Goal: Task Accomplishment & Management: Complete application form

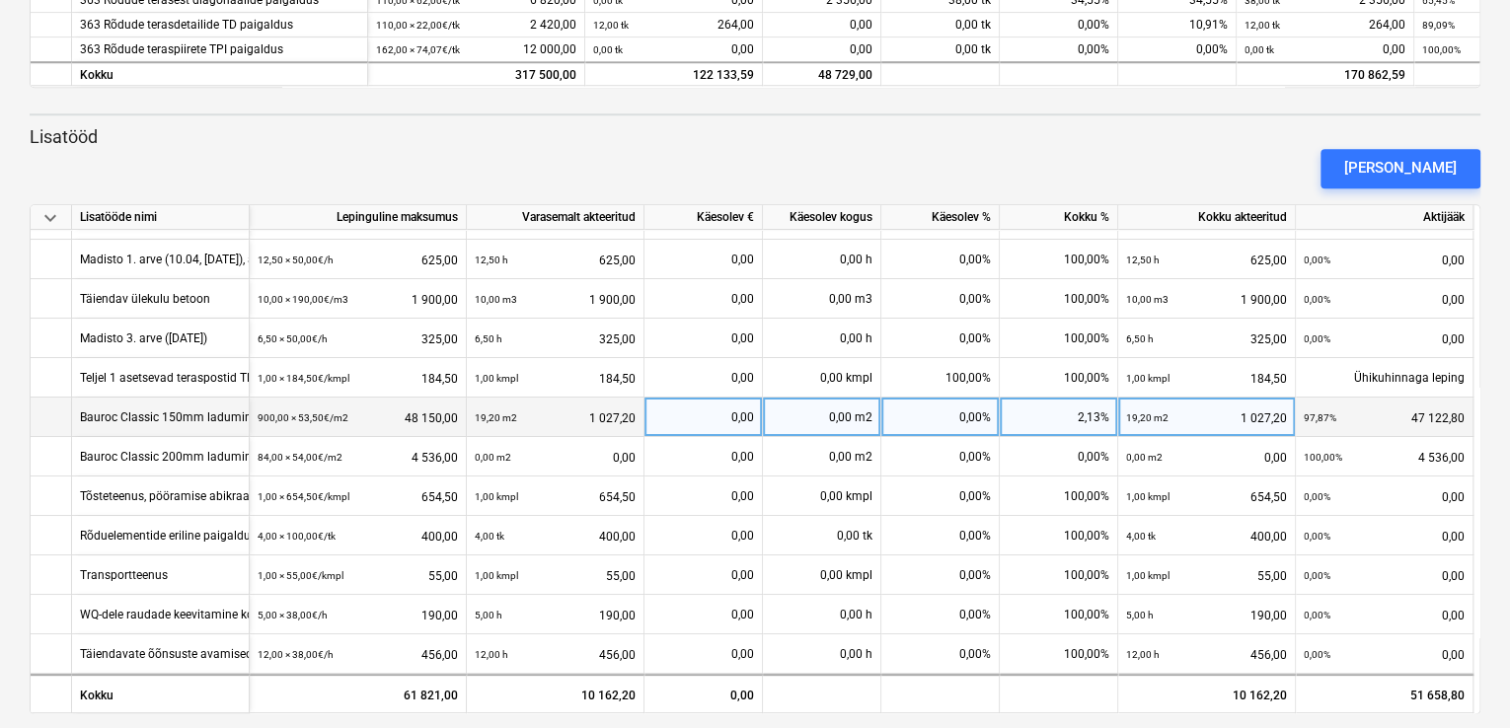
scroll to position [712, 0]
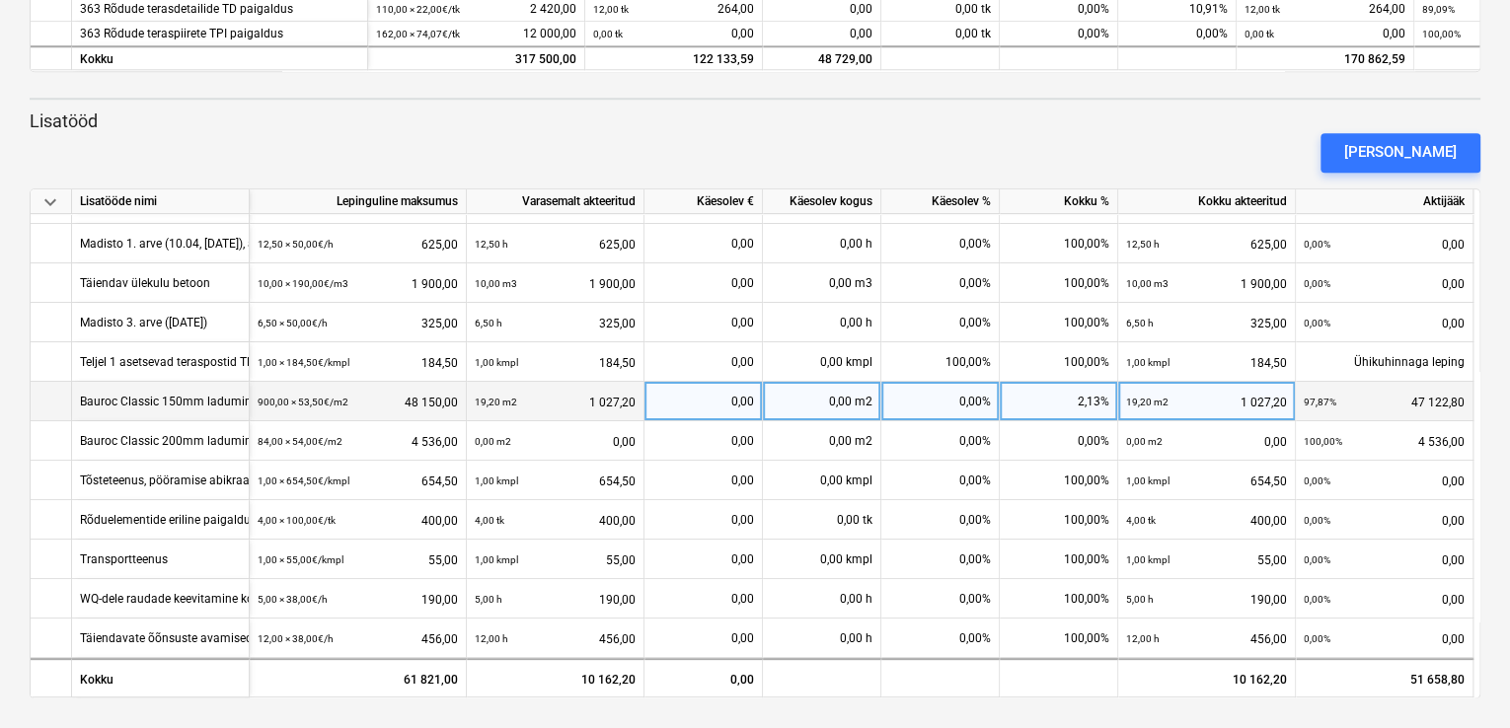
click at [818, 400] on div "0,00 m2" at bounding box center [822, 401] width 118 height 39
type input "202"
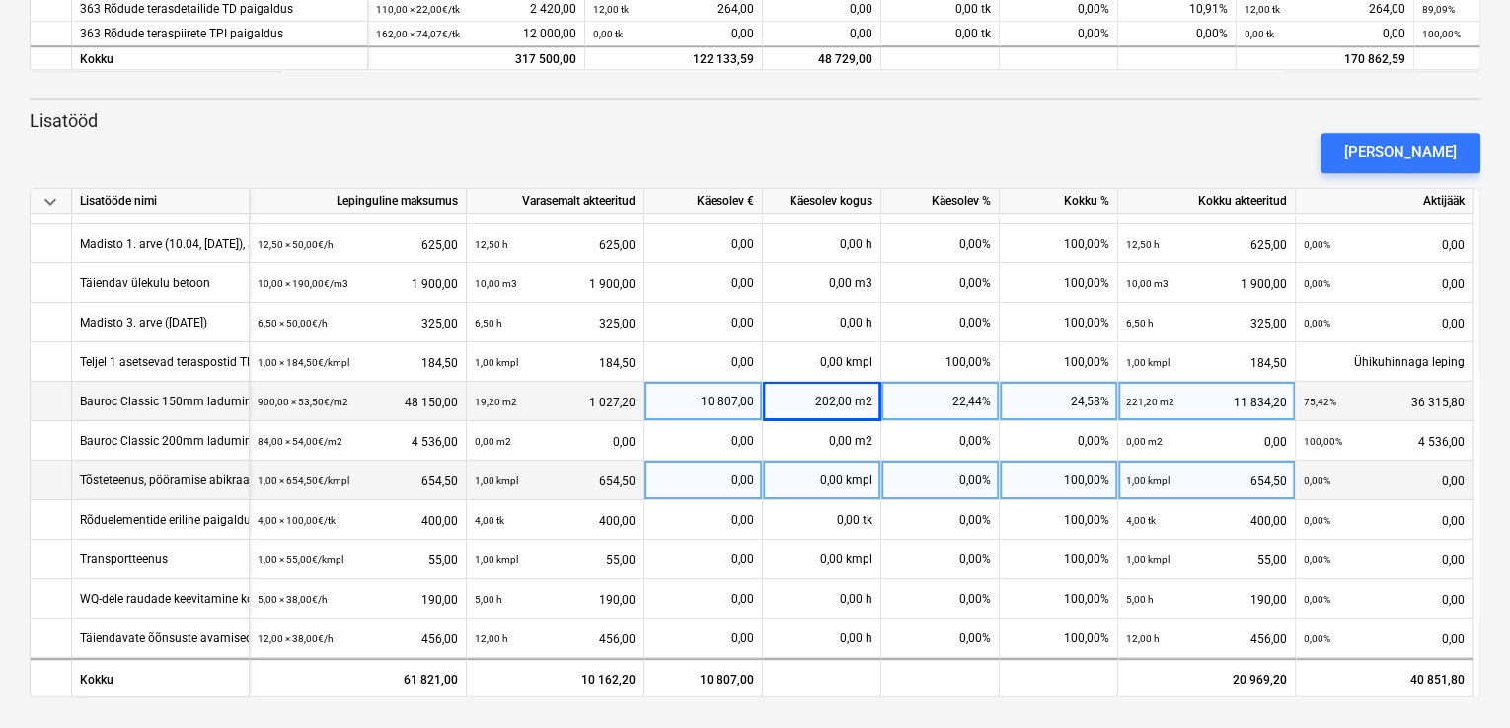
scroll to position [75, 0]
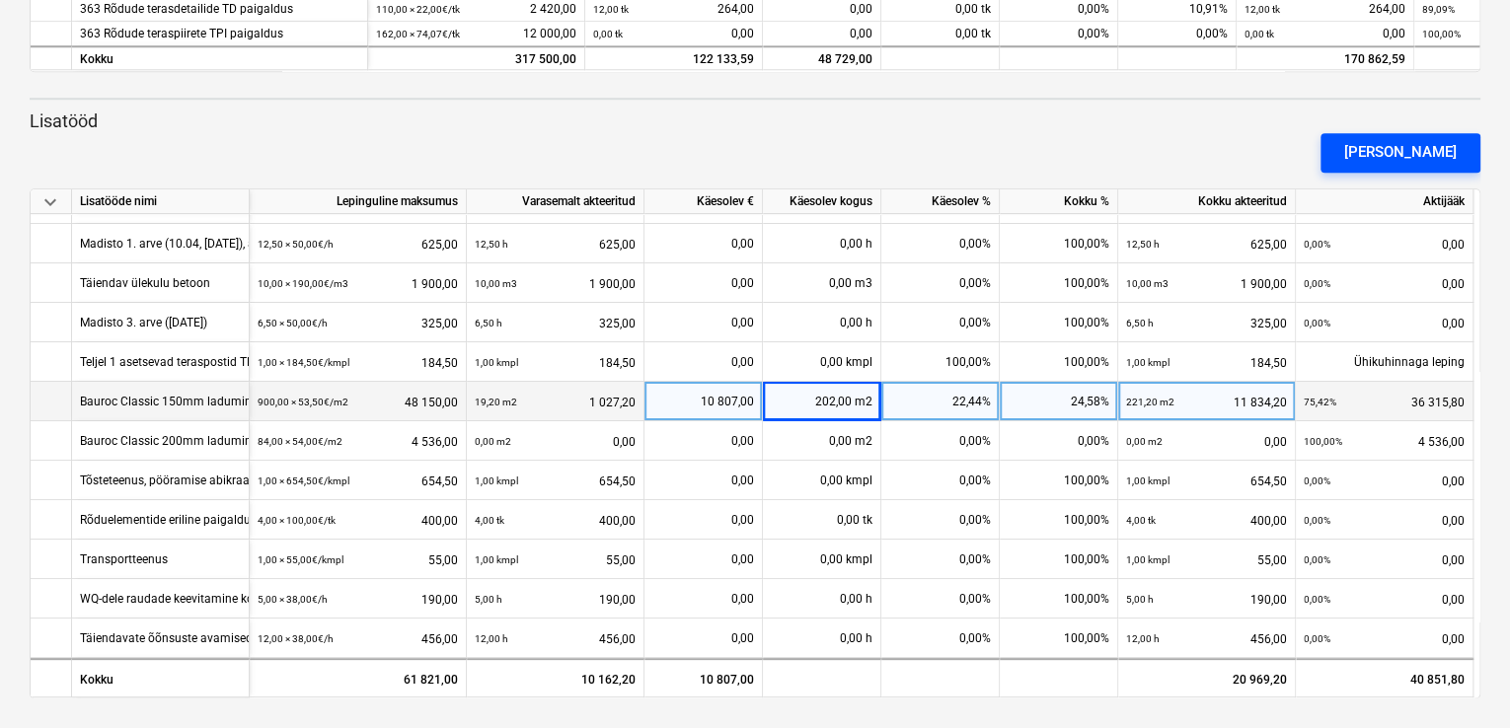
click at [1423, 151] on div "[PERSON_NAME]" at bounding box center [1400, 152] width 112 height 26
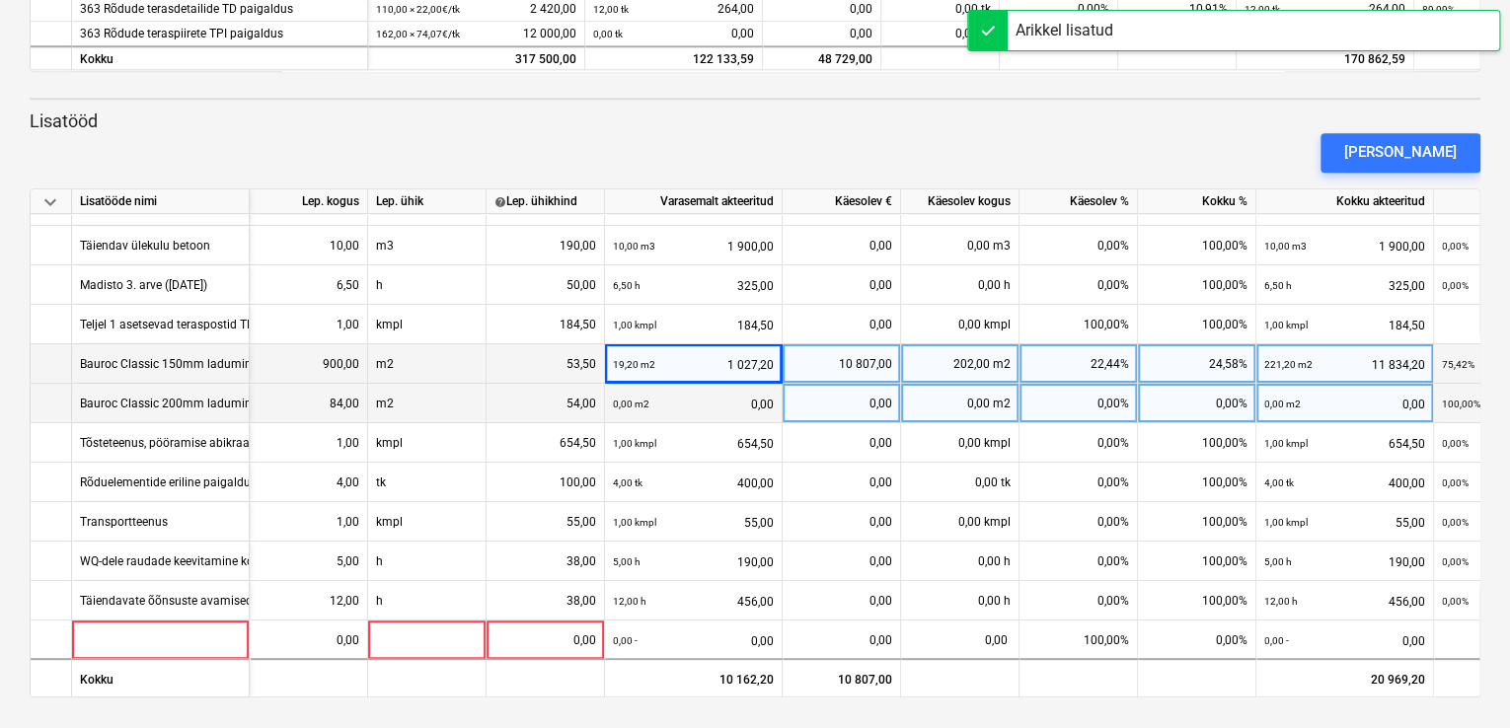
scroll to position [114, 0]
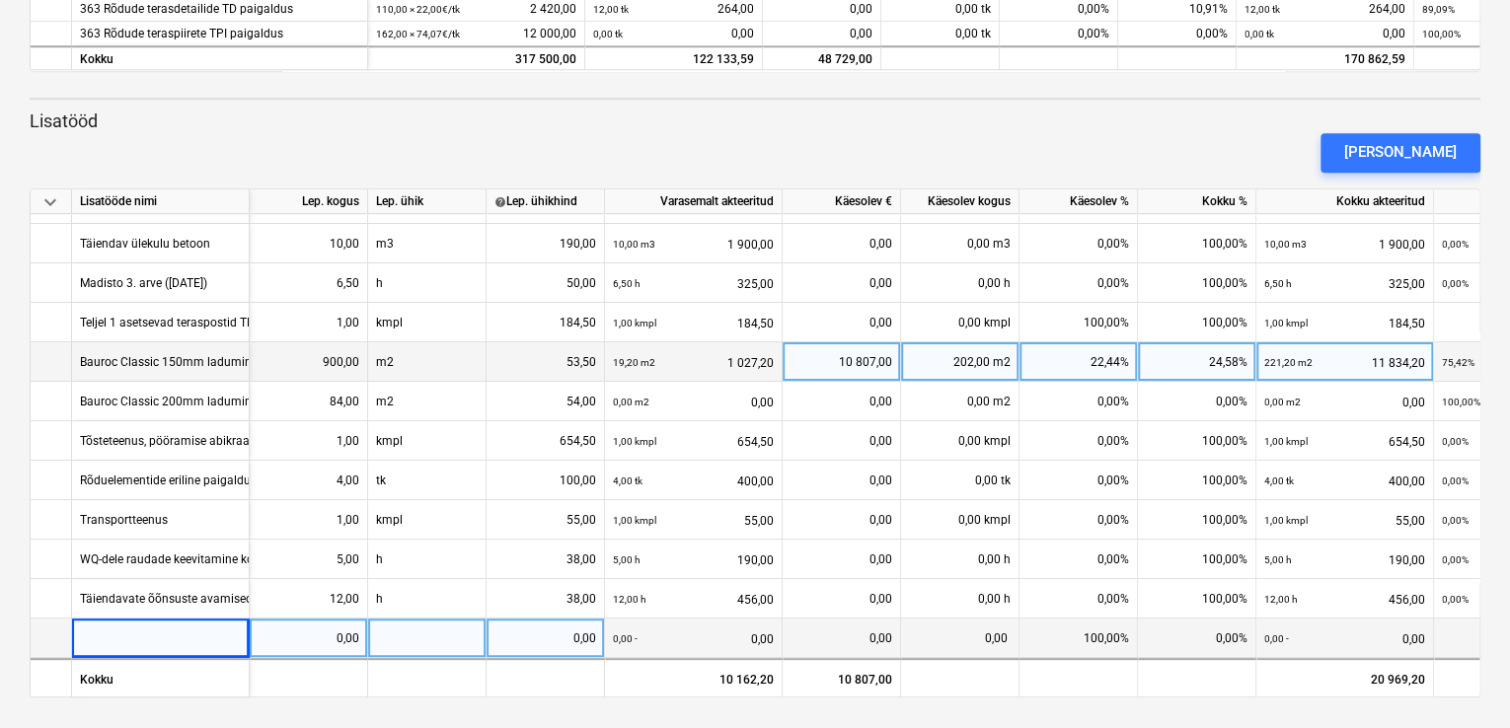
drag, startPoint x: 115, startPoint y: 630, endPoint x: 88, endPoint y: 629, distance: 27.6
click at [88, 629] on div at bounding box center [161, 638] width 178 height 39
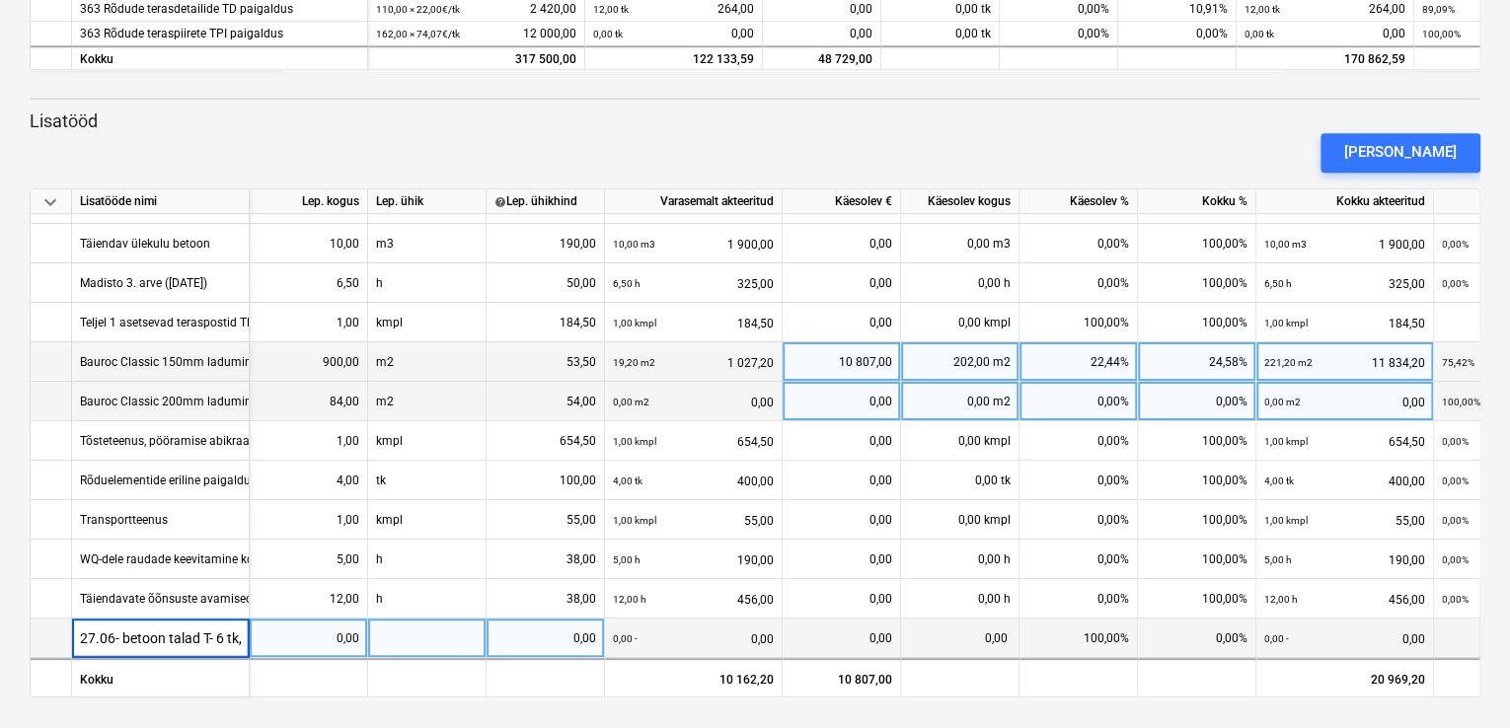
scroll to position [0, 264]
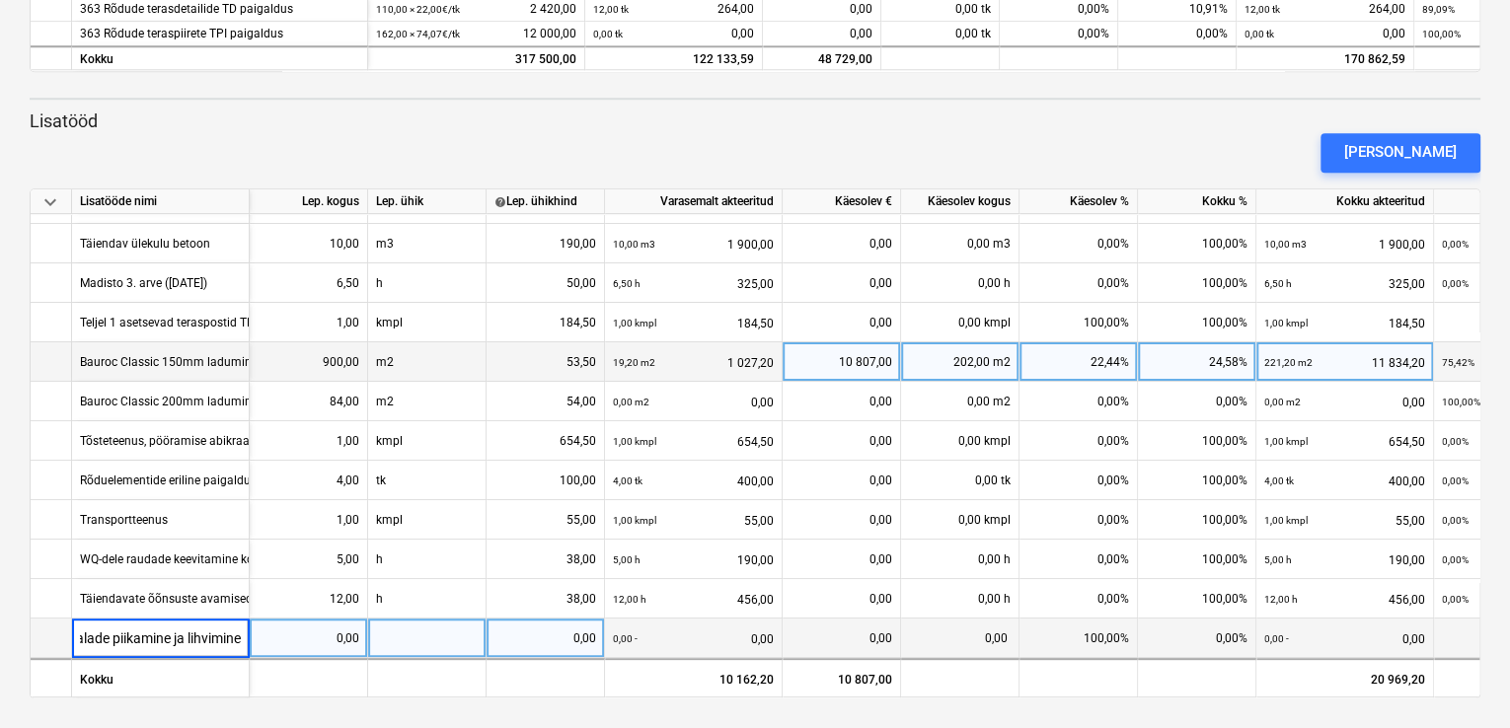
type input "27.06- betoon talad T- 6 tk, 6tundi betoon talade piikamine ja lihvimineh"
click at [171, 632] on div "27.06- betoon talad T- 6 tk, 6tundi betoon talade piikamine ja lihvimineh" at bounding box center [271, 638] width 382 height 38
type input "27.06- betoon talad T- 6 tk, 6tundi betoon talade piikamine ja lihvimine"
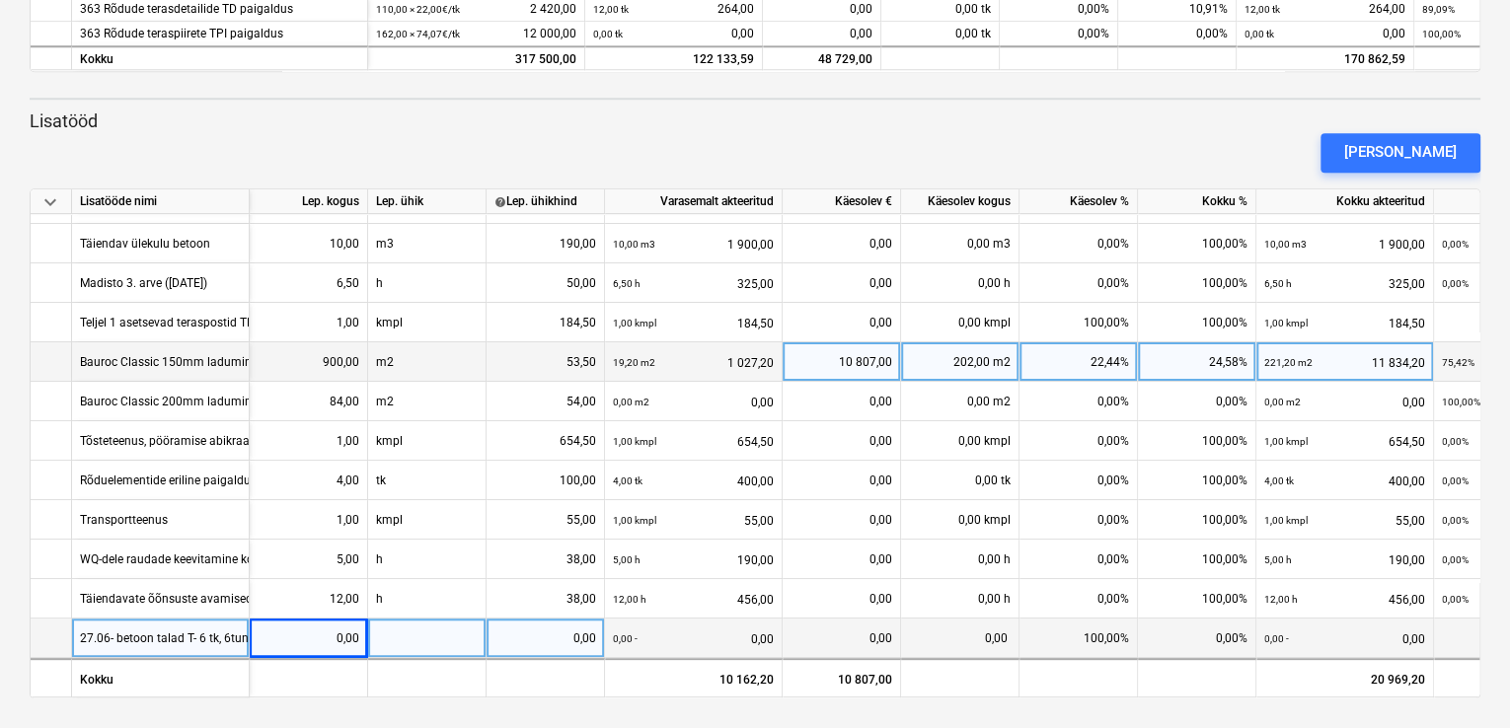
click at [387, 632] on div at bounding box center [427, 638] width 118 height 39
click at [324, 631] on div "0,00" at bounding box center [309, 638] width 102 height 39
type input "6"
type input "38"
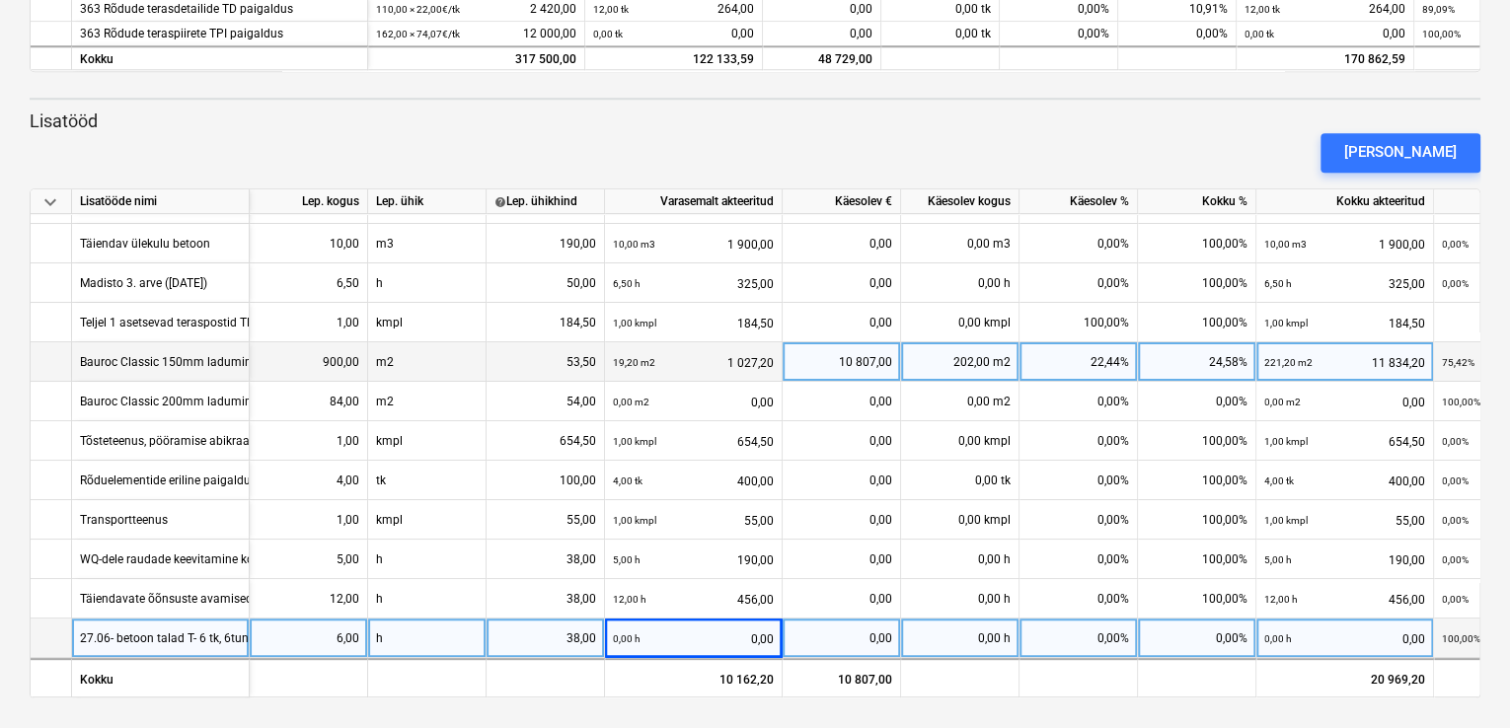
click at [967, 635] on div "0,00 h" at bounding box center [960, 638] width 118 height 39
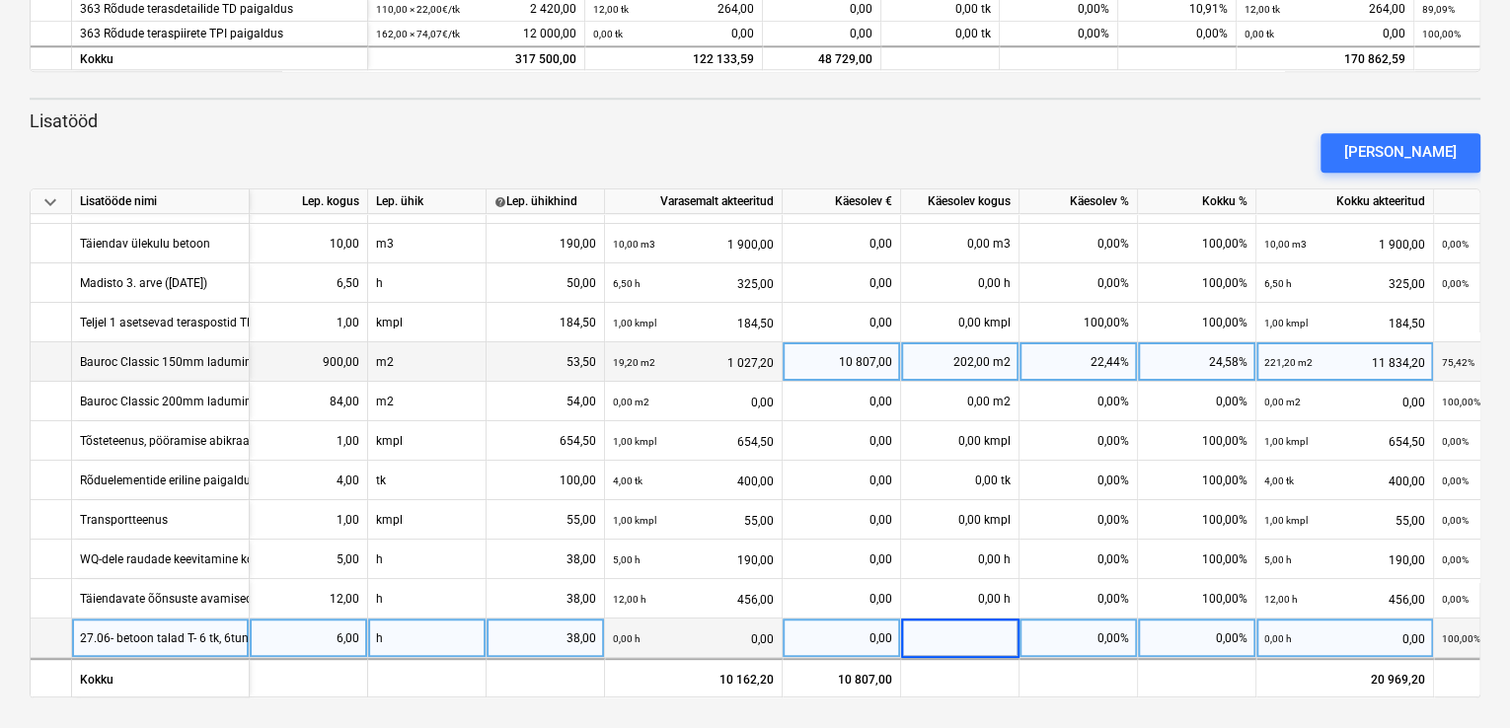
type input "6"
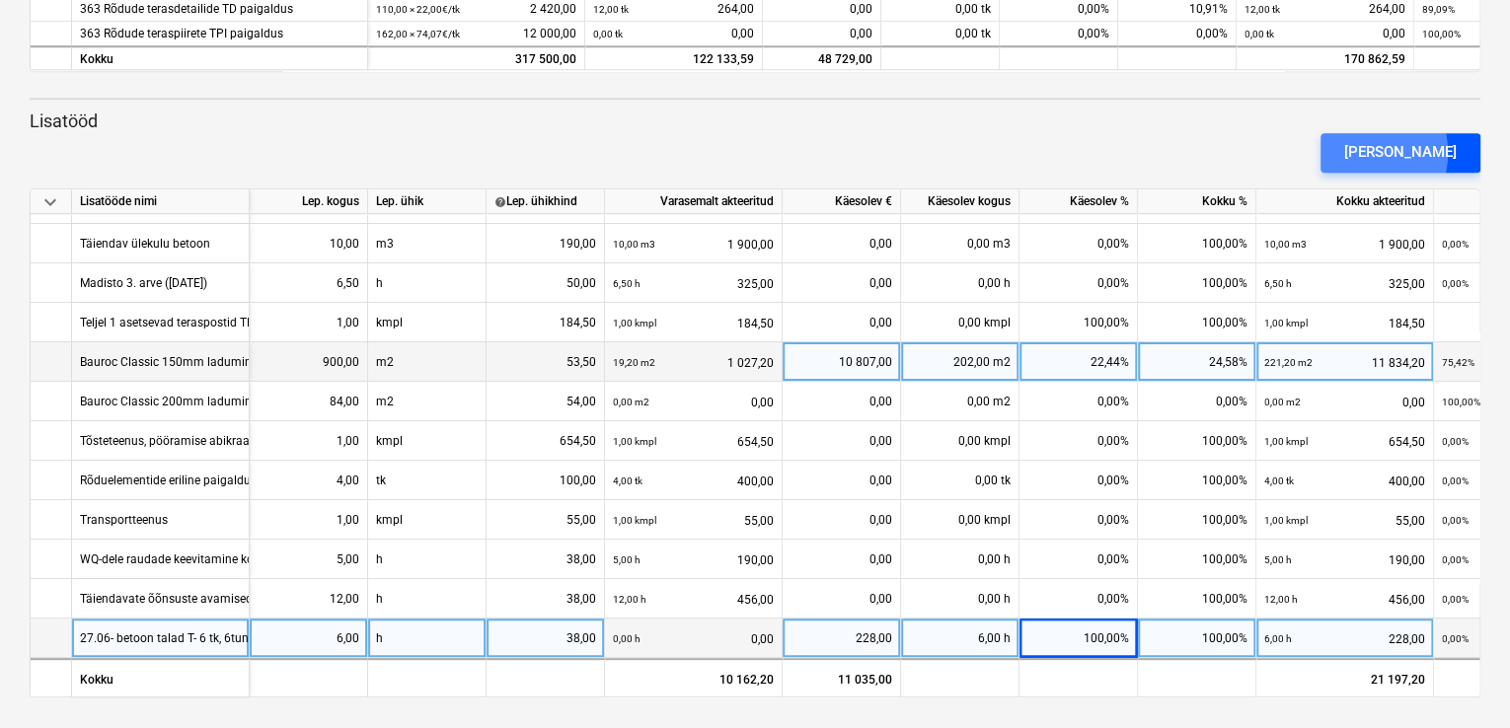
click at [1397, 151] on div "[PERSON_NAME]" at bounding box center [1400, 152] width 112 height 26
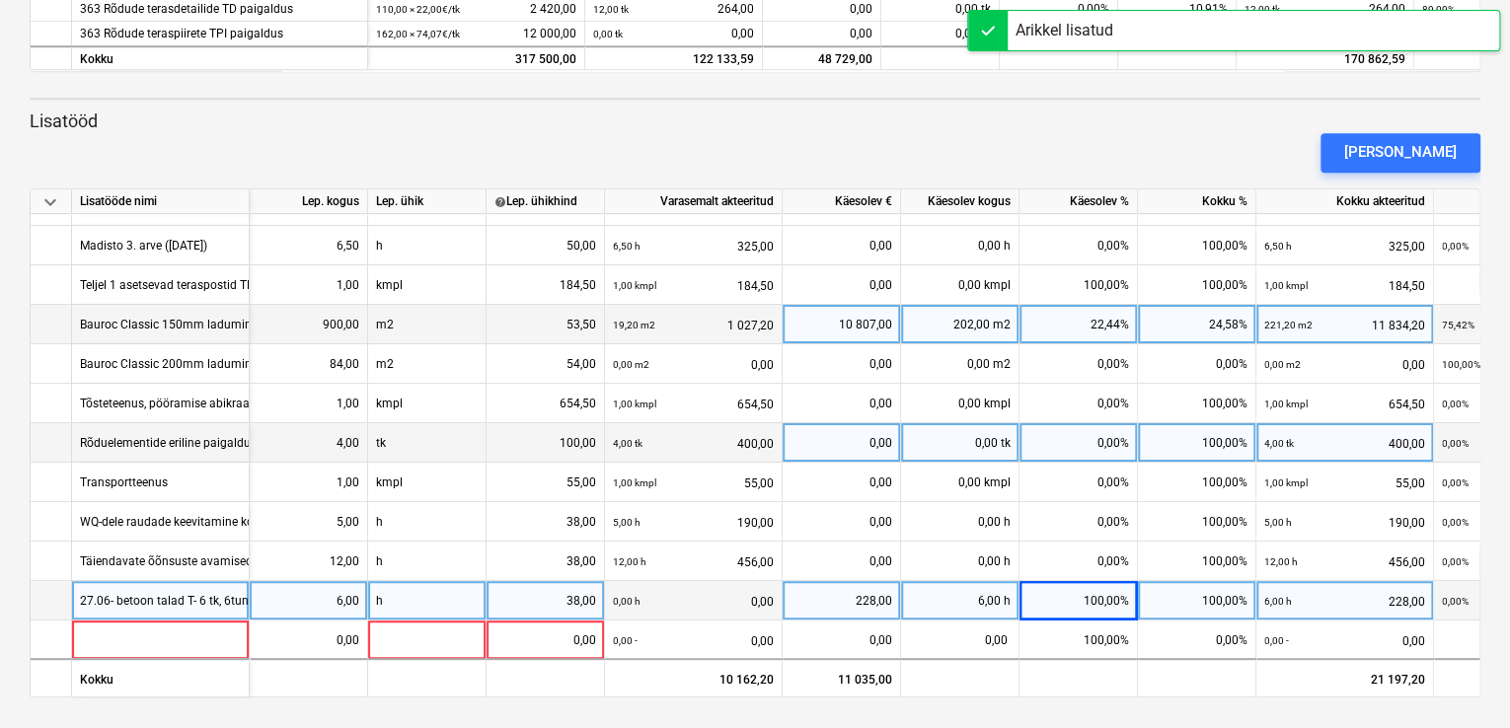
scroll to position [154, 0]
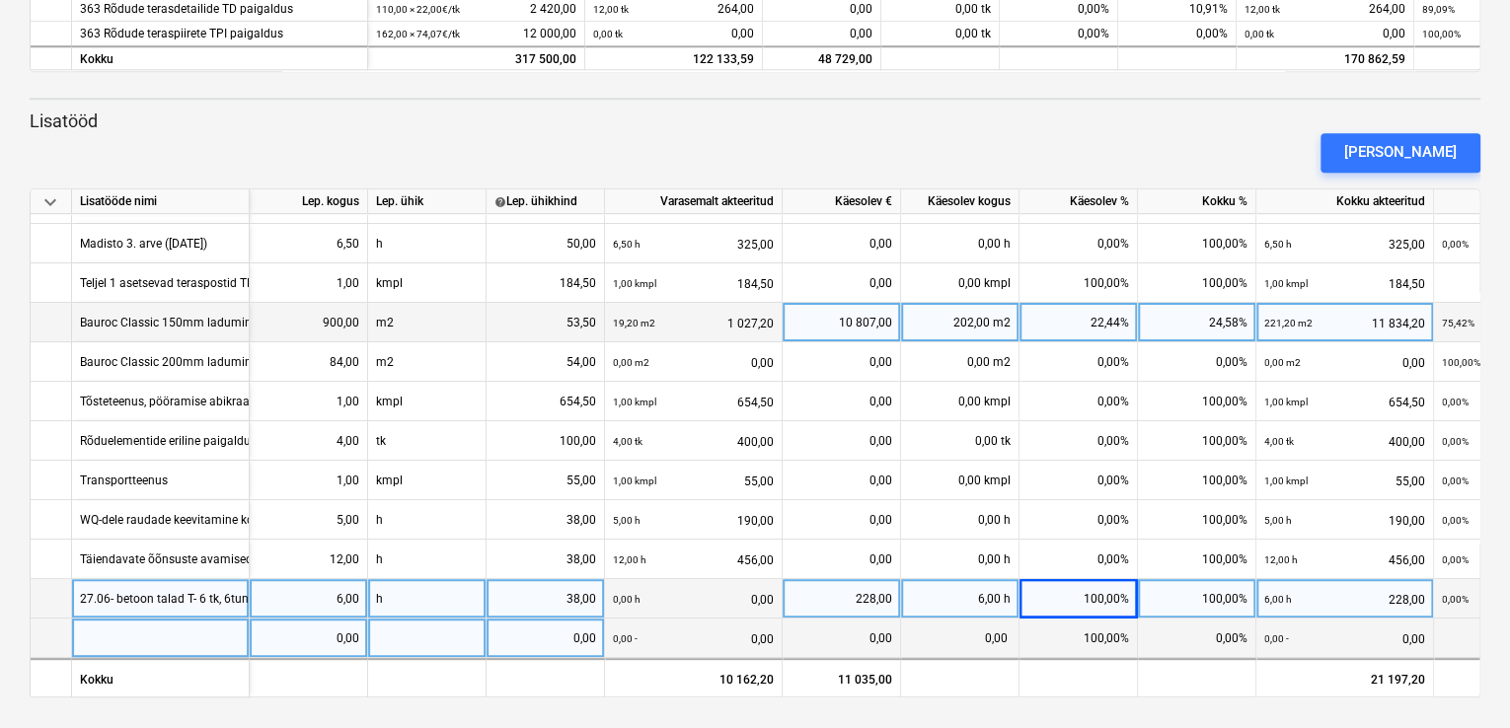
click at [114, 623] on div at bounding box center [161, 638] width 178 height 39
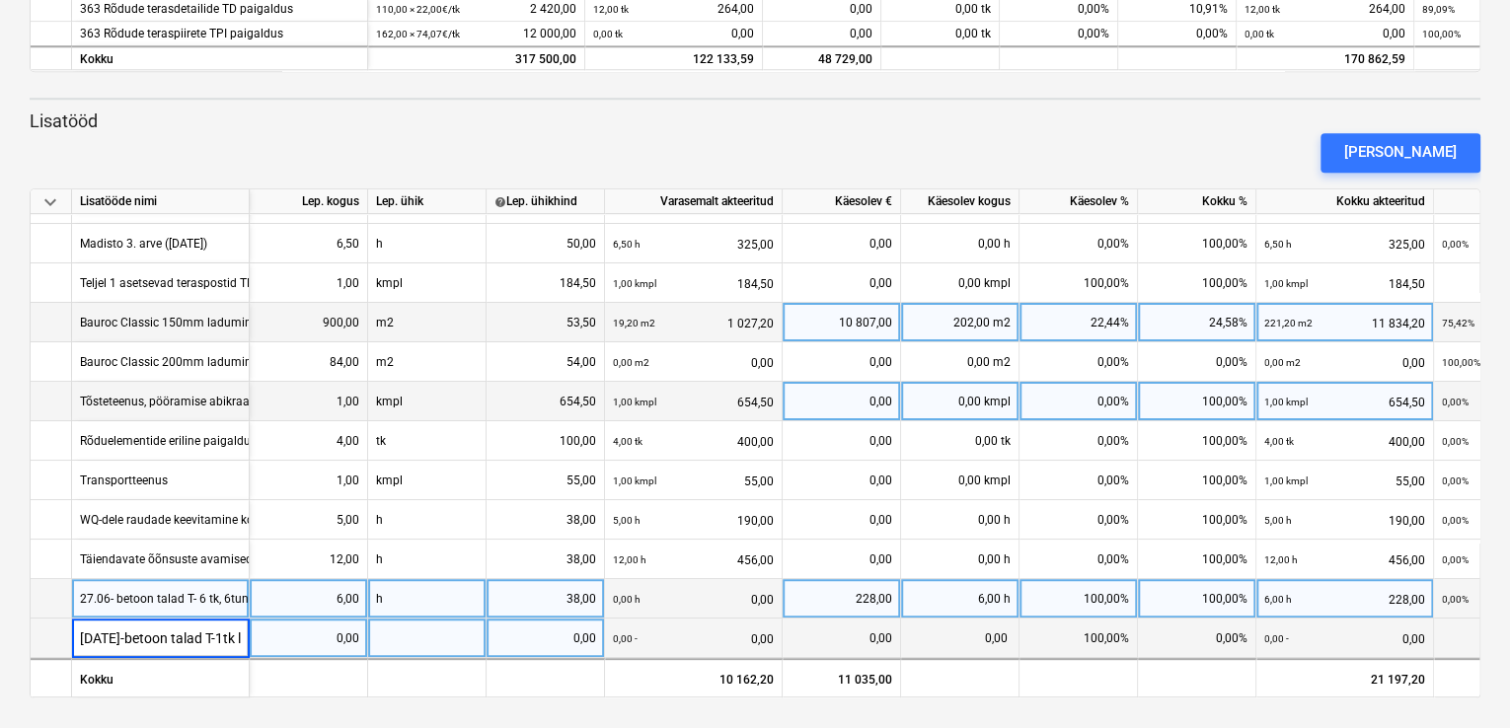
scroll to position [0, 47]
type input "[DATE]-betoontalad T-1tk lisatöö 12h+ väikevahendid,lihvija lõikekettad"
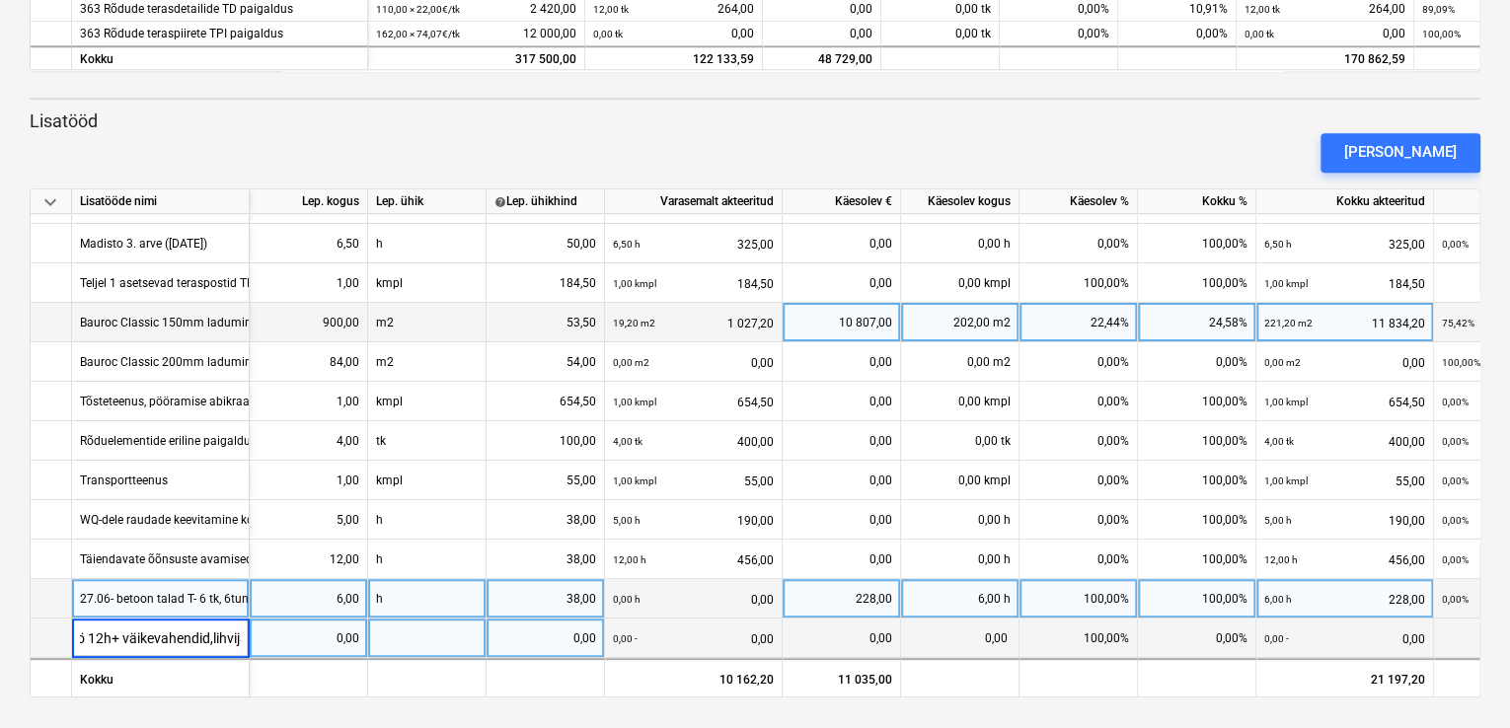
click at [333, 639] on div "0,00" at bounding box center [309, 638] width 102 height 39
type input "12"
type input "38"
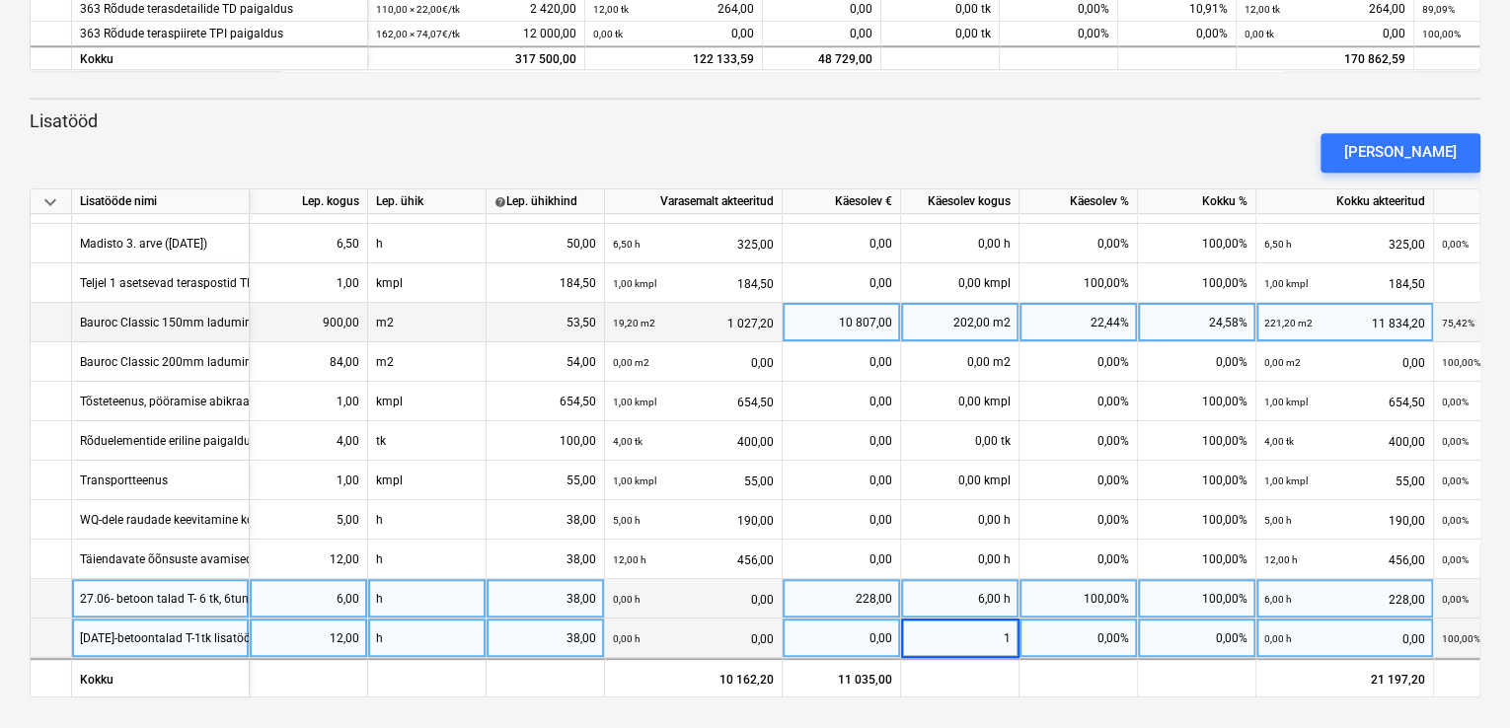
type input "12"
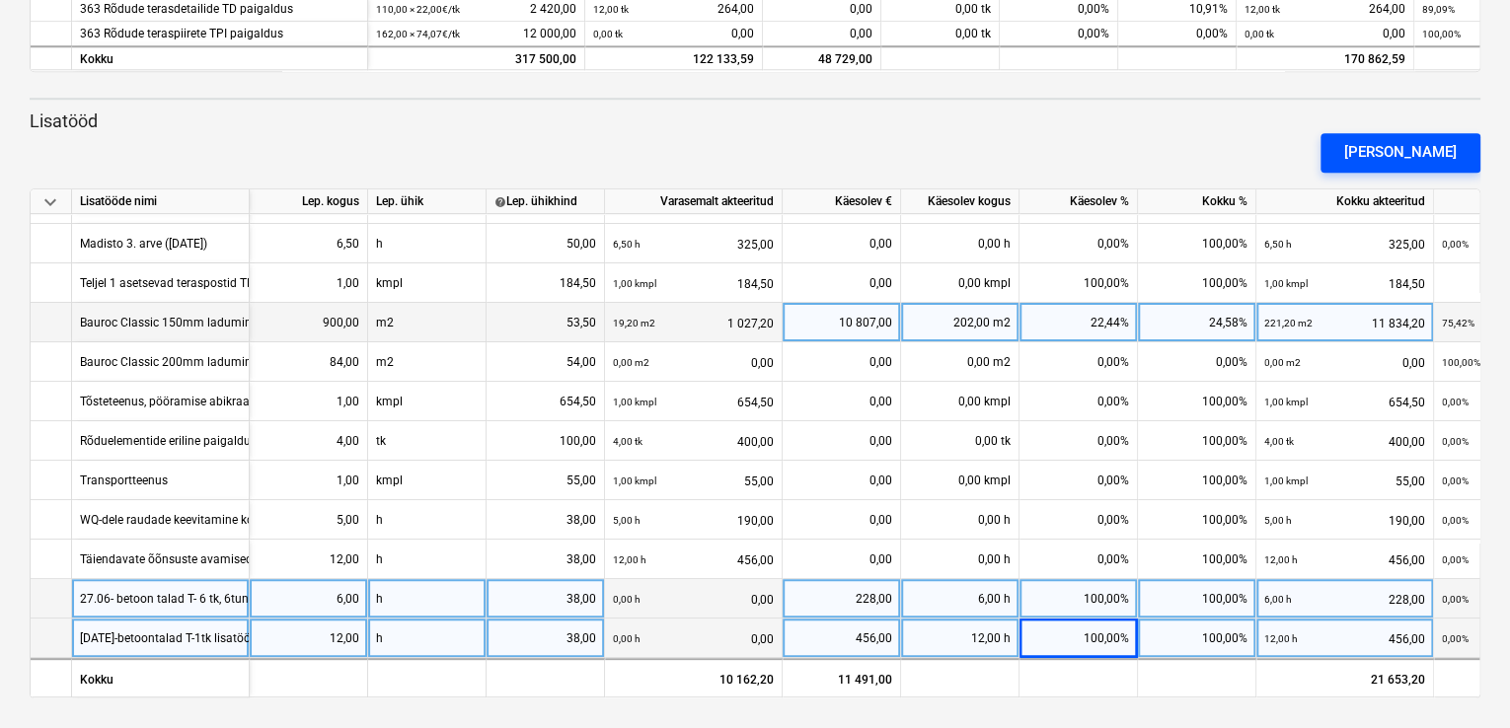
click at [1405, 152] on div "[PERSON_NAME]" at bounding box center [1400, 152] width 112 height 26
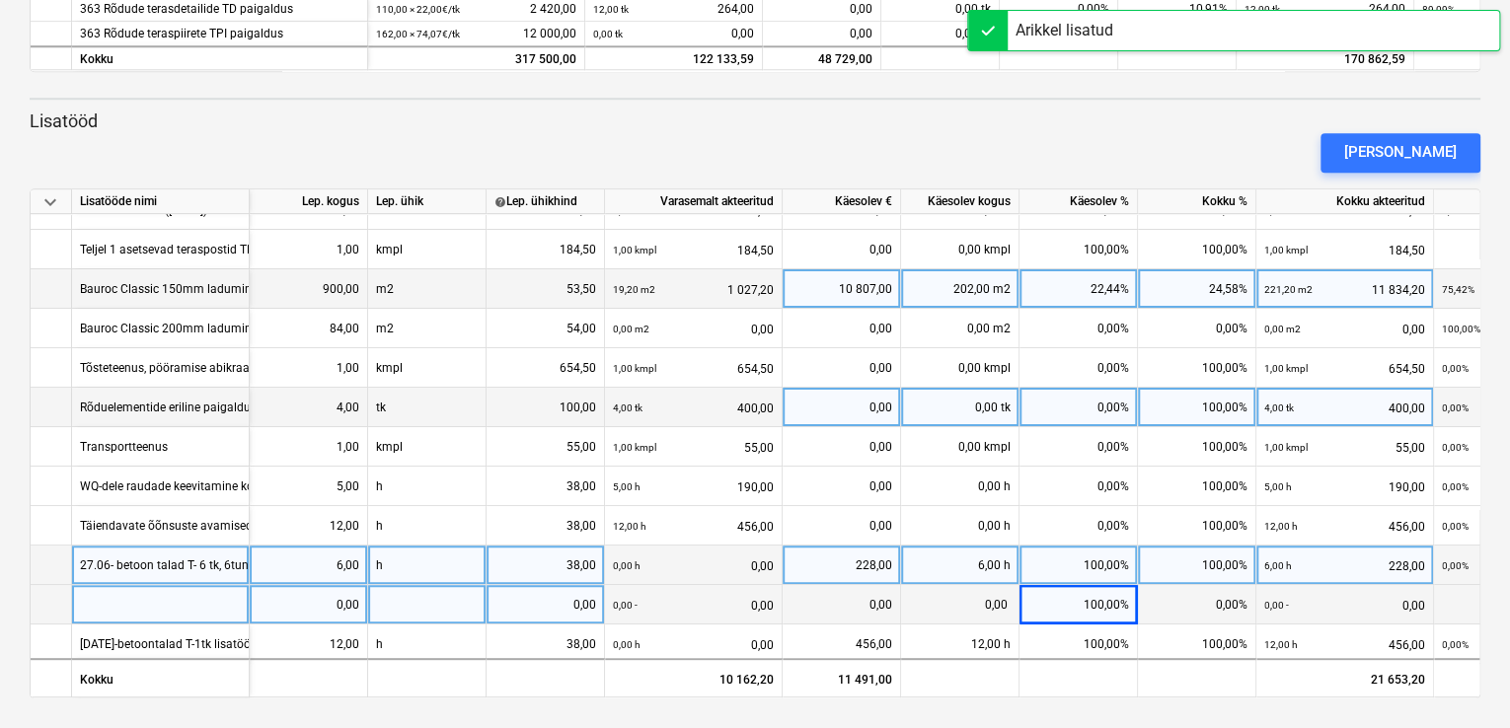
scroll to position [193, 0]
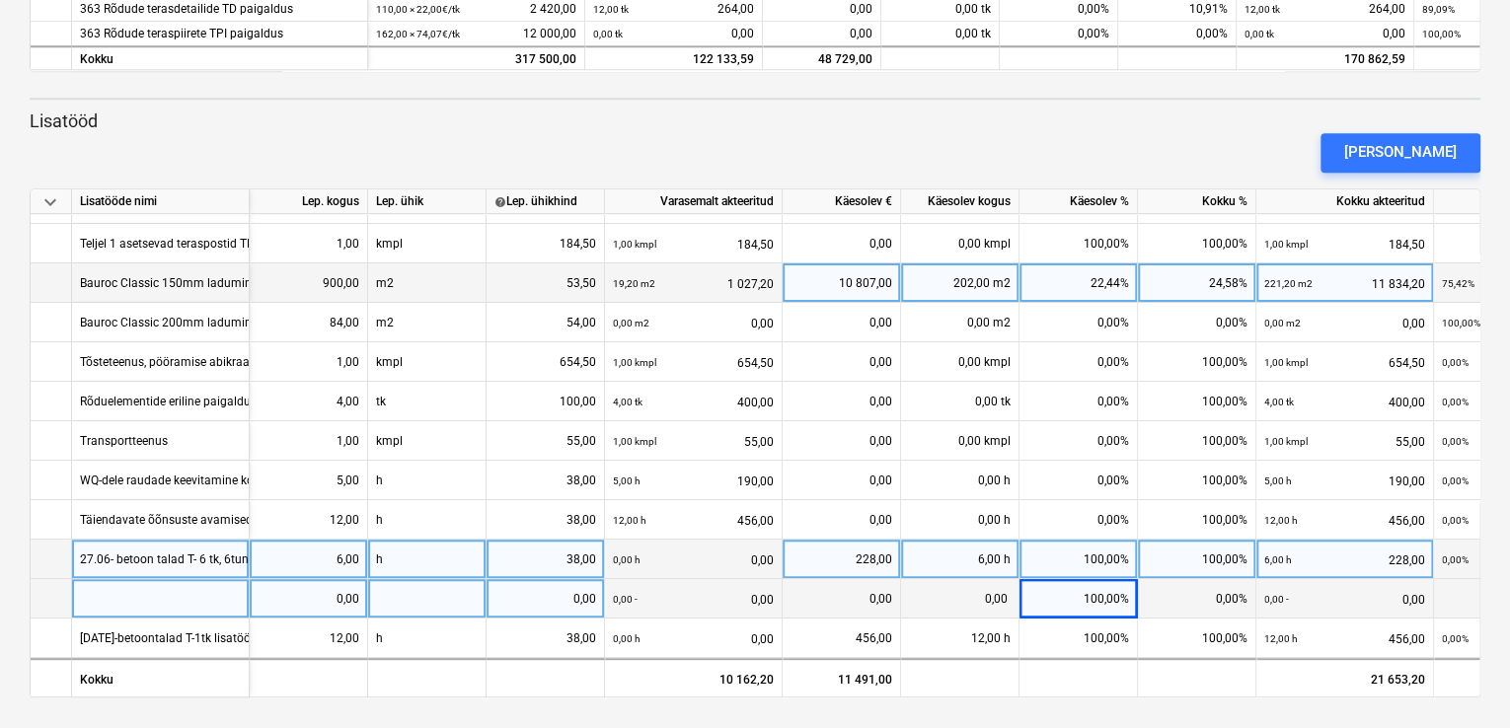
click at [166, 591] on div at bounding box center [161, 598] width 178 height 39
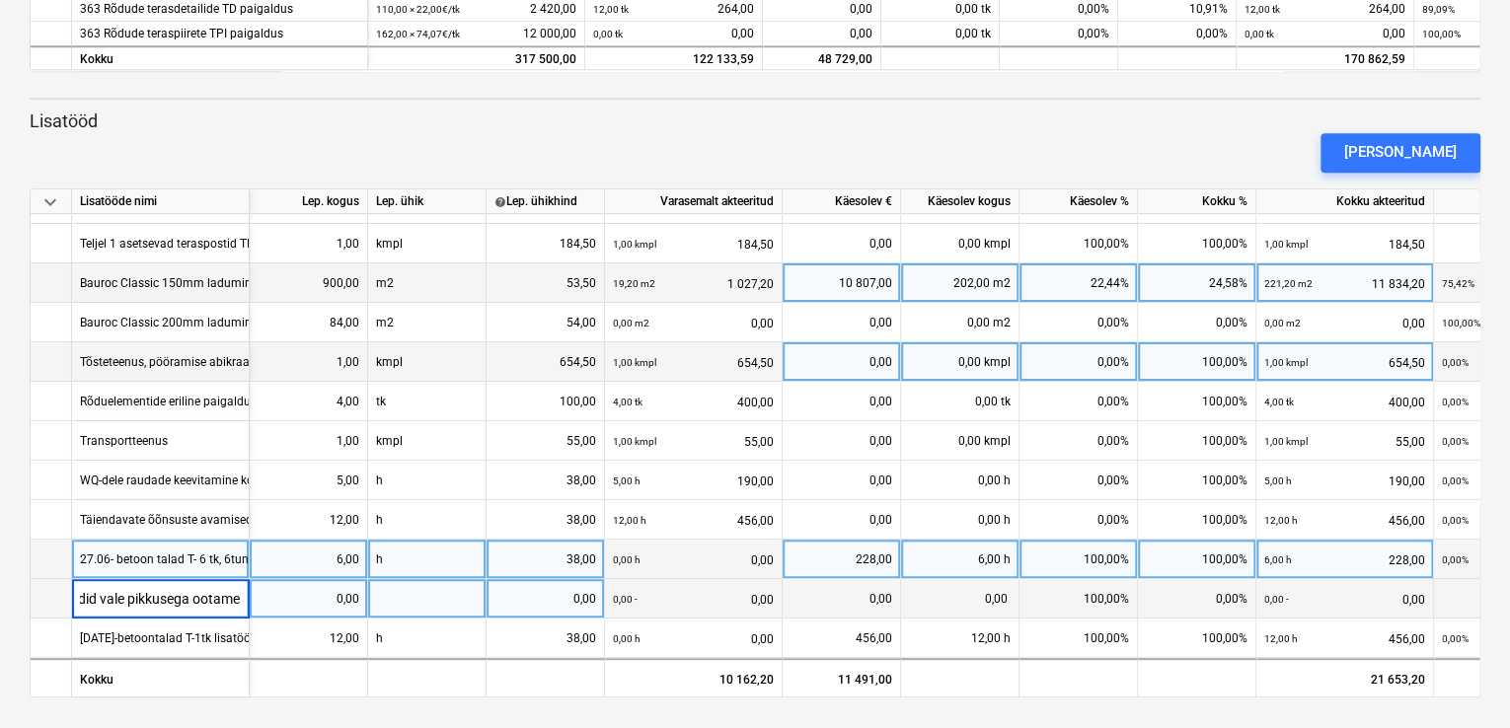
scroll to position [0, 186]
type input "29.07- 3x7h rõdude poldid vale pikkusega, rõdusid paigaldada ei saa, tõmbide ke…"
click at [335, 597] on div "0,00" at bounding box center [309, 598] width 102 height 39
type input "21"
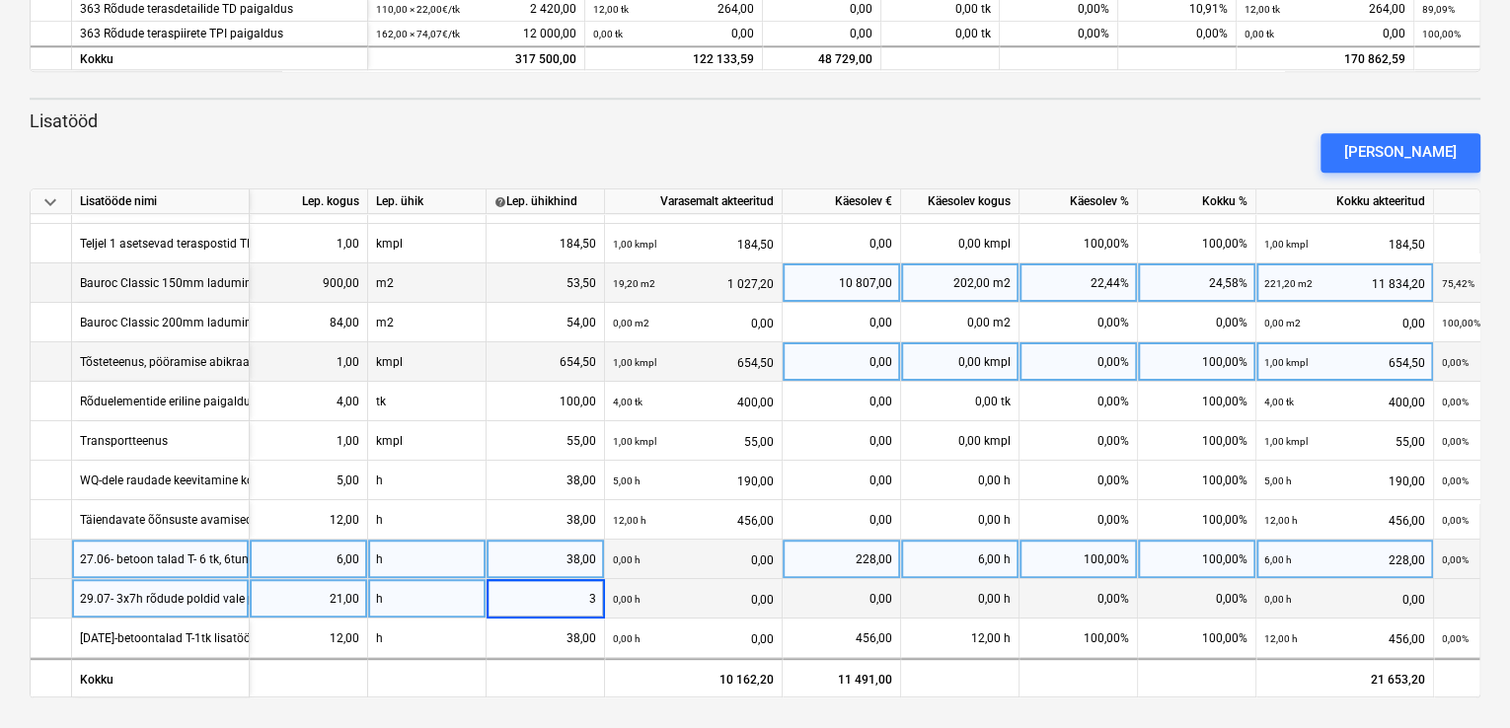
type input "38"
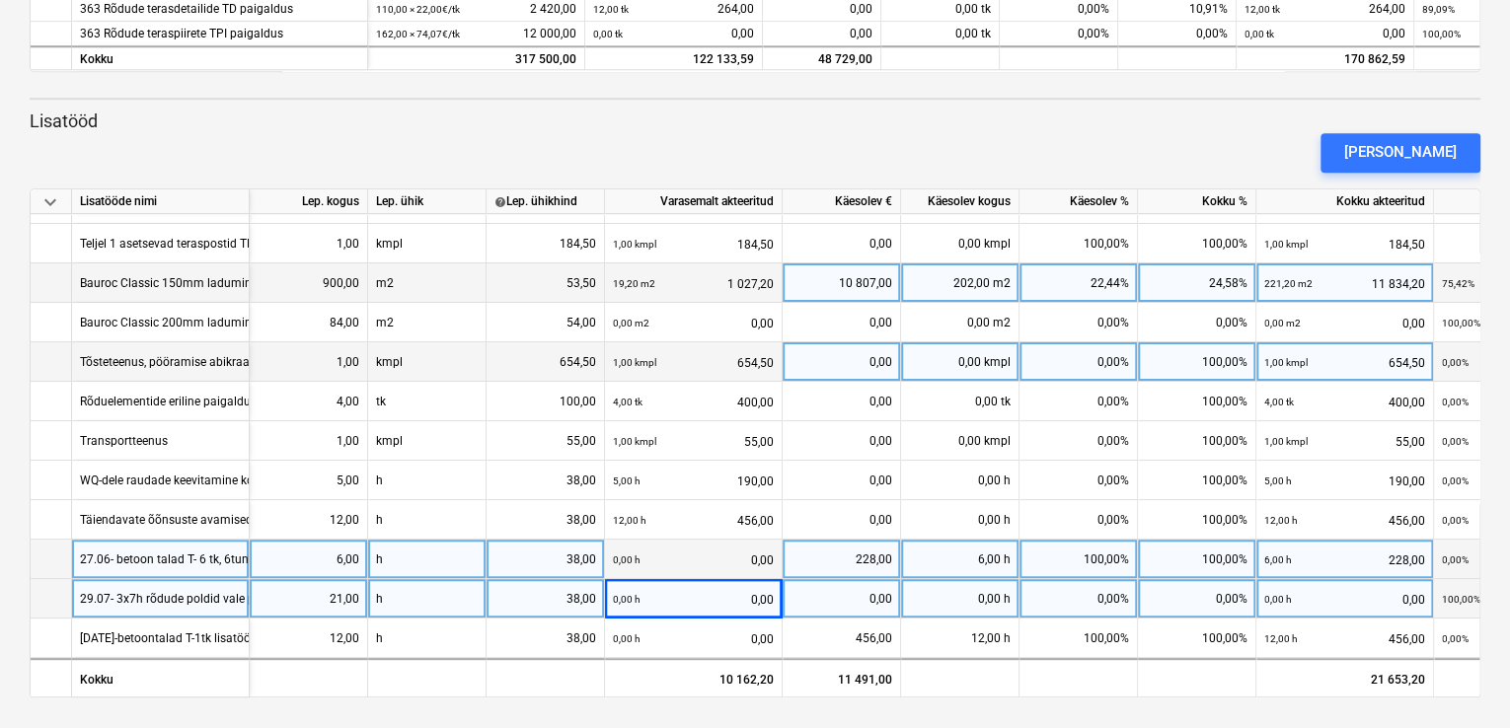
click at [955, 599] on div "0,00 h" at bounding box center [960, 598] width 118 height 39
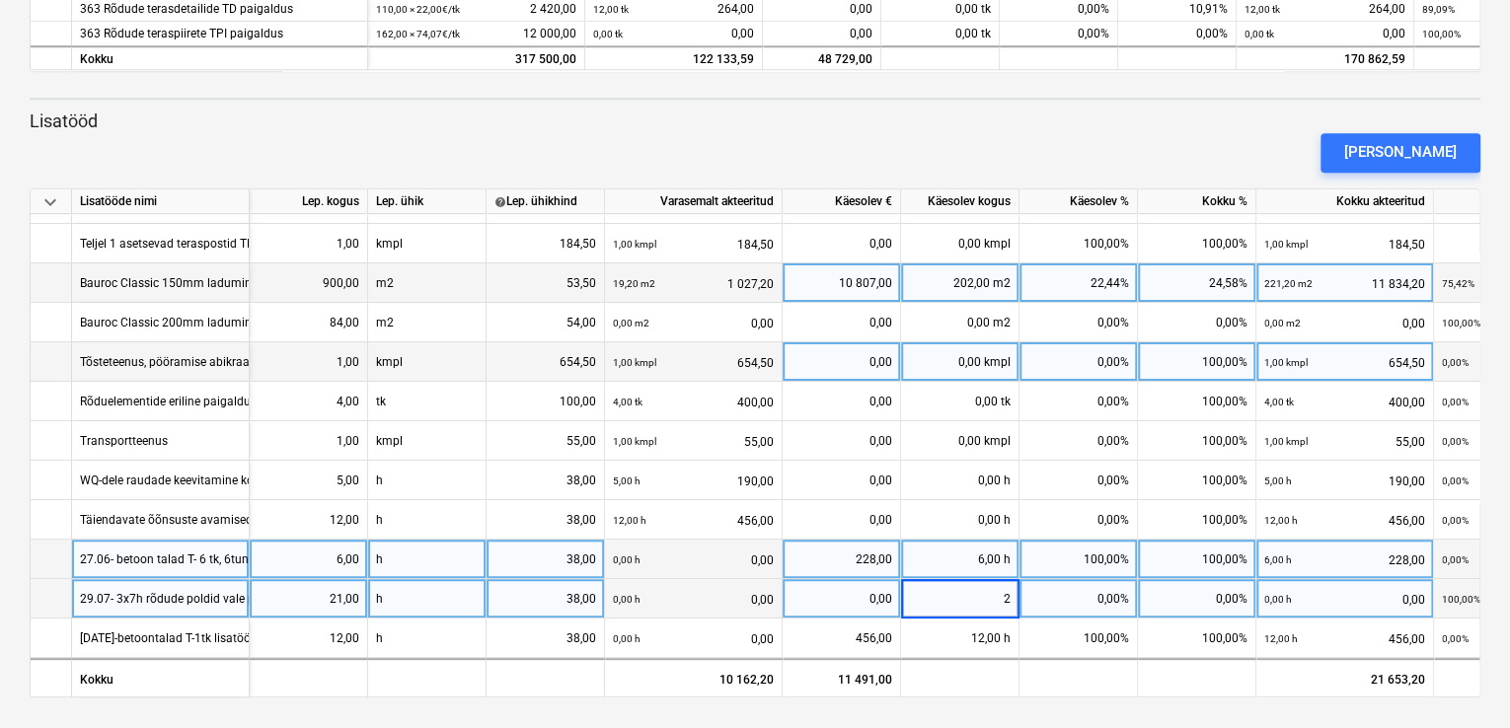
type input "21"
click at [1383, 153] on div "[PERSON_NAME]" at bounding box center [1400, 152] width 112 height 26
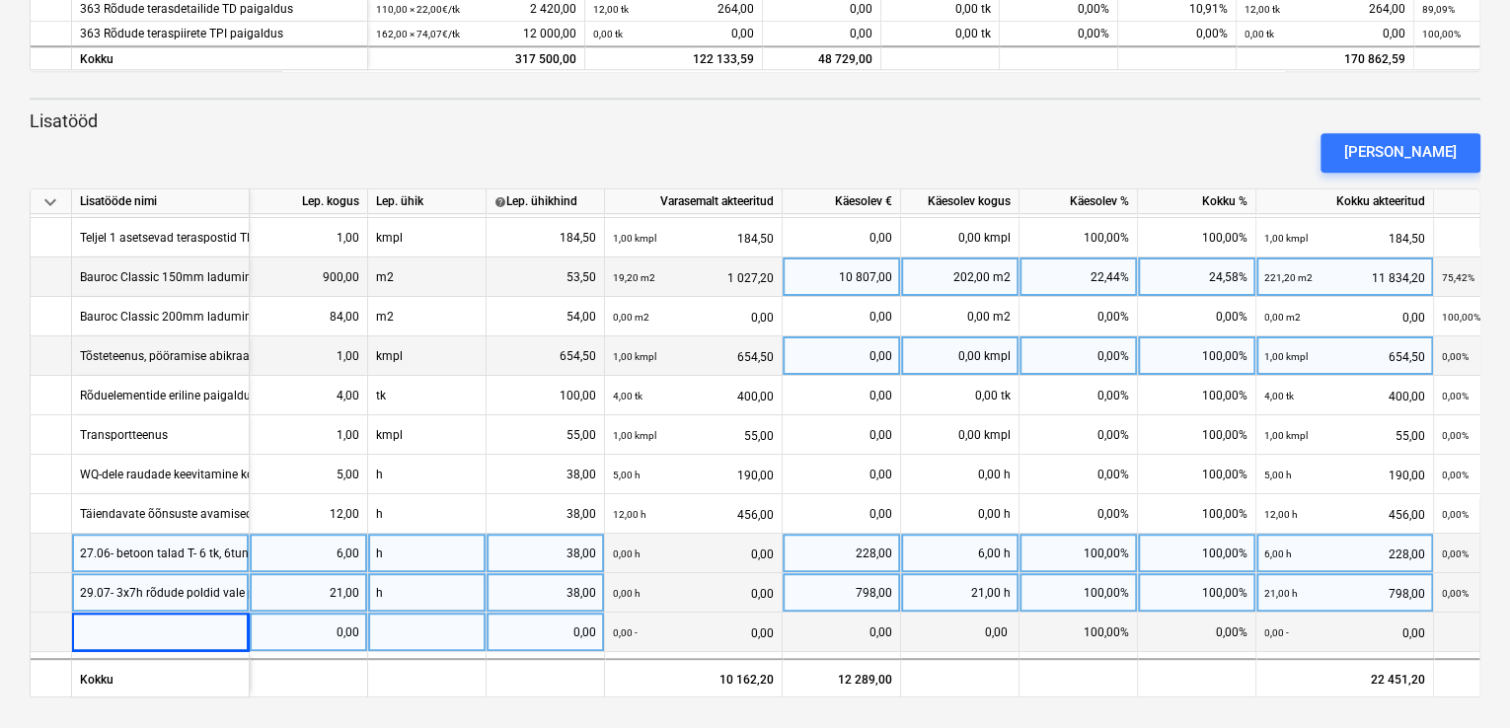
click at [158, 631] on div at bounding box center [161, 632] width 178 height 39
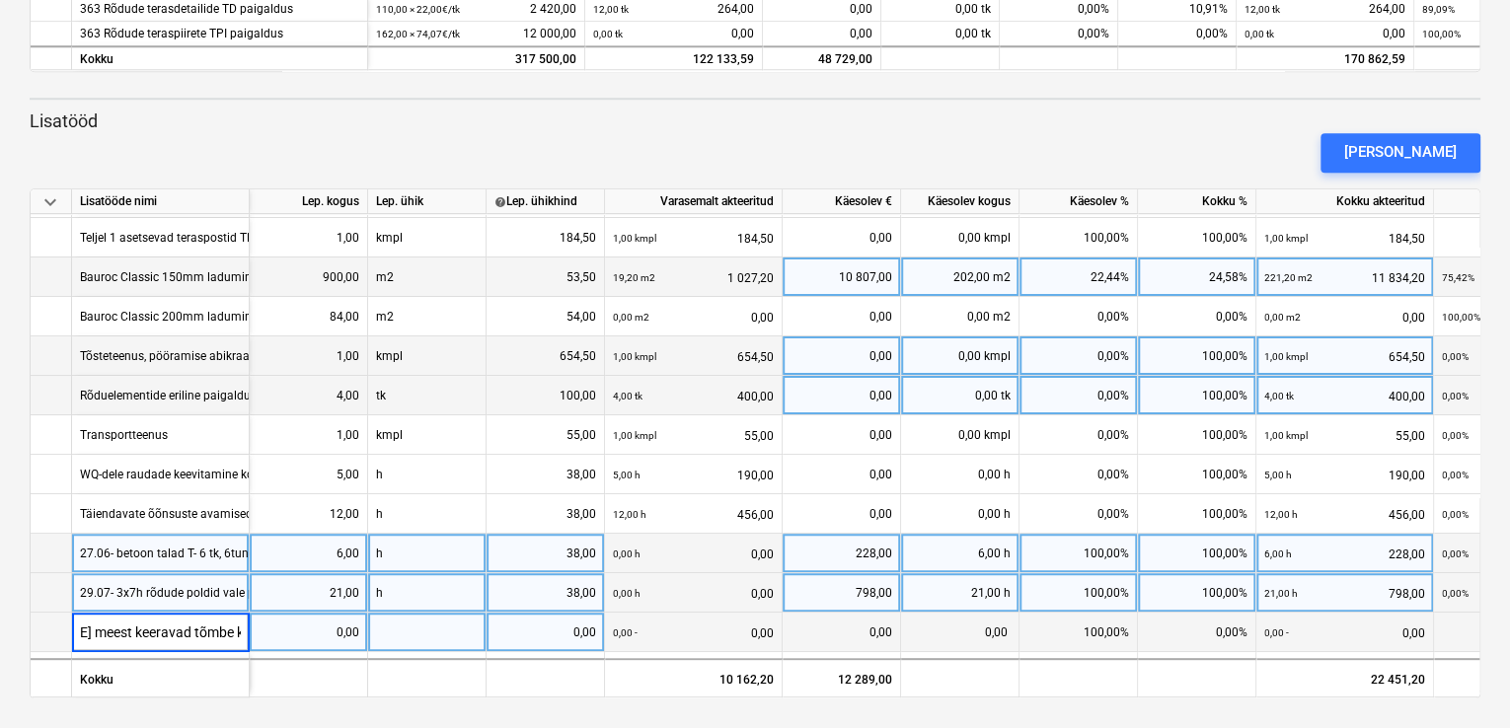
scroll to position [0, 304]
type input "30.07- Tõmbide kokku panemine-[PERSON_NAME] meest keeravad tõmbe kokku - tõmbid…"
type input "12"
type input "38"
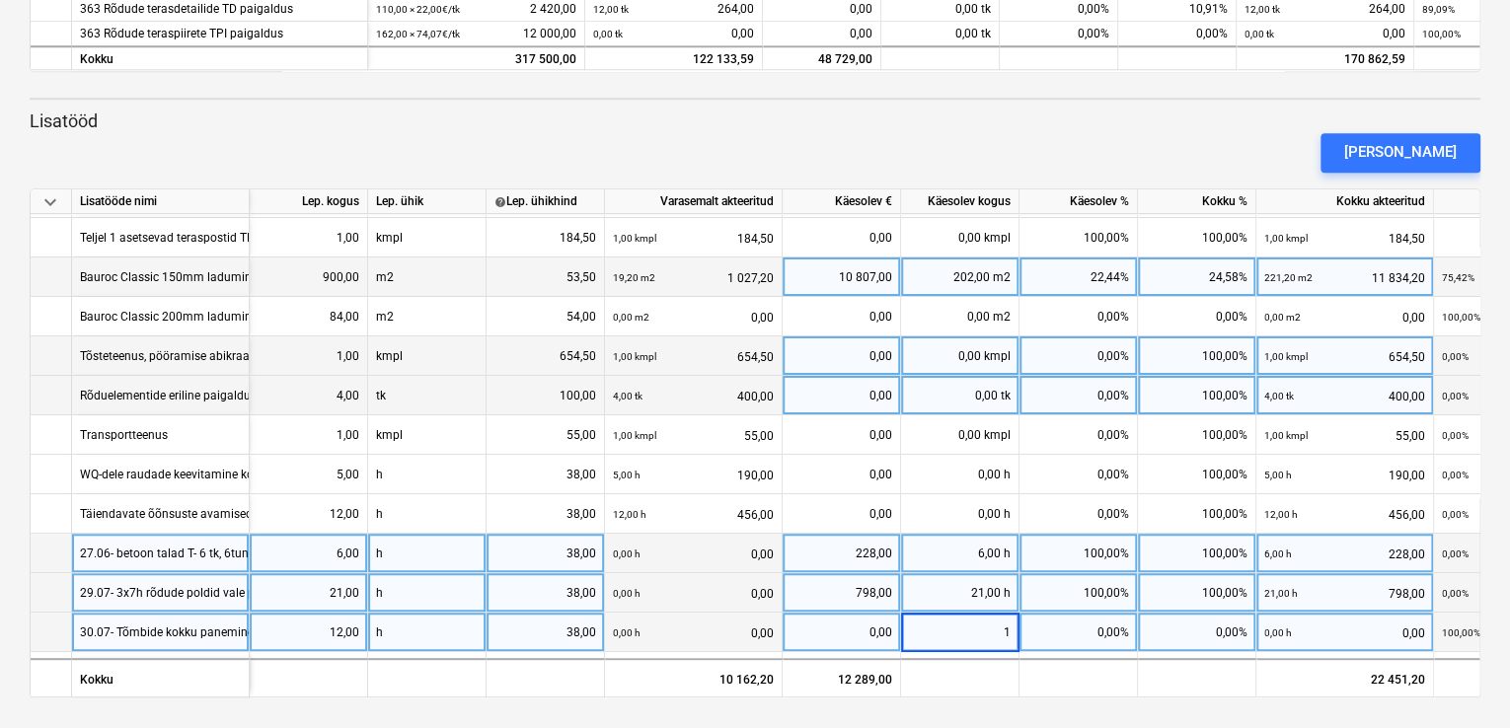
type input "12"
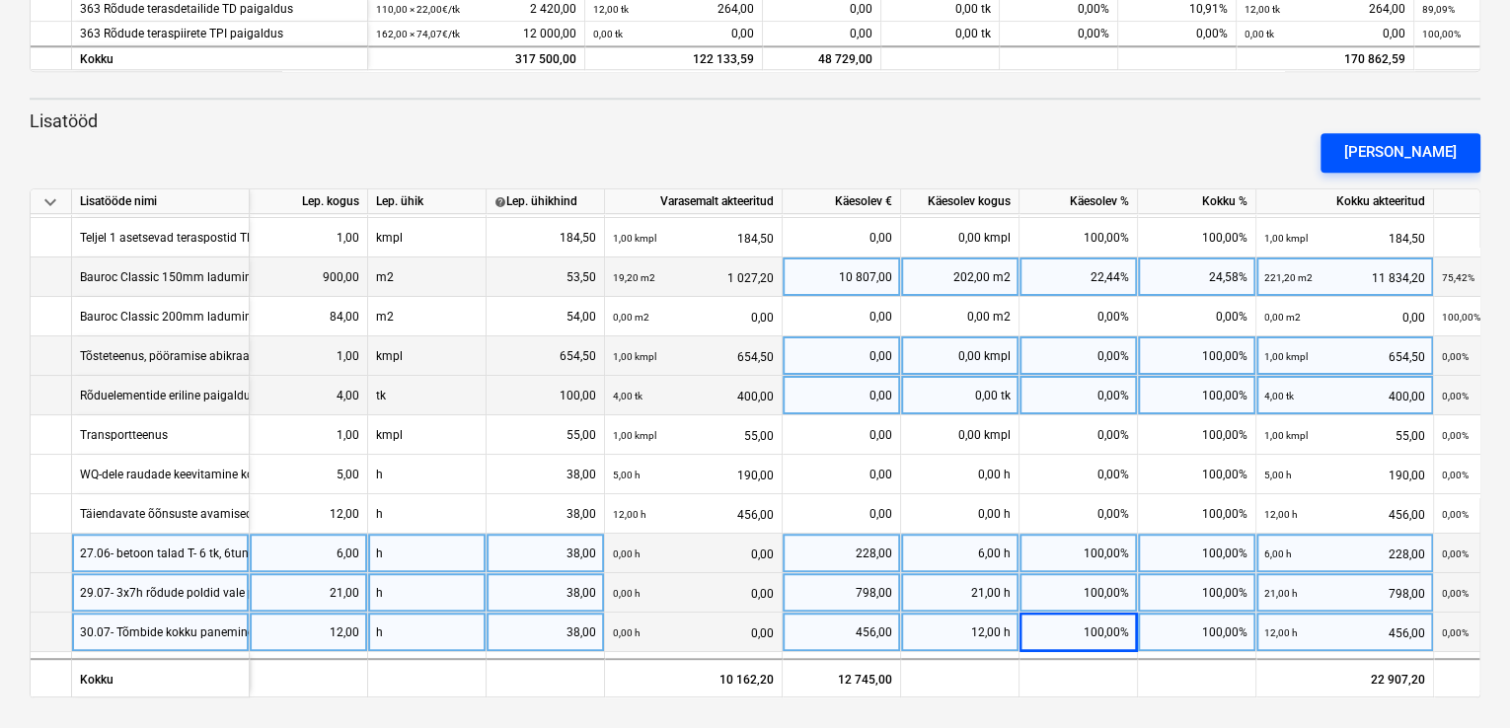
click at [1397, 154] on div "[PERSON_NAME]" at bounding box center [1400, 152] width 112 height 26
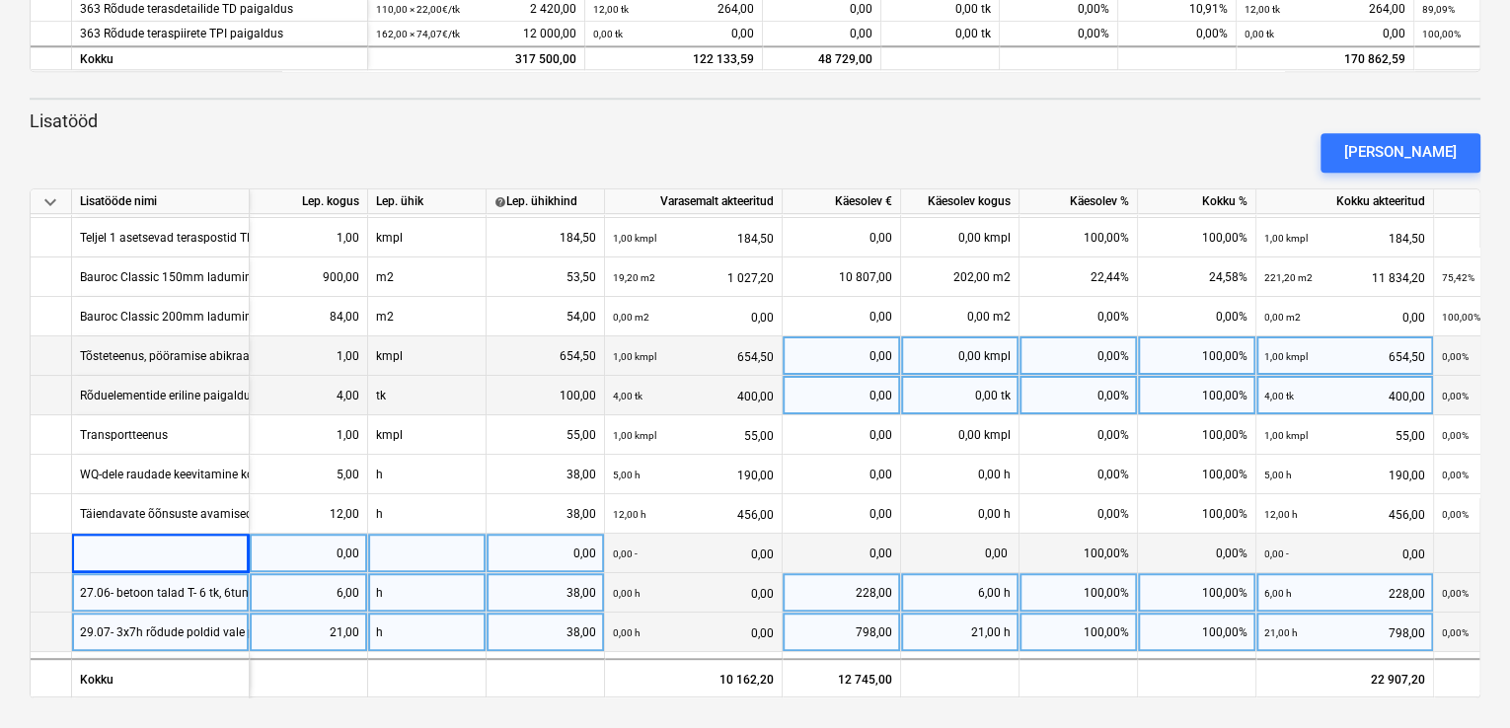
click at [172, 554] on div at bounding box center [161, 553] width 178 height 39
type input "31.07- [PERSON_NAME],VSP-13tk., SSP-15tk. Artjom- rõdu tõmbide lõikamine mõõtu …"
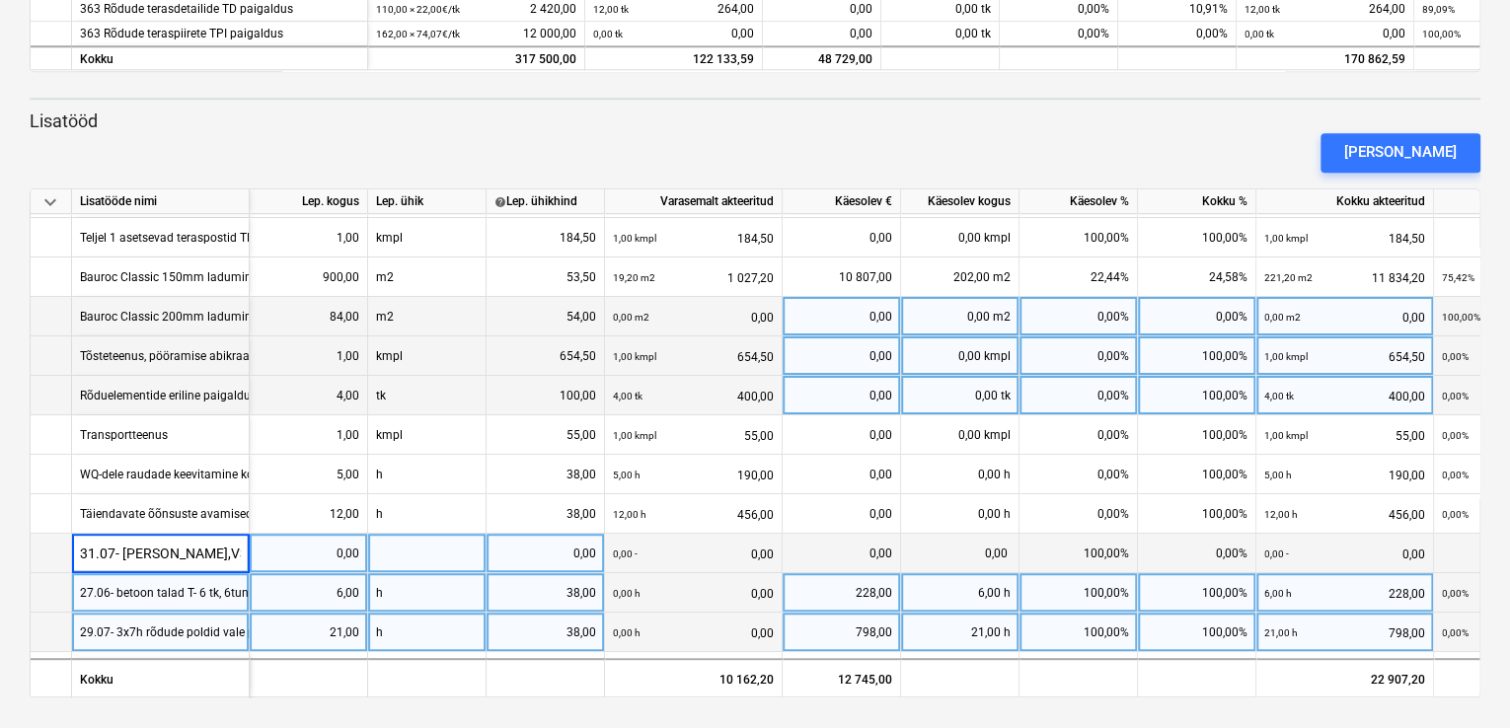
scroll to position [0, 363]
click at [450, 550] on div at bounding box center [427, 553] width 118 height 39
type input "h"
type input "38"
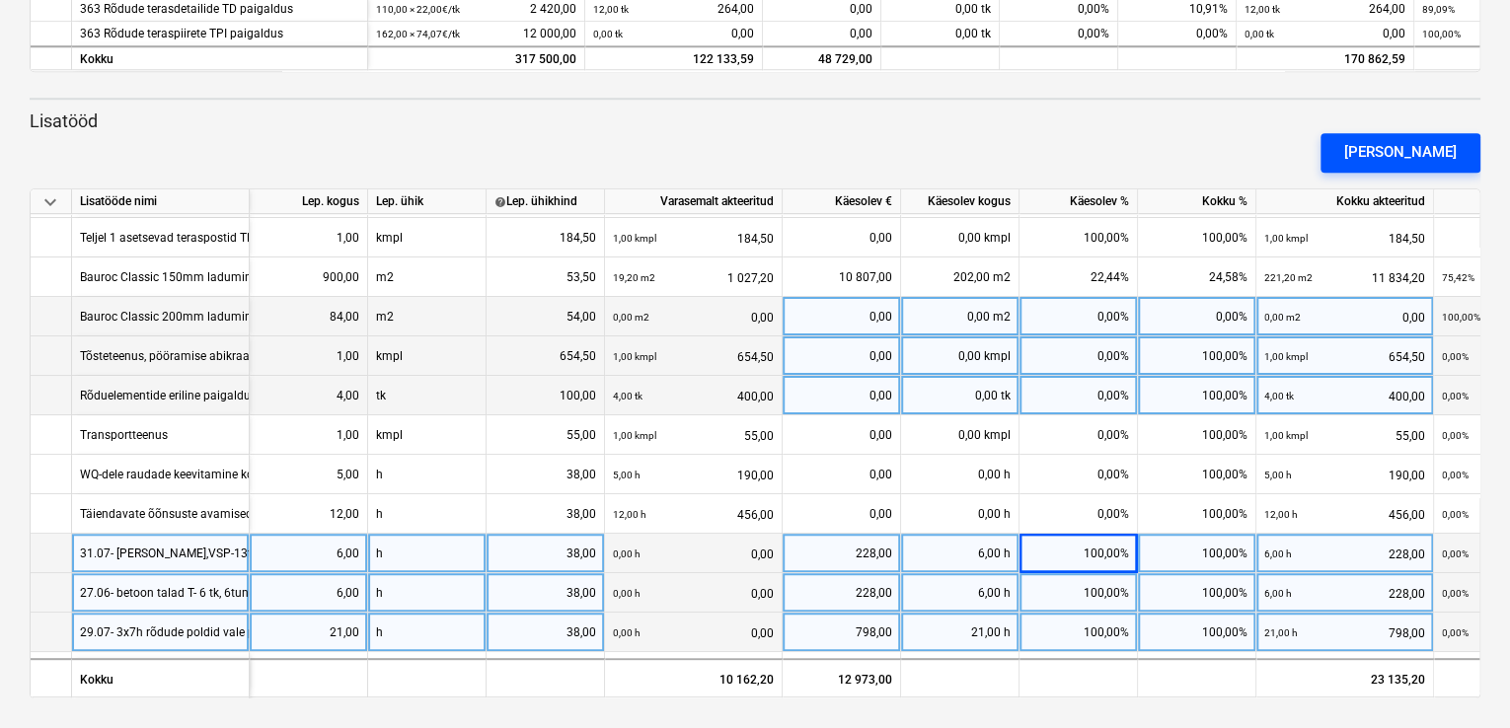
click at [1414, 147] on div "[PERSON_NAME]" at bounding box center [1400, 152] width 112 height 26
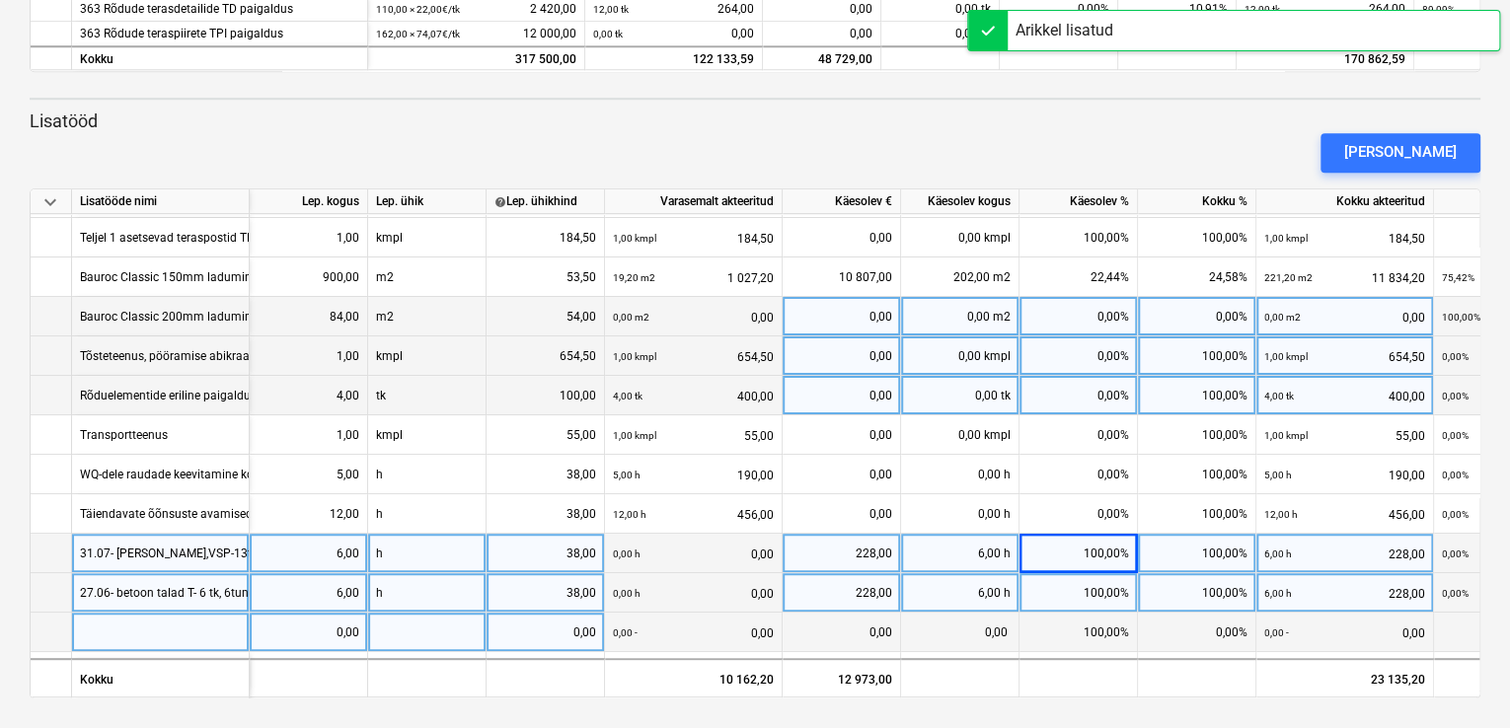
click at [103, 626] on div at bounding box center [161, 632] width 178 height 39
type input "2x2h SAN.soojaku ja KV-104 vundamentide ning kasseti ümber tõstmine"
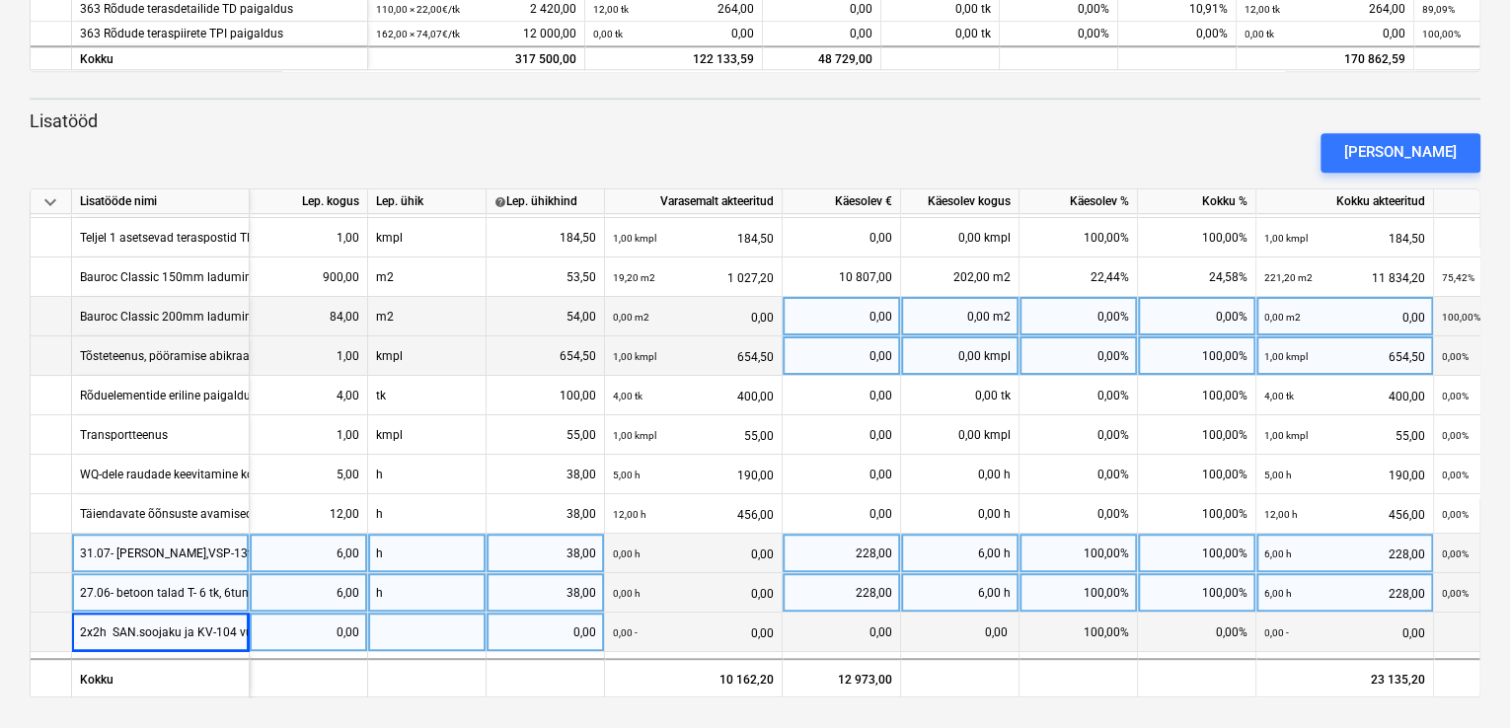
click at [336, 630] on div "0,00" at bounding box center [309, 632] width 102 height 39
type input "38"
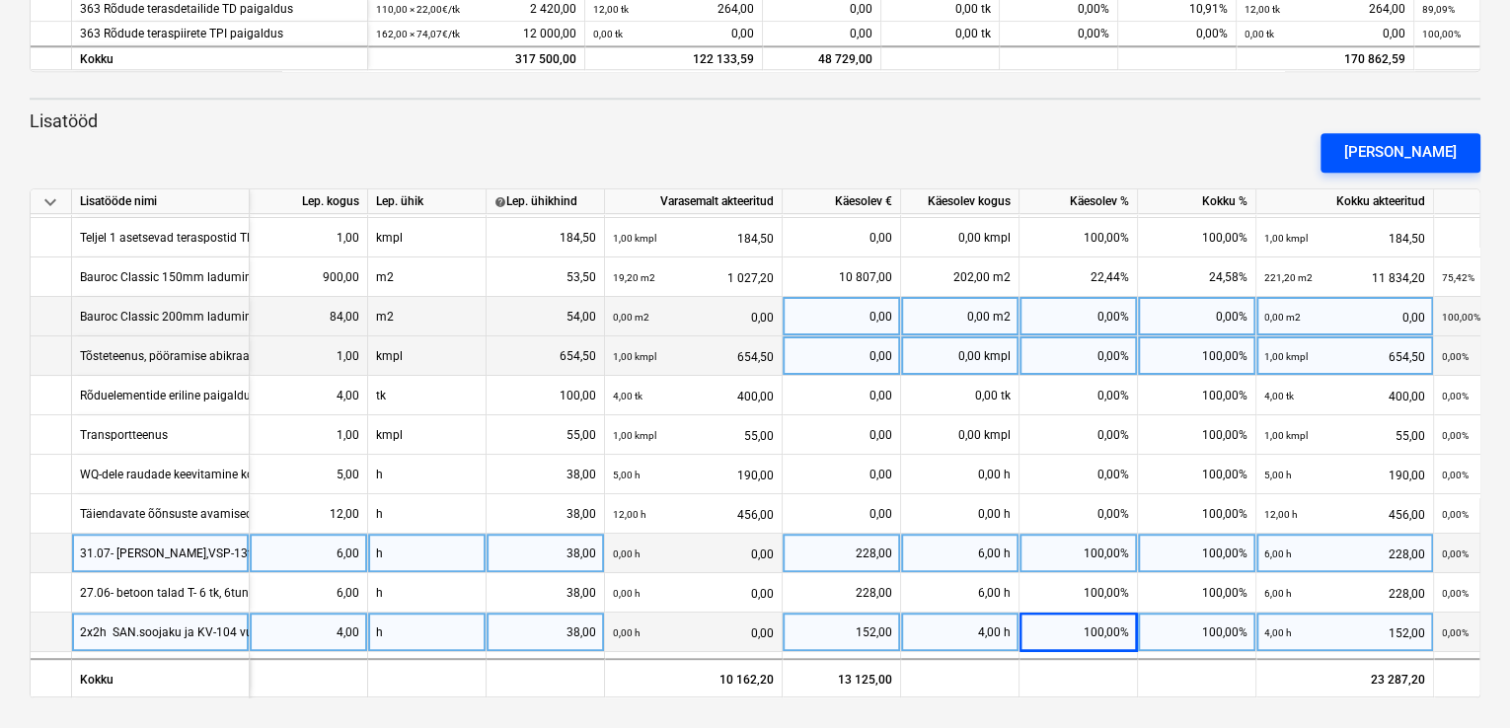
click at [1414, 155] on div "[PERSON_NAME]" at bounding box center [1400, 152] width 112 height 26
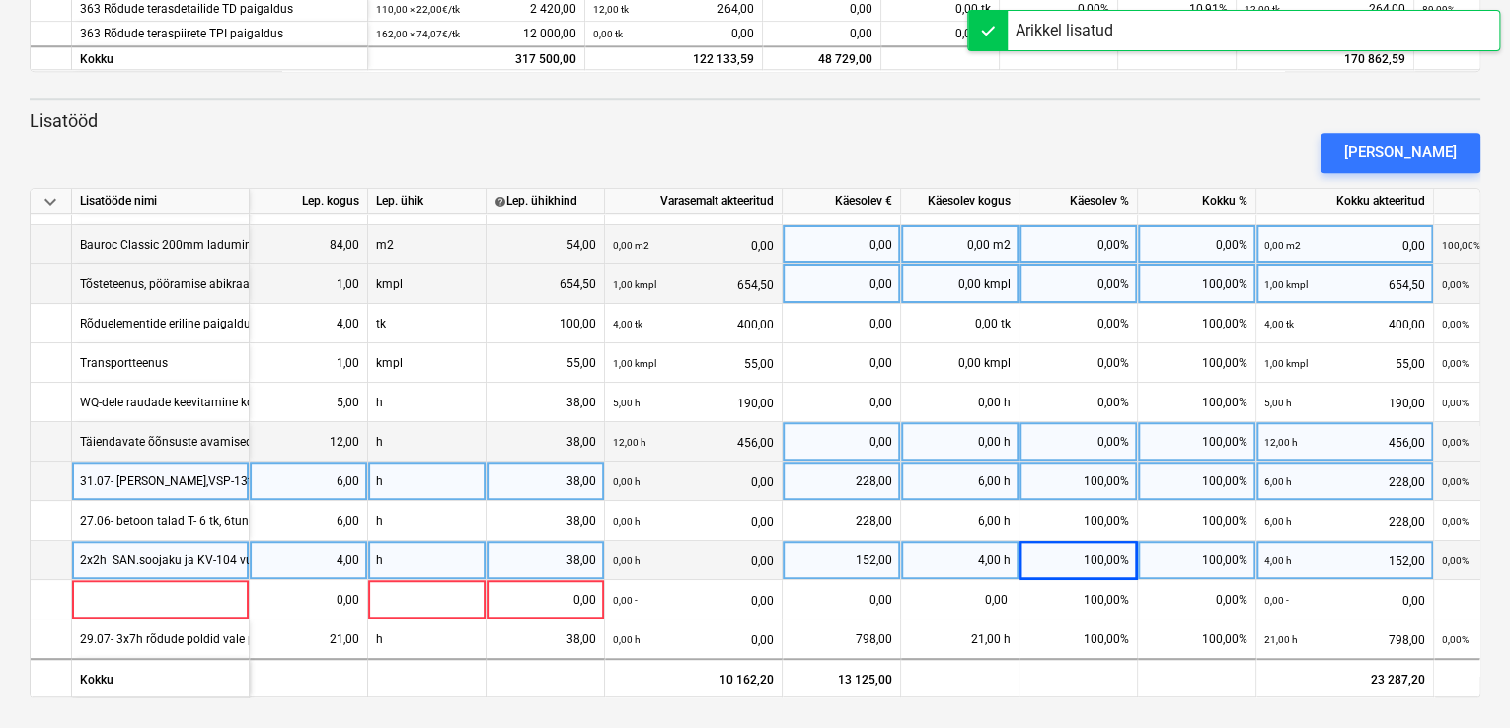
scroll to position [351, 0]
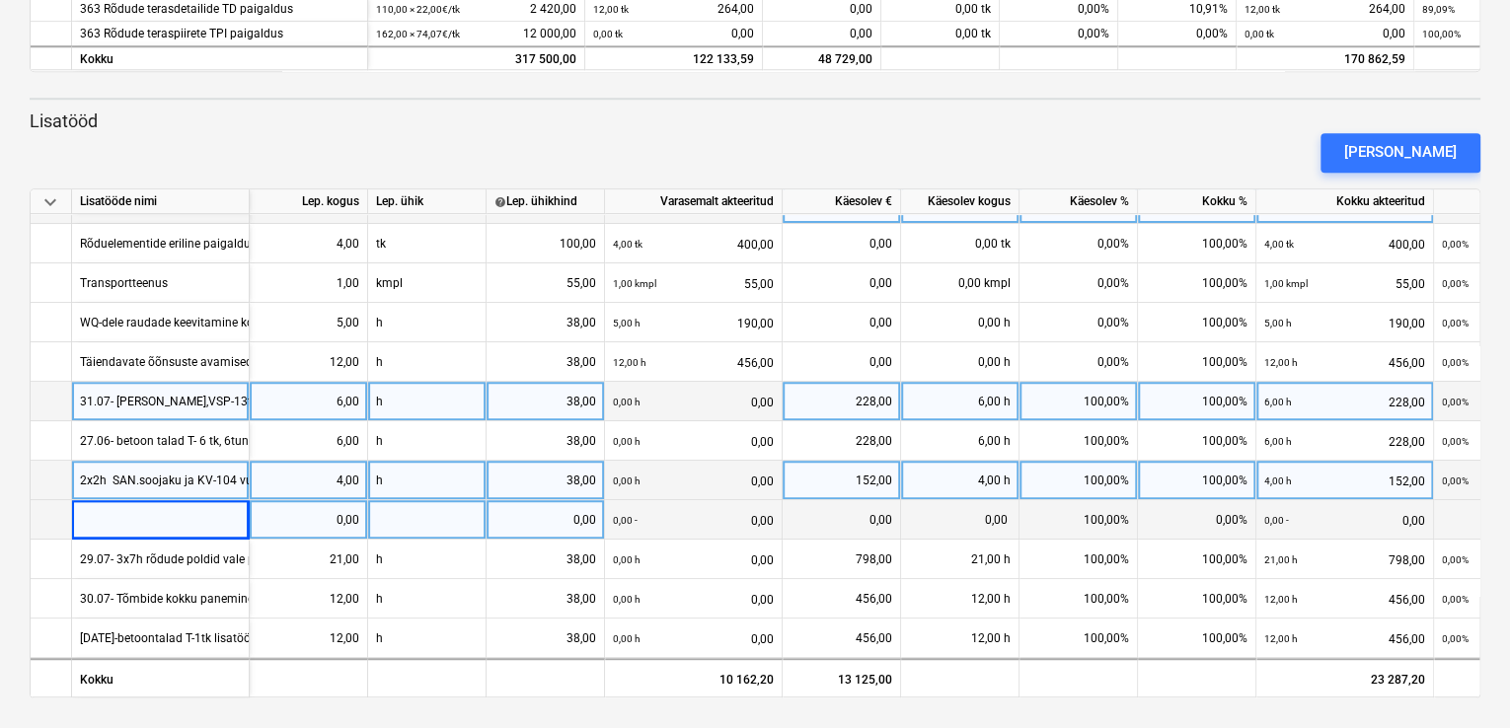
drag, startPoint x: 156, startPoint y: 506, endPoint x: 107, endPoint y: 504, distance: 49.4
click at [107, 504] on div at bounding box center [161, 519] width 178 height 39
click at [131, 511] on div at bounding box center [161, 519] width 178 height 39
type input "PBOK22-630 monoliitse osa jaoks kõrva keevitamine-2h"
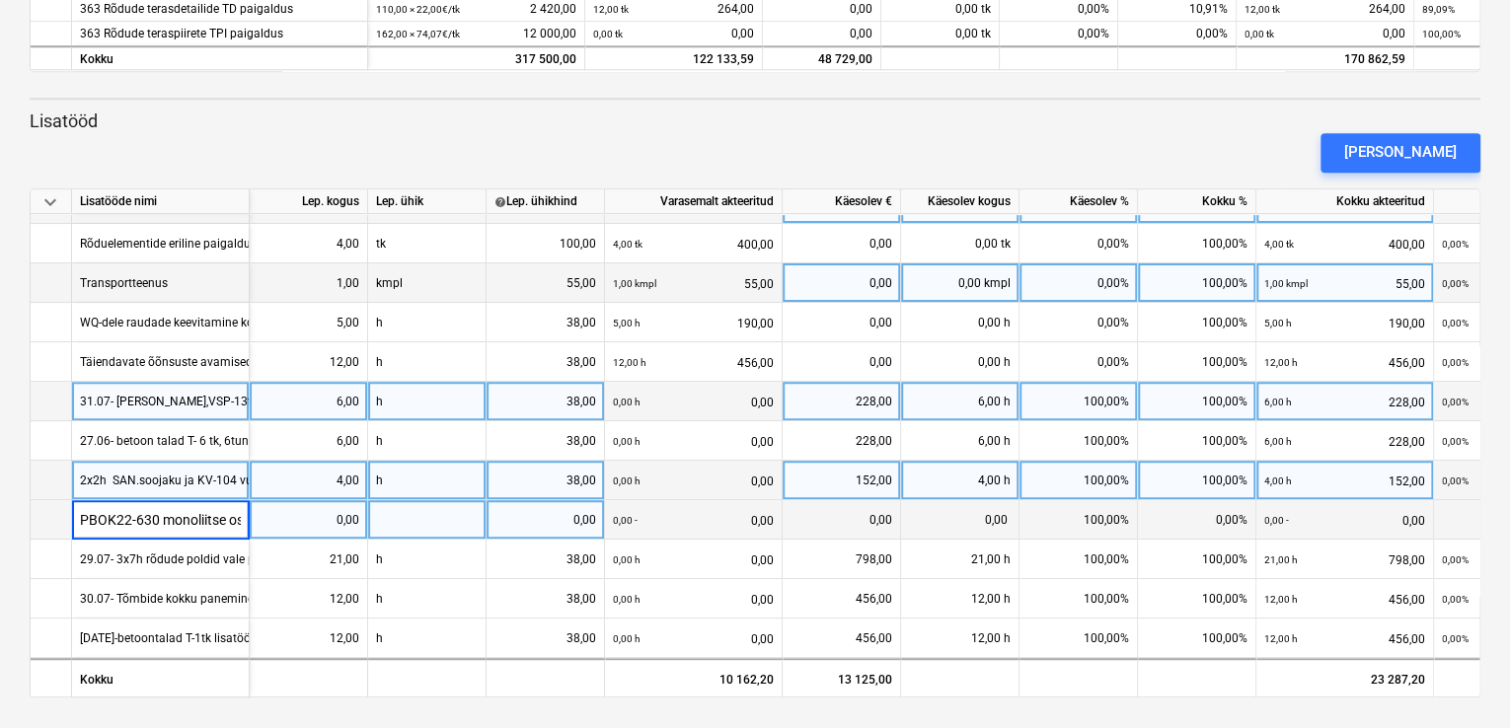
scroll to position [0, 180]
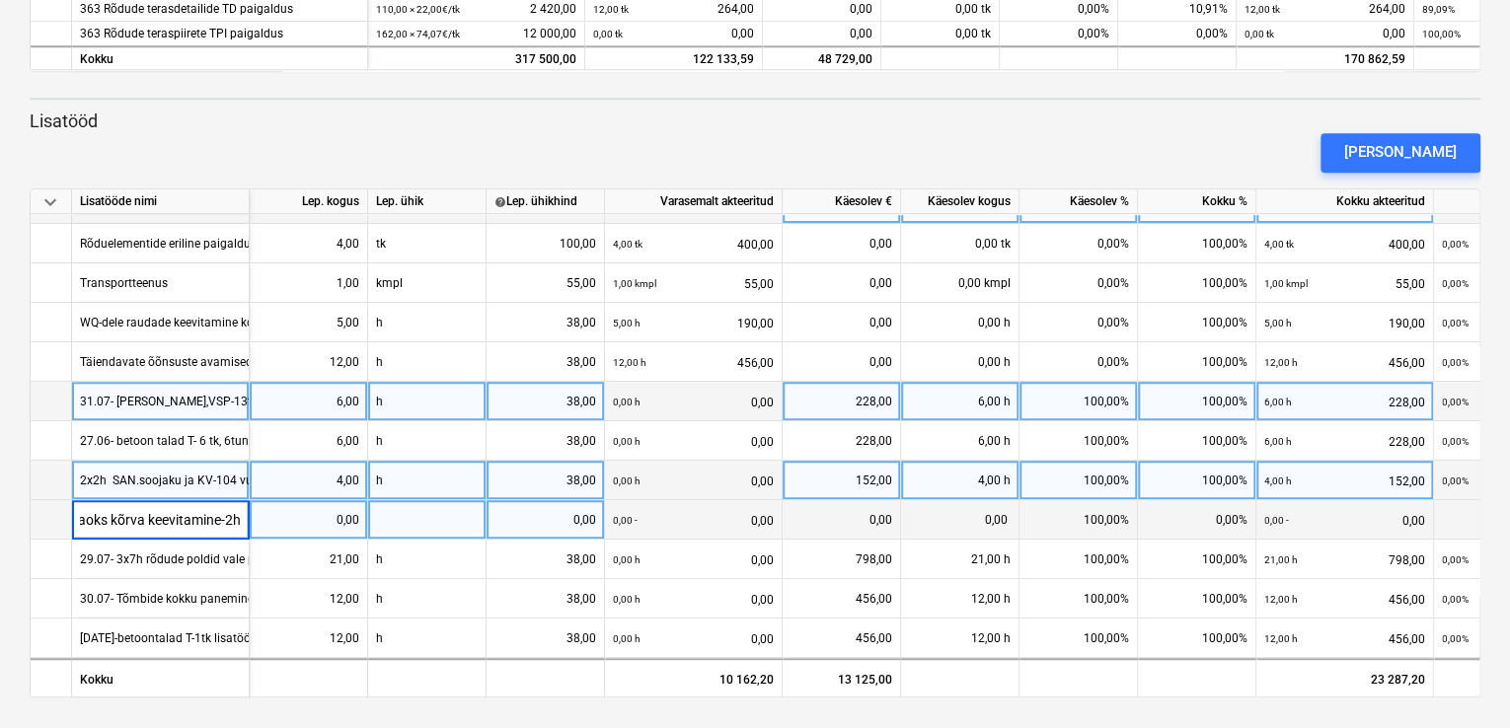
click at [328, 513] on div "0,00" at bounding box center [309, 519] width 102 height 39
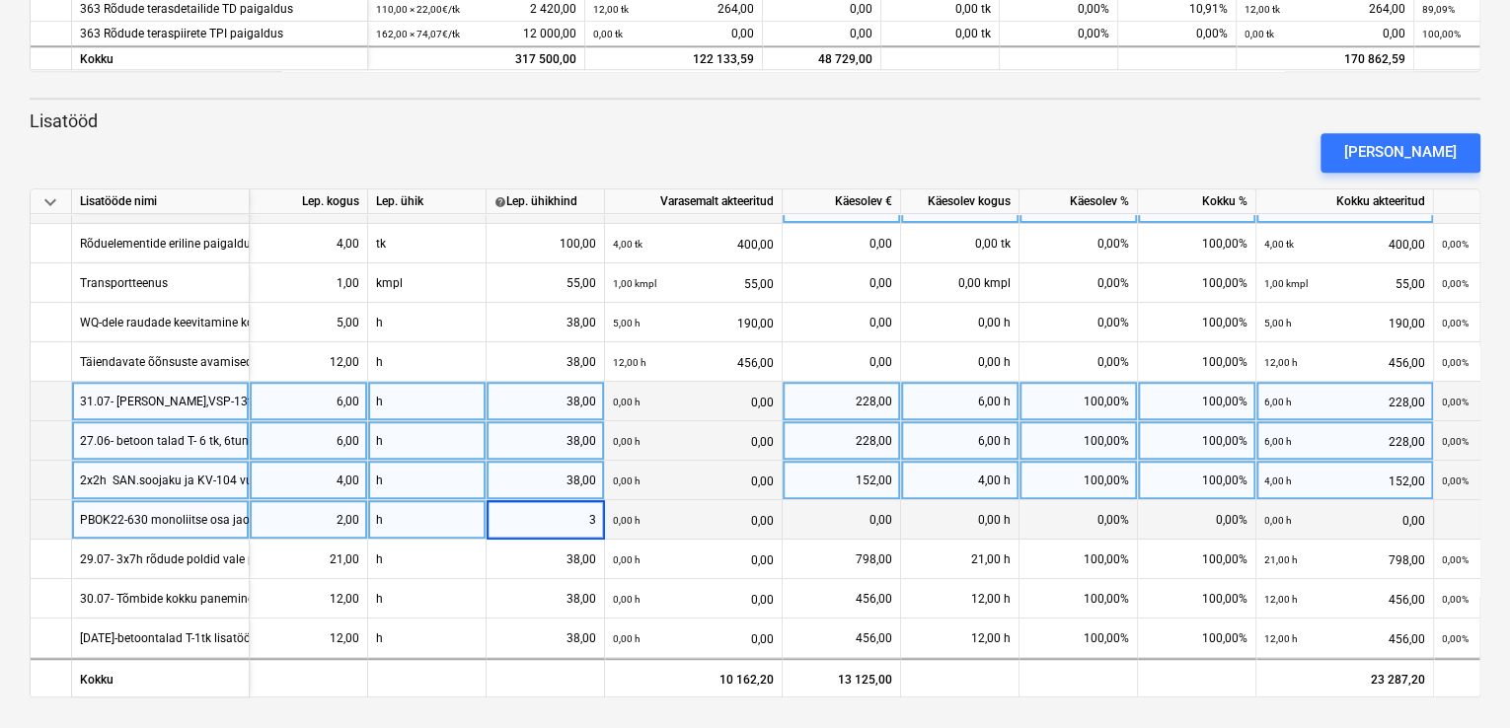
type input "38"
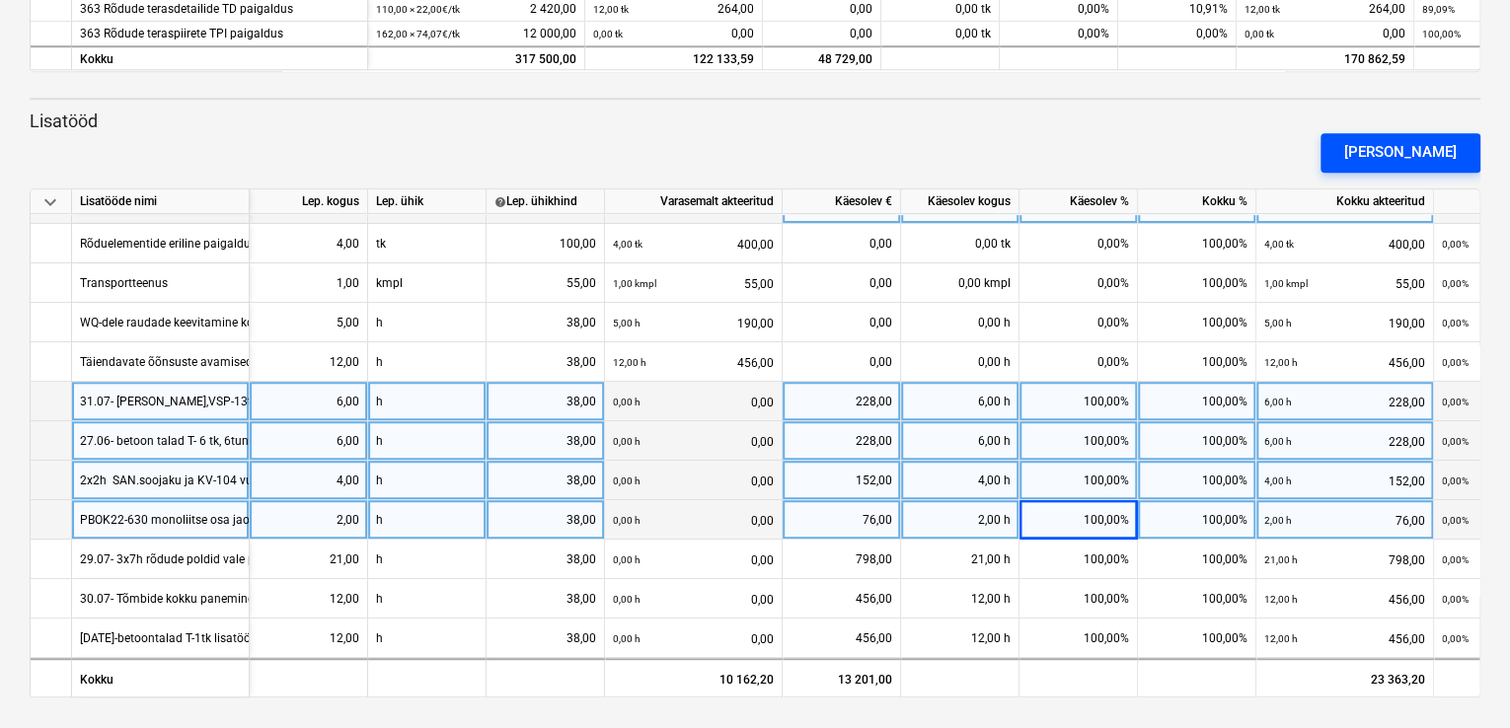
click at [1425, 152] on div "[PERSON_NAME]" at bounding box center [1400, 152] width 112 height 26
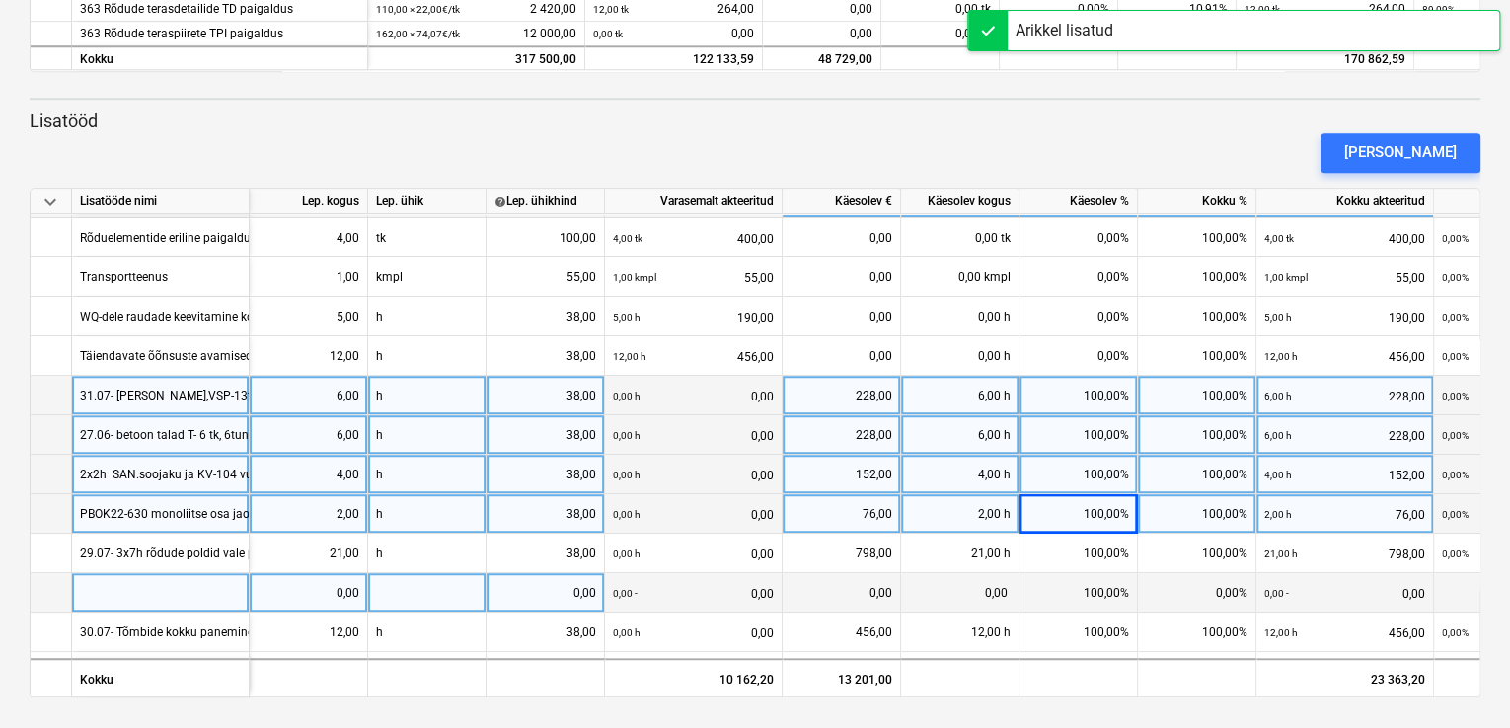
click at [93, 587] on div at bounding box center [161, 592] width 178 height 39
type input "05.08- Artjom- rõdu tõmbide lõikamine 6h"
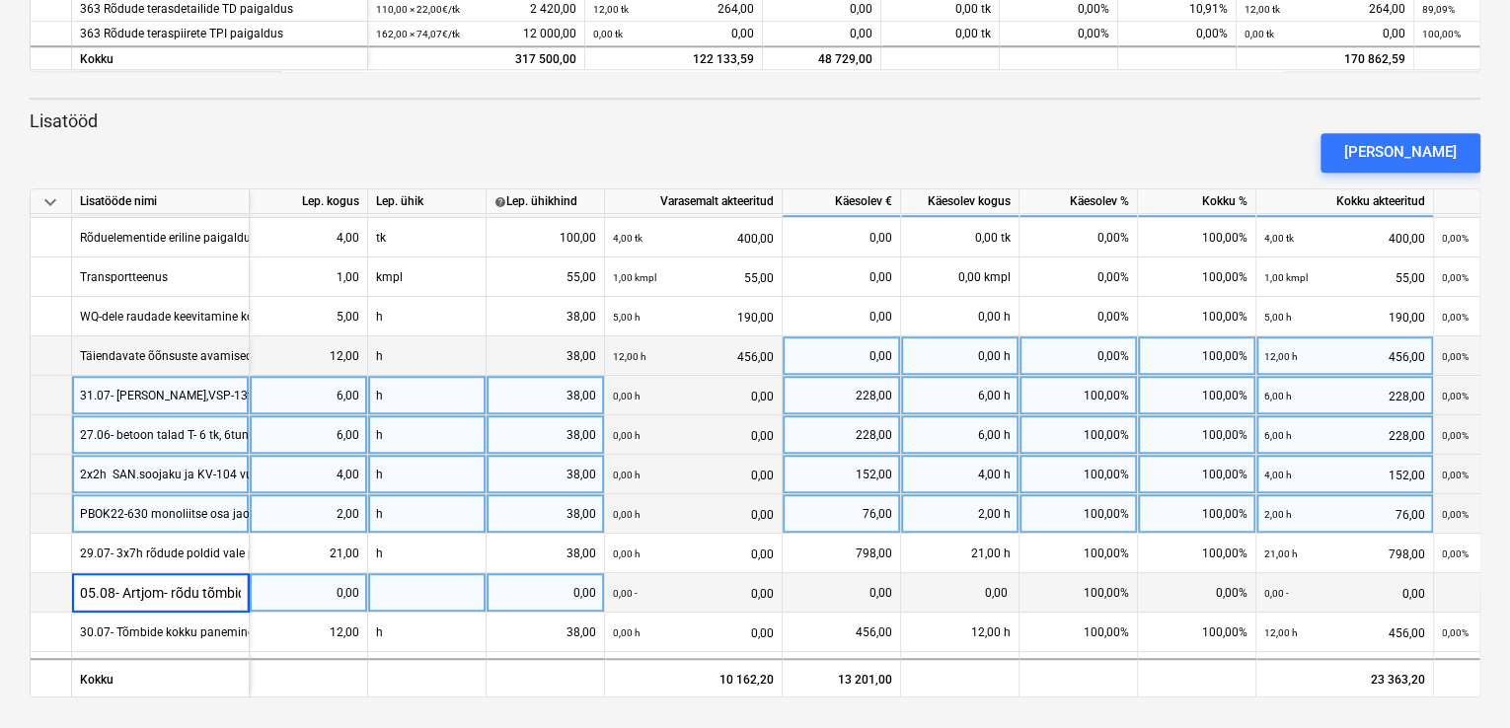
scroll to position [0, 93]
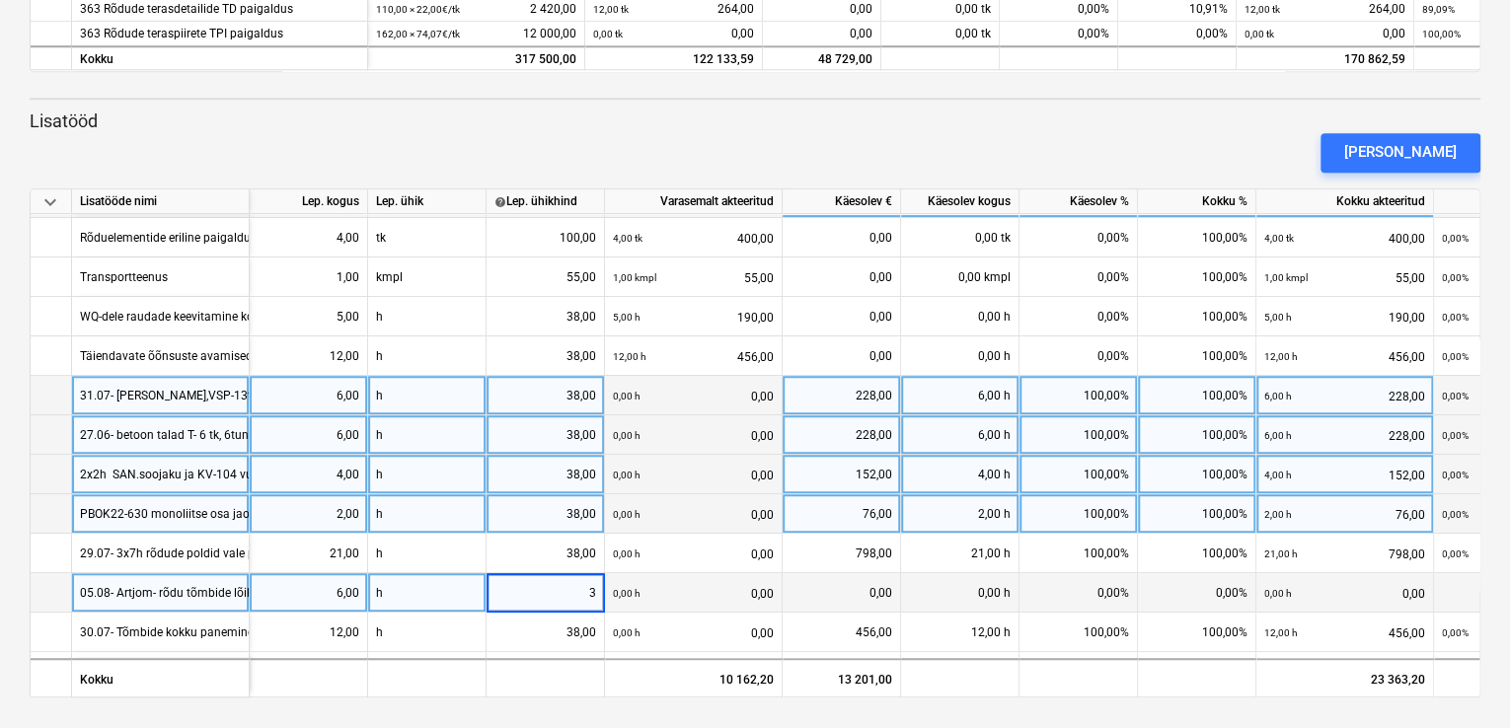
type input "38"
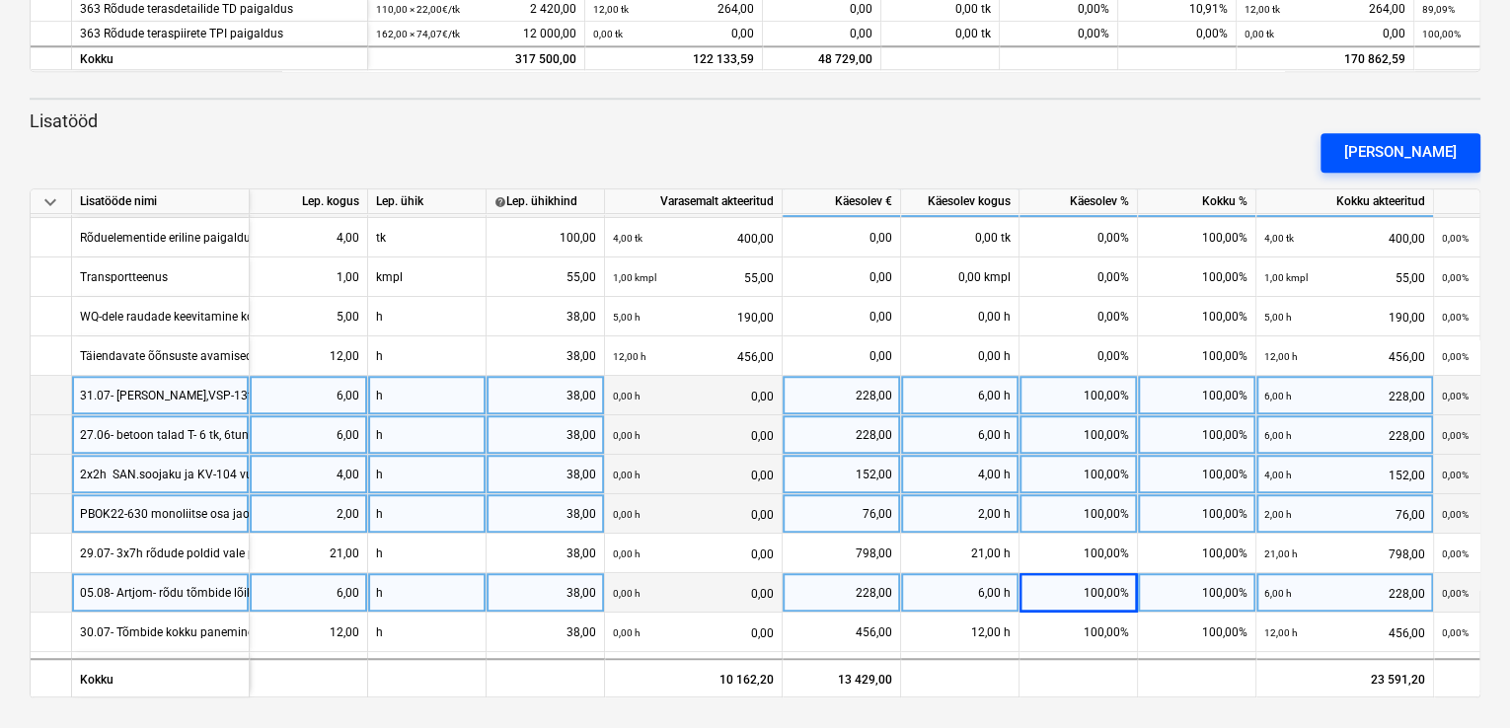
click at [1430, 147] on div "[PERSON_NAME]" at bounding box center [1400, 152] width 112 height 26
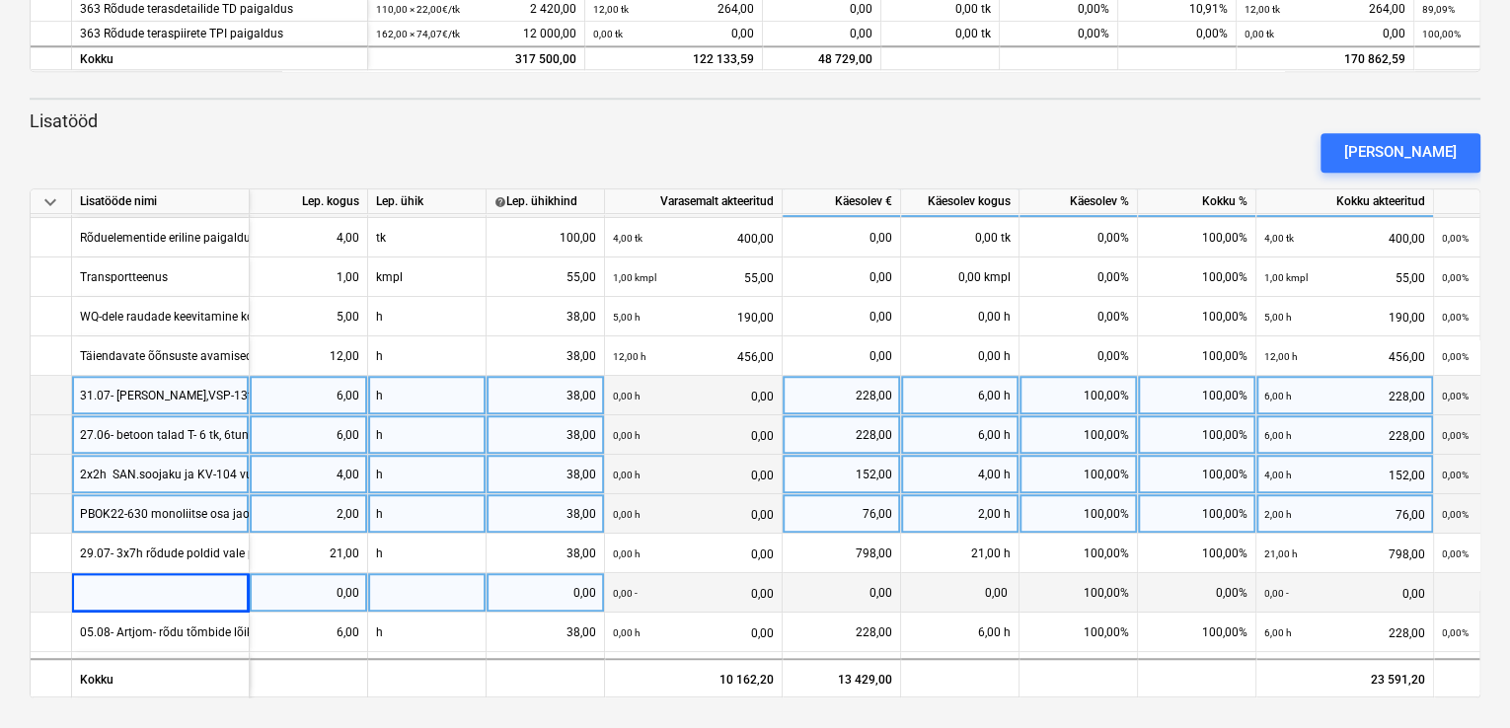
click at [145, 592] on div at bounding box center [161, 592] width 178 height 39
type input "11.08- Modixite lõikamine 1h"
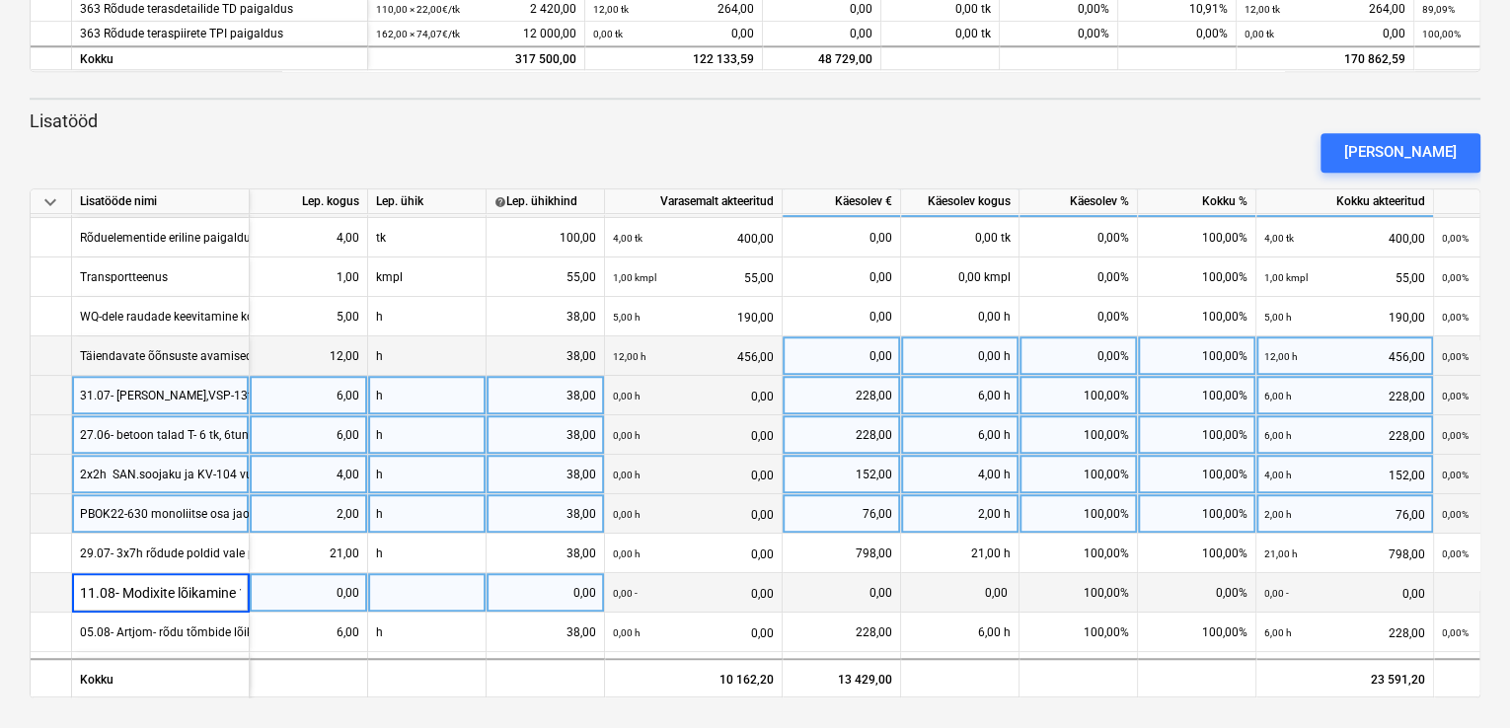
scroll to position [0, 15]
type input "38"
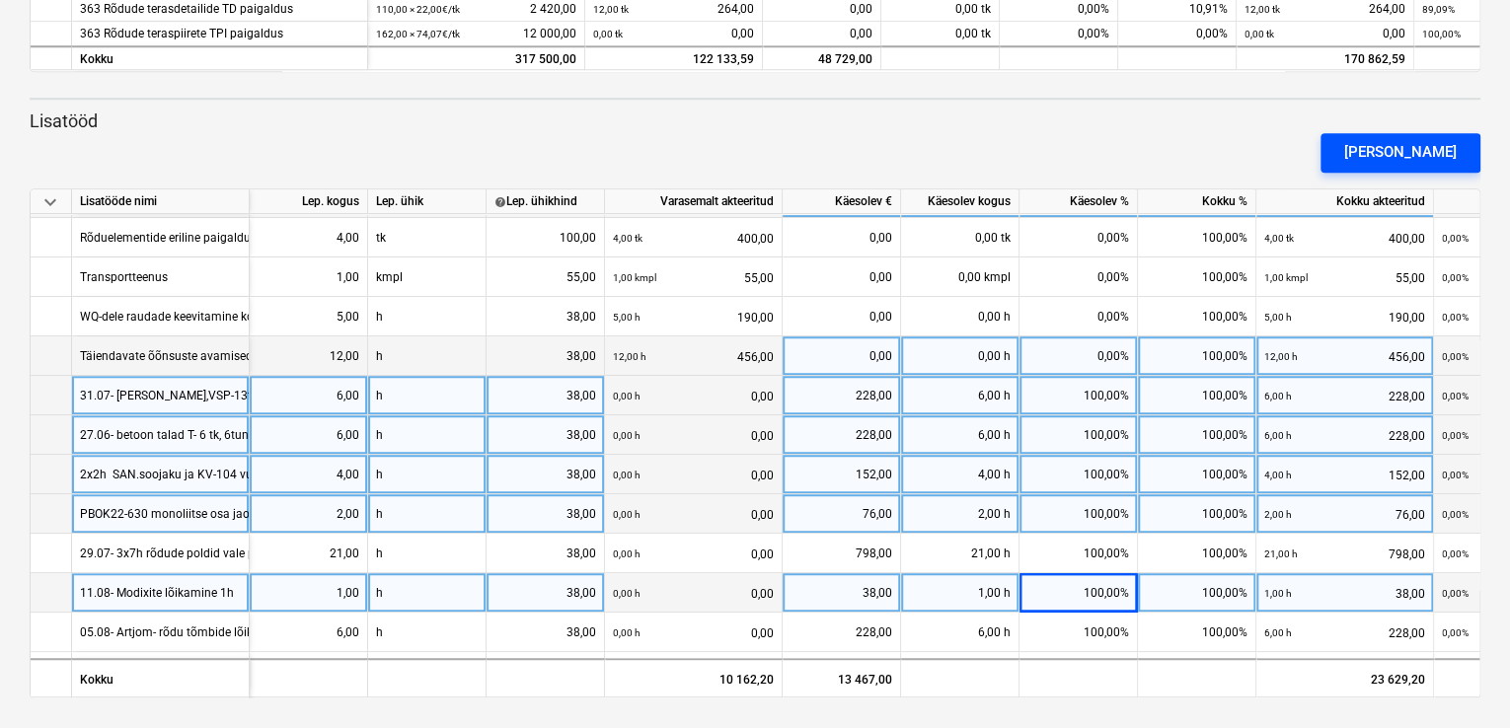
click at [1429, 159] on div "[PERSON_NAME]" at bounding box center [1400, 152] width 112 height 26
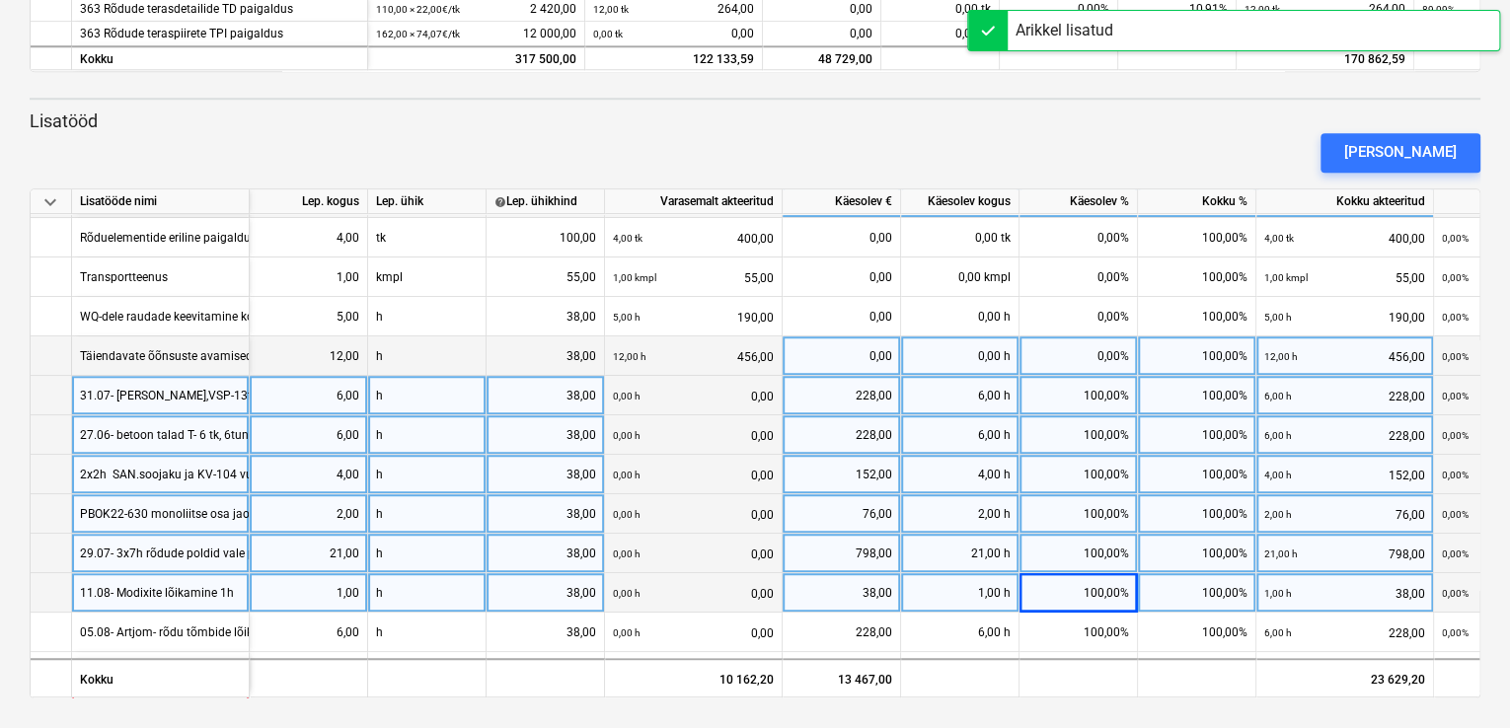
scroll to position [470, 0]
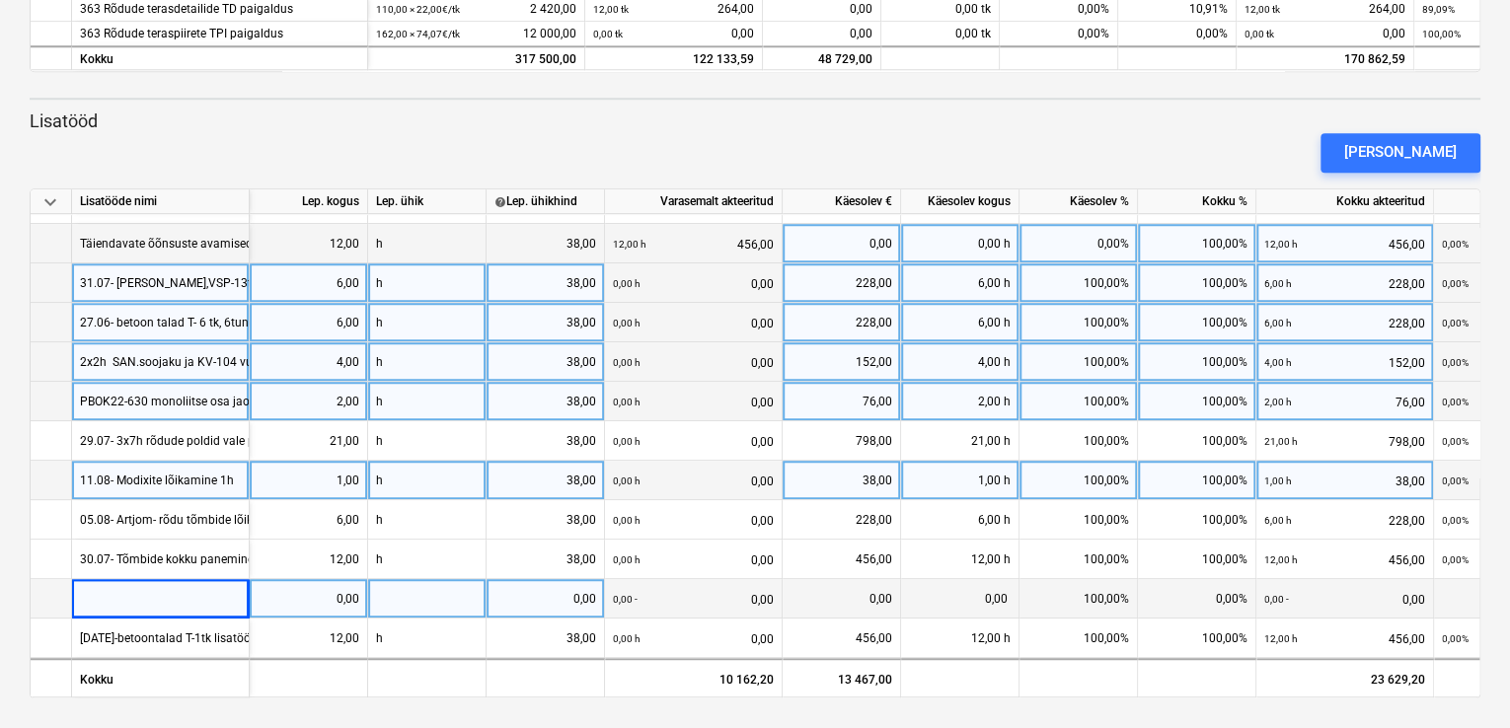
drag, startPoint x: 186, startPoint y: 593, endPoint x: 132, endPoint y: 588, distance: 53.5
click at [132, 588] on div at bounding box center [161, 598] width 178 height 39
click at [100, 591] on div at bounding box center [161, 598] width 178 height 39
type input "14.08- vanade betoonplokkide tõstmine utiliseerimiskasti 2x1h"
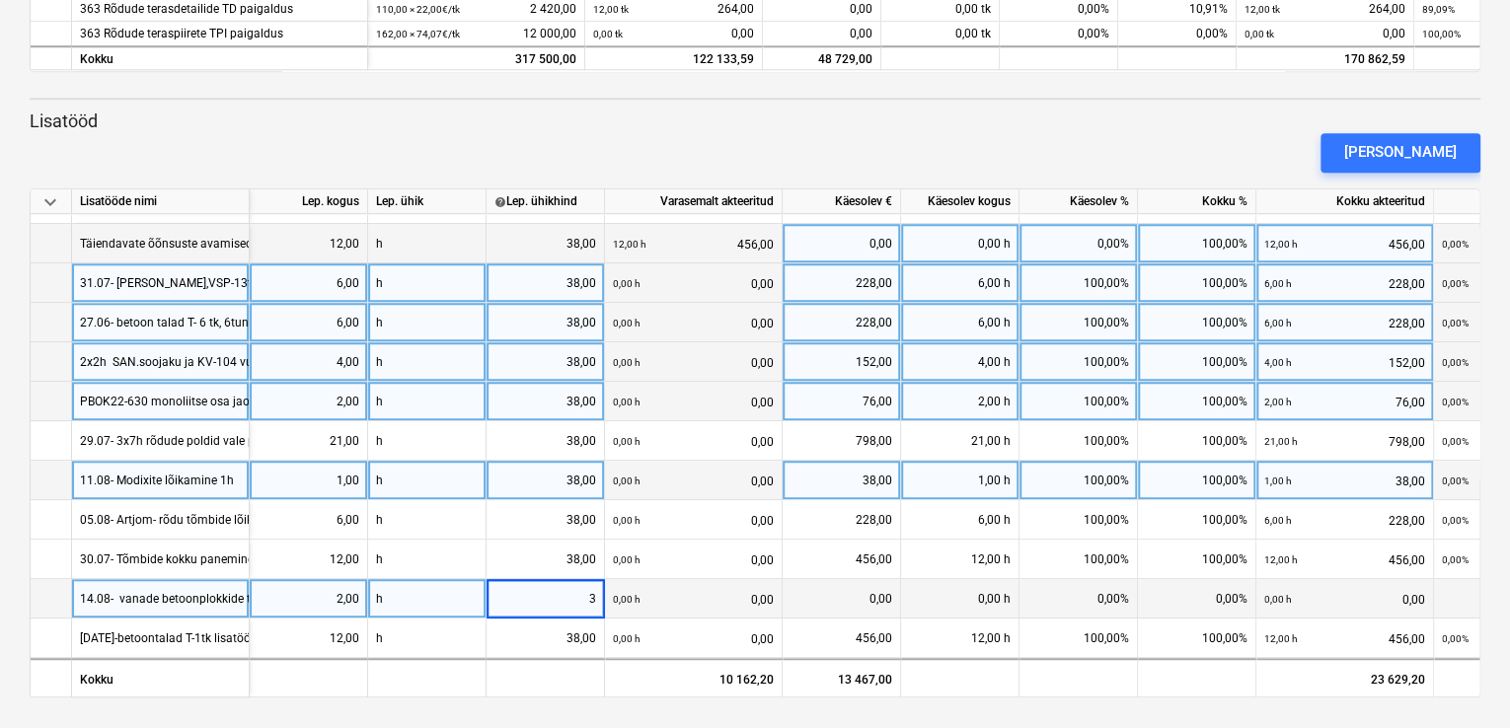
type input "38"
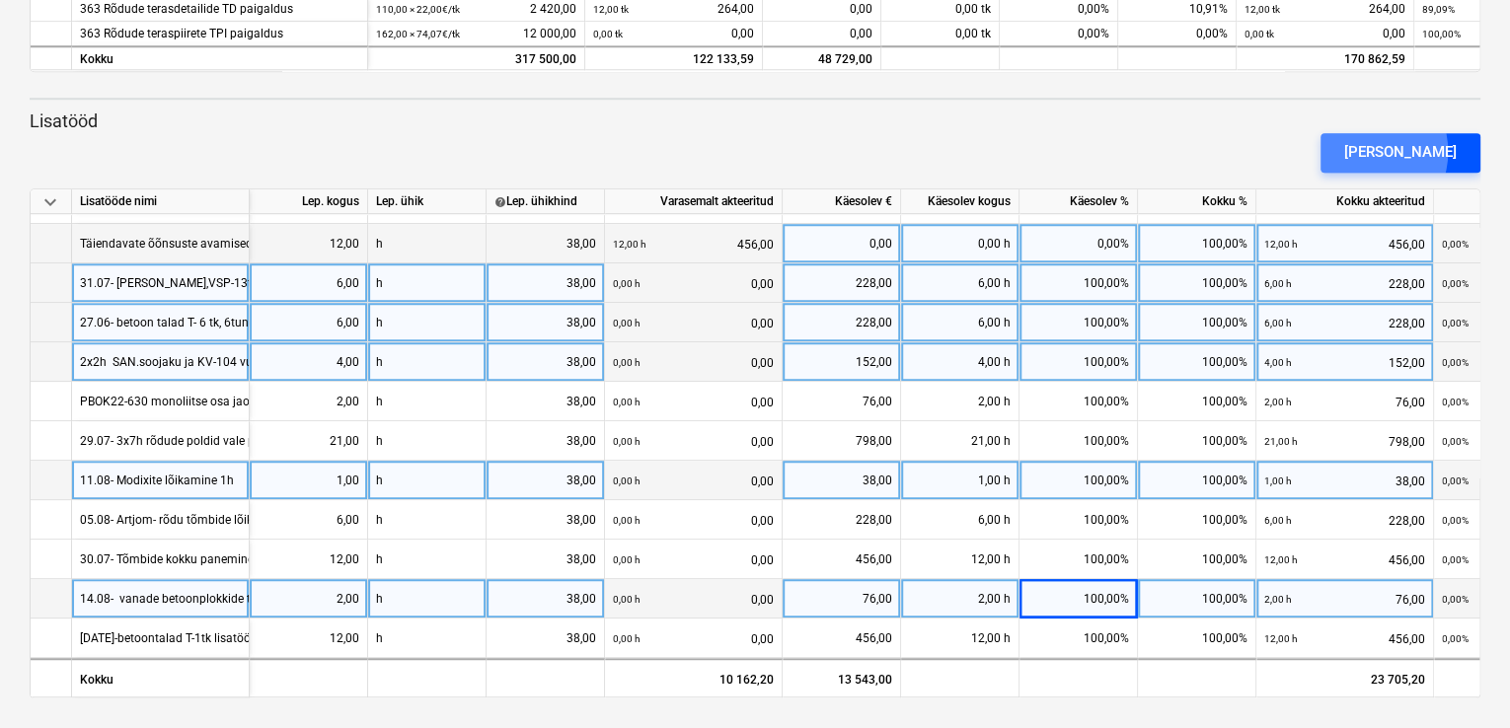
click at [1394, 150] on div "[PERSON_NAME]" at bounding box center [1400, 152] width 112 height 26
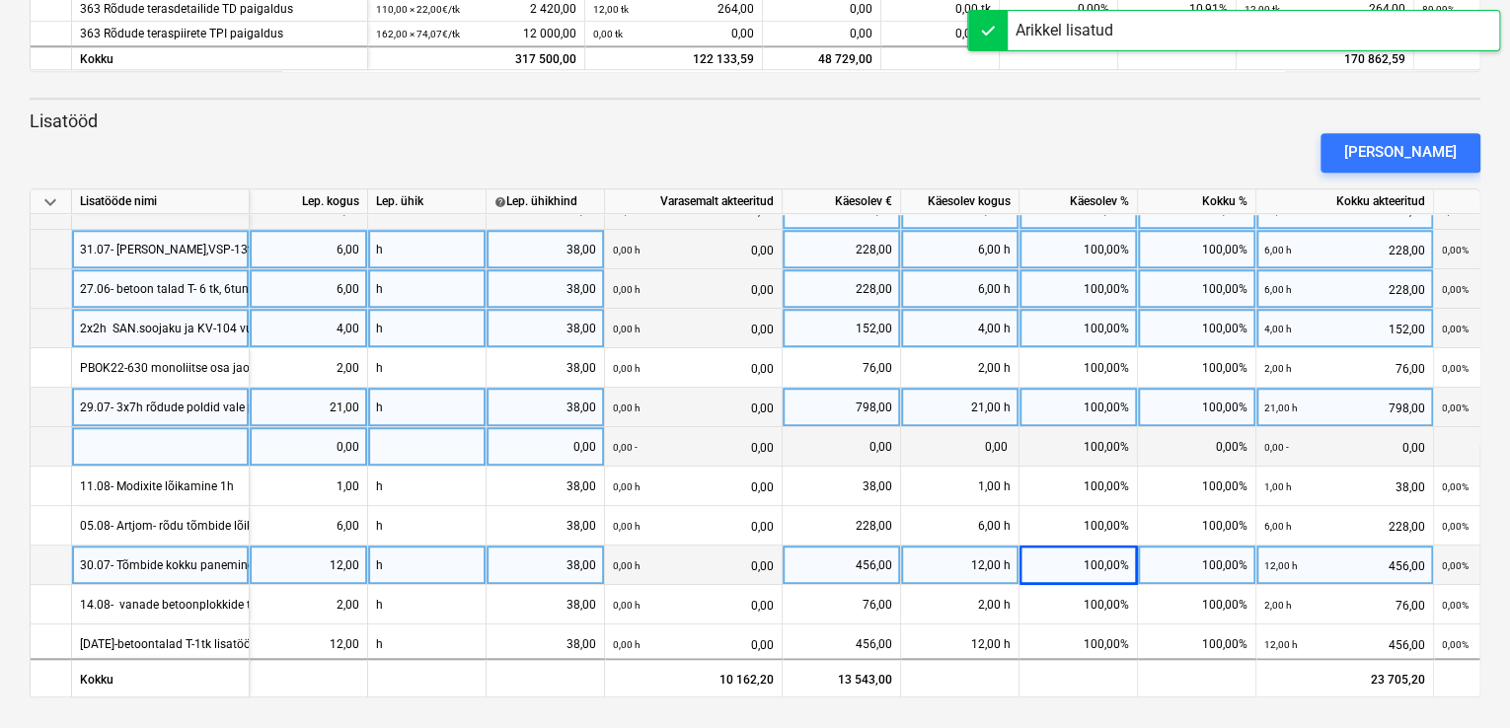
scroll to position [509, 0]
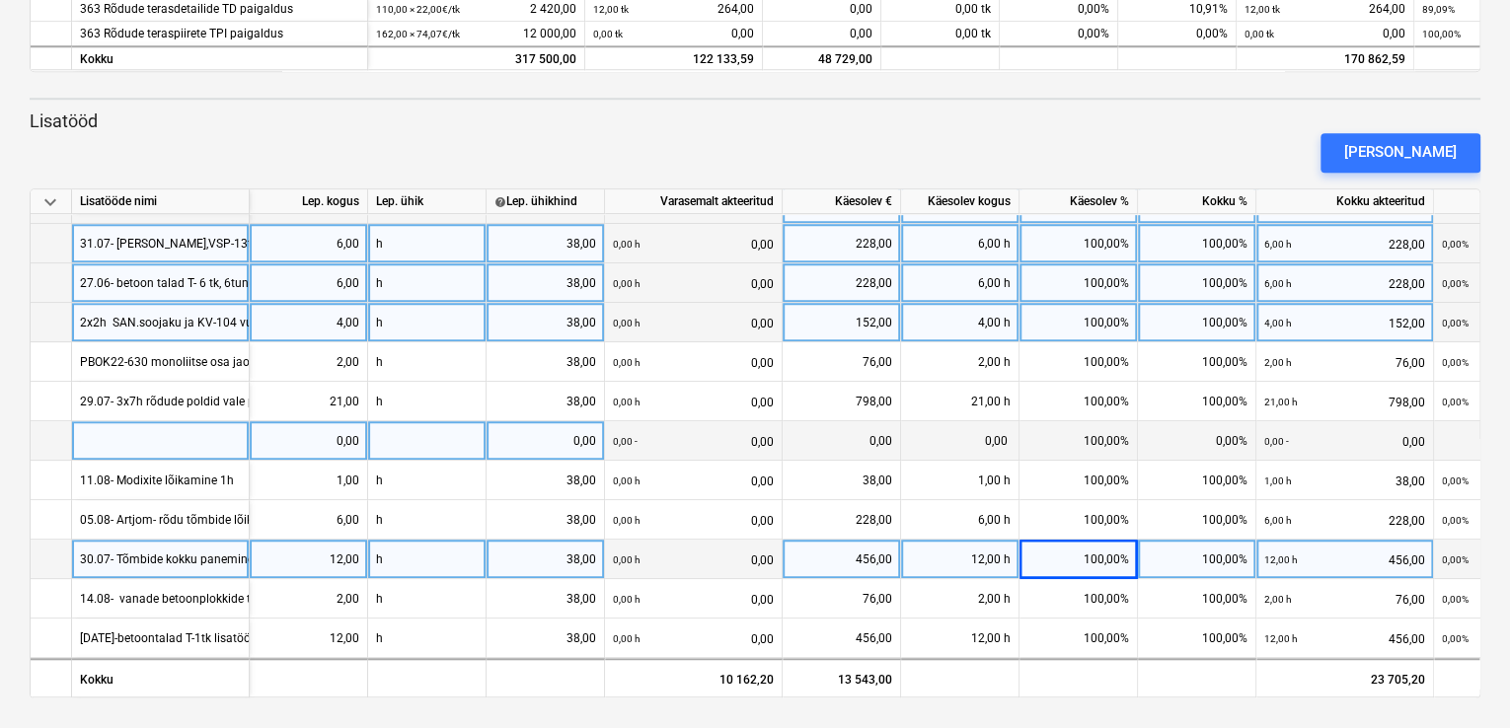
click at [89, 431] on div at bounding box center [161, 440] width 178 height 39
type input "21.08- Modixite lõikamine-2h"
click at [264, 436] on div "0,00" at bounding box center [309, 440] width 102 height 39
click at [291, 432] on div "0,00" at bounding box center [309, 440] width 102 height 39
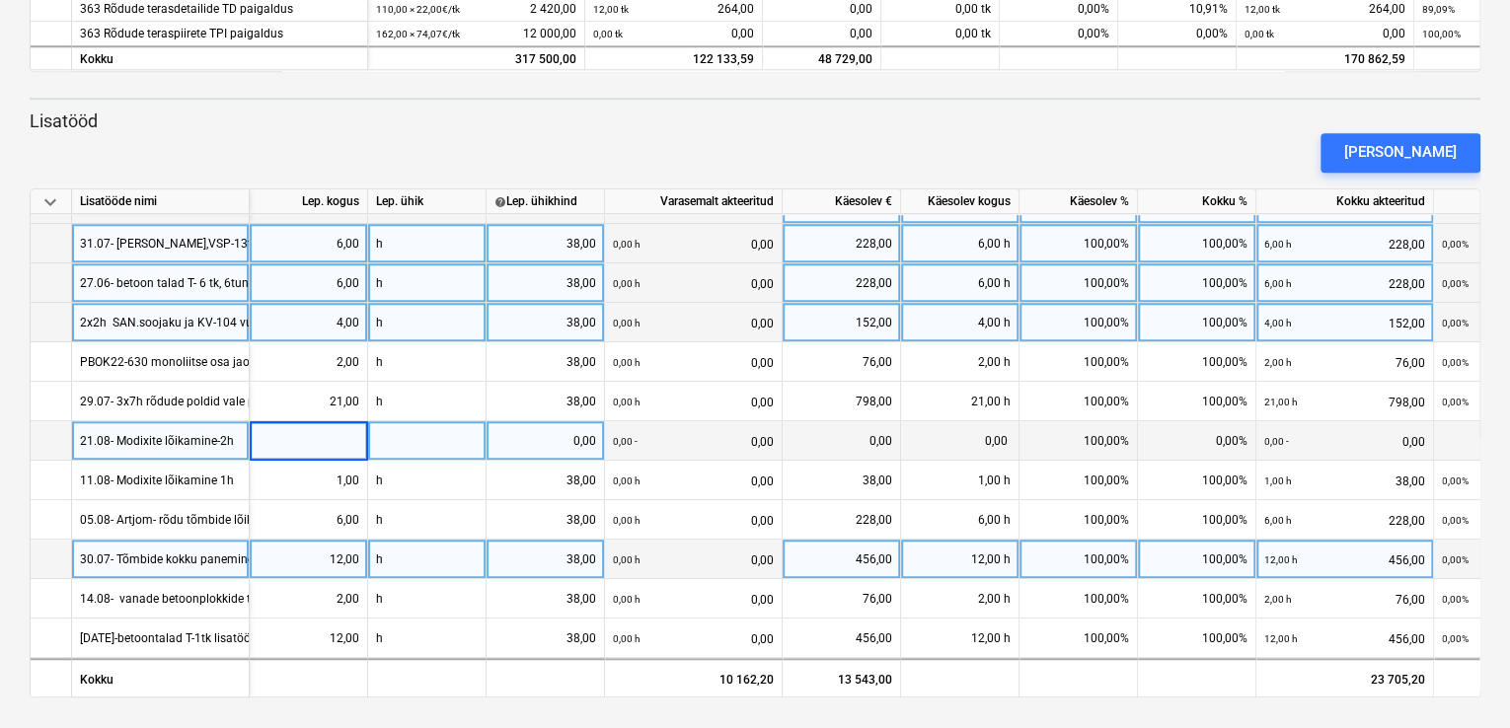
type input "2"
type input "38"
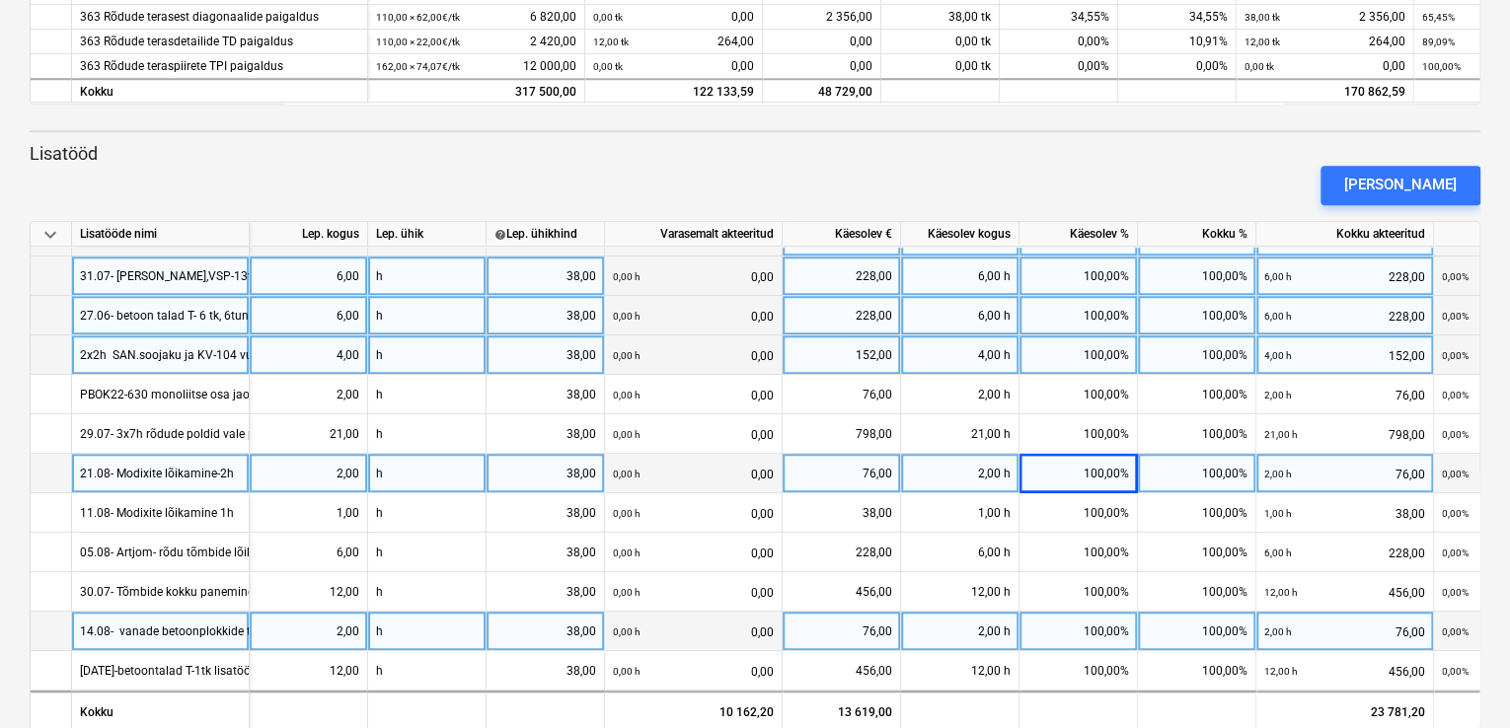
scroll to position [712, 0]
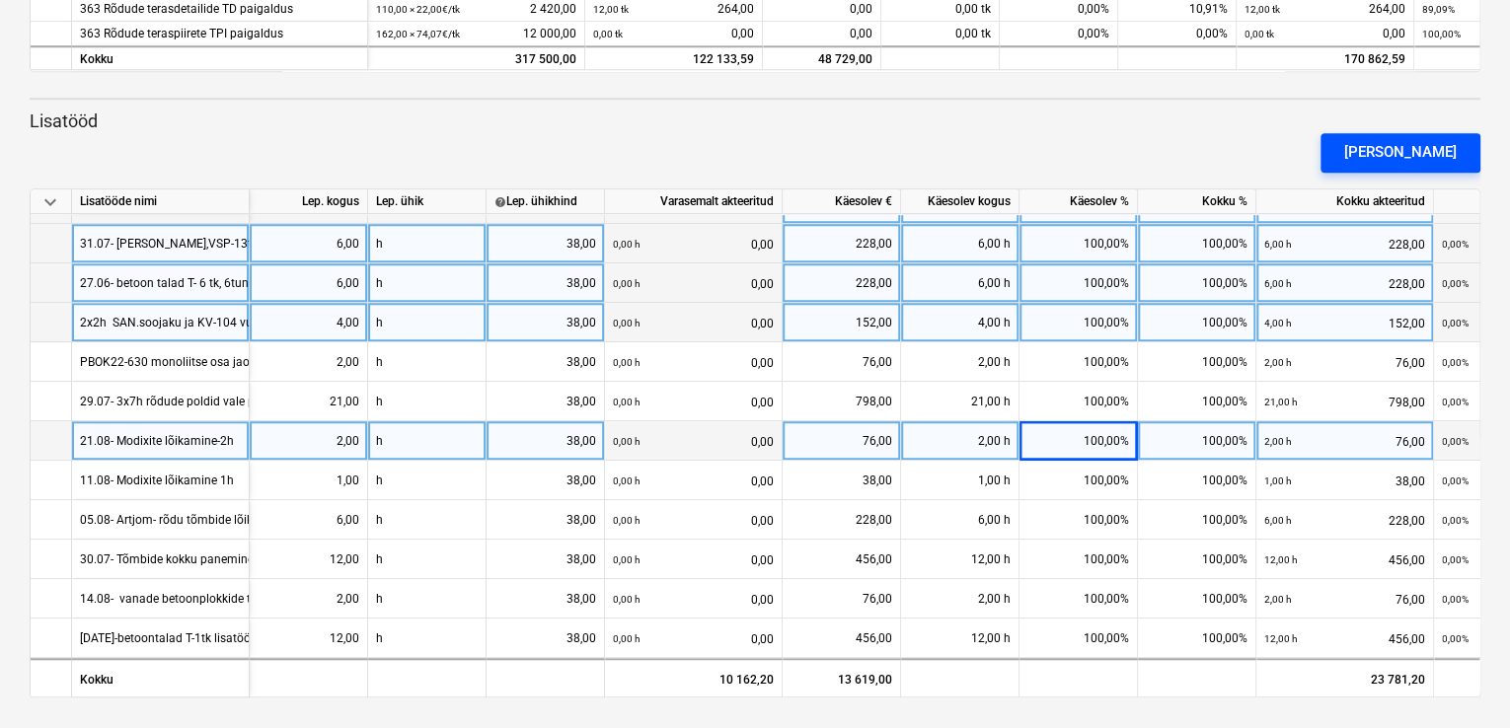
click at [1421, 147] on div "[PERSON_NAME]" at bounding box center [1400, 152] width 112 height 26
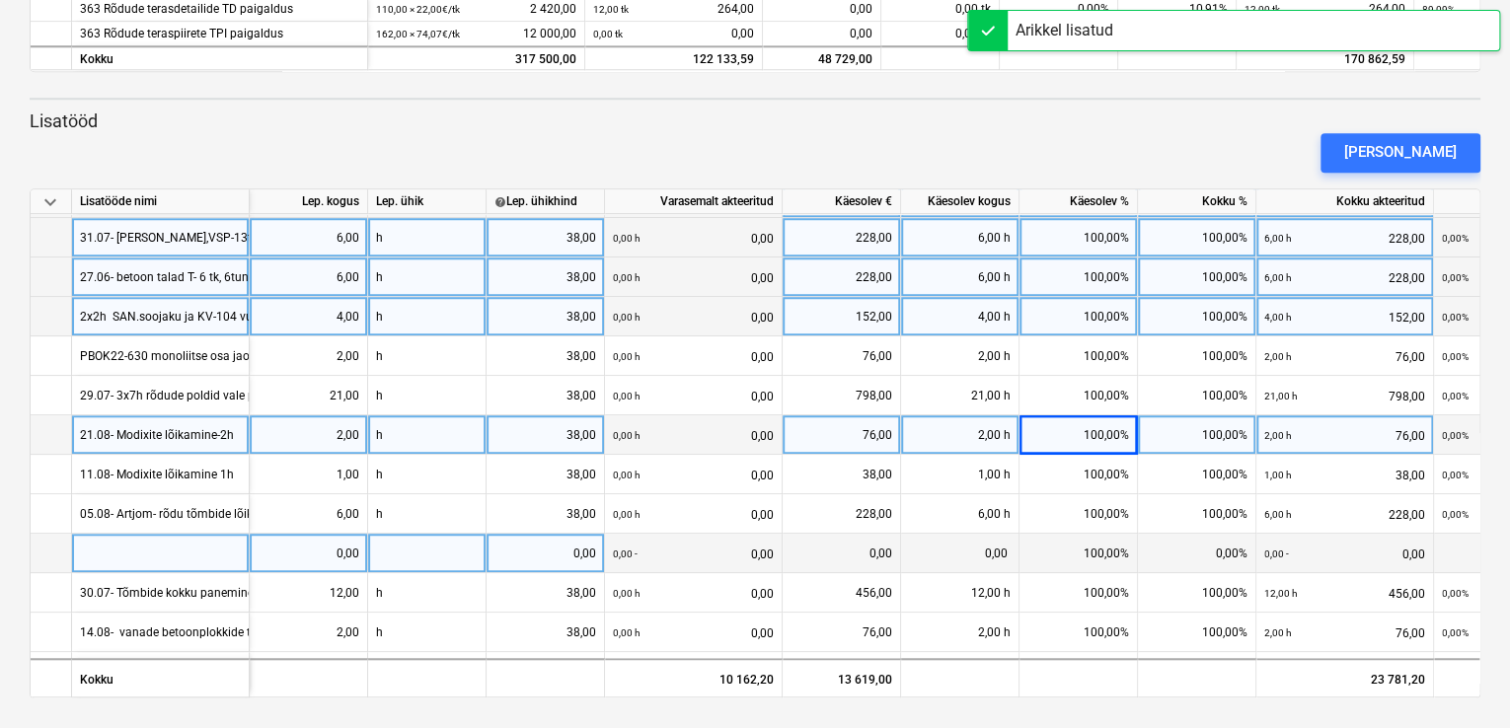
click at [122, 544] on div at bounding box center [161, 553] width 178 height 39
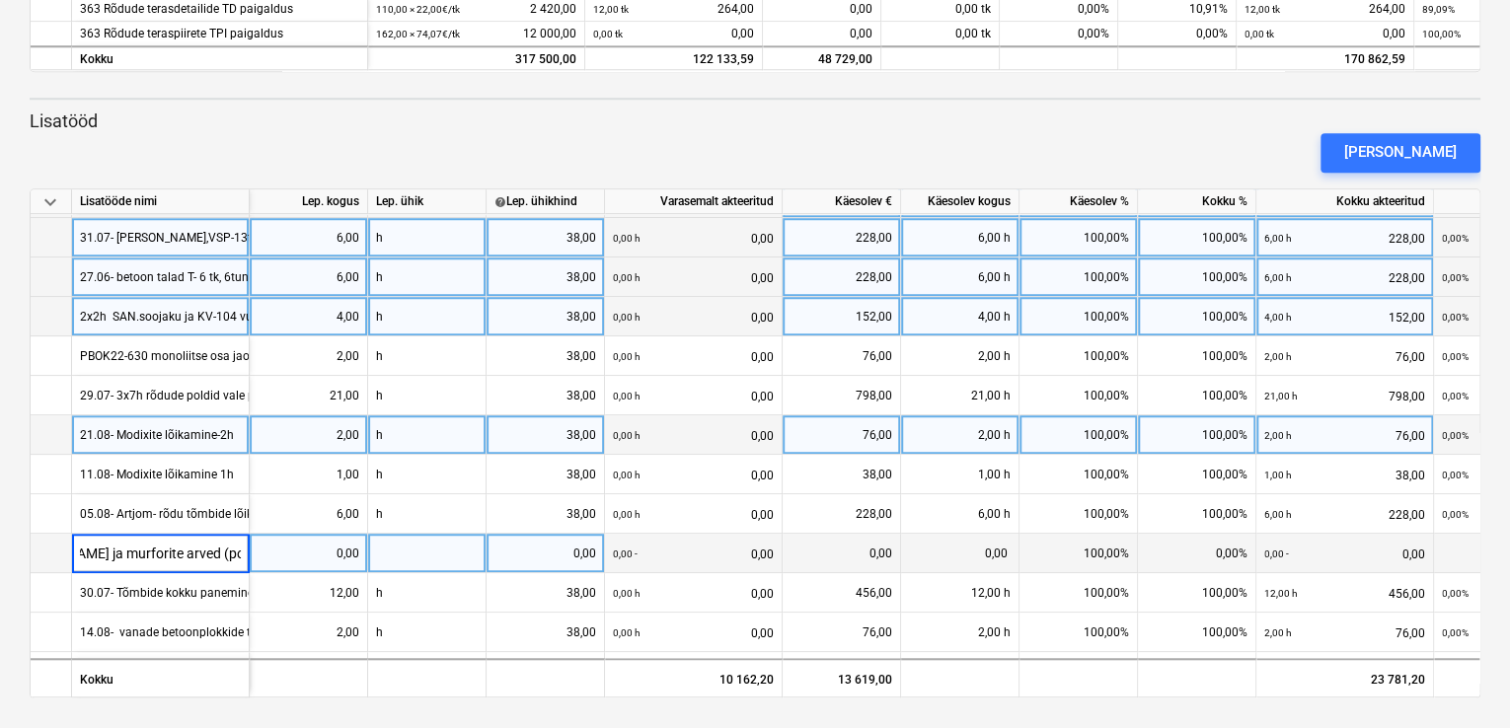
scroll to position [0, 142]
type input "Plokkide. liimi ja murforite arved (pole veel laotud)"
click at [181, 550] on div "Plokkide. liimi ja murforite arved (pole veel laotud)" at bounding box center [213, 553] width 266 height 38
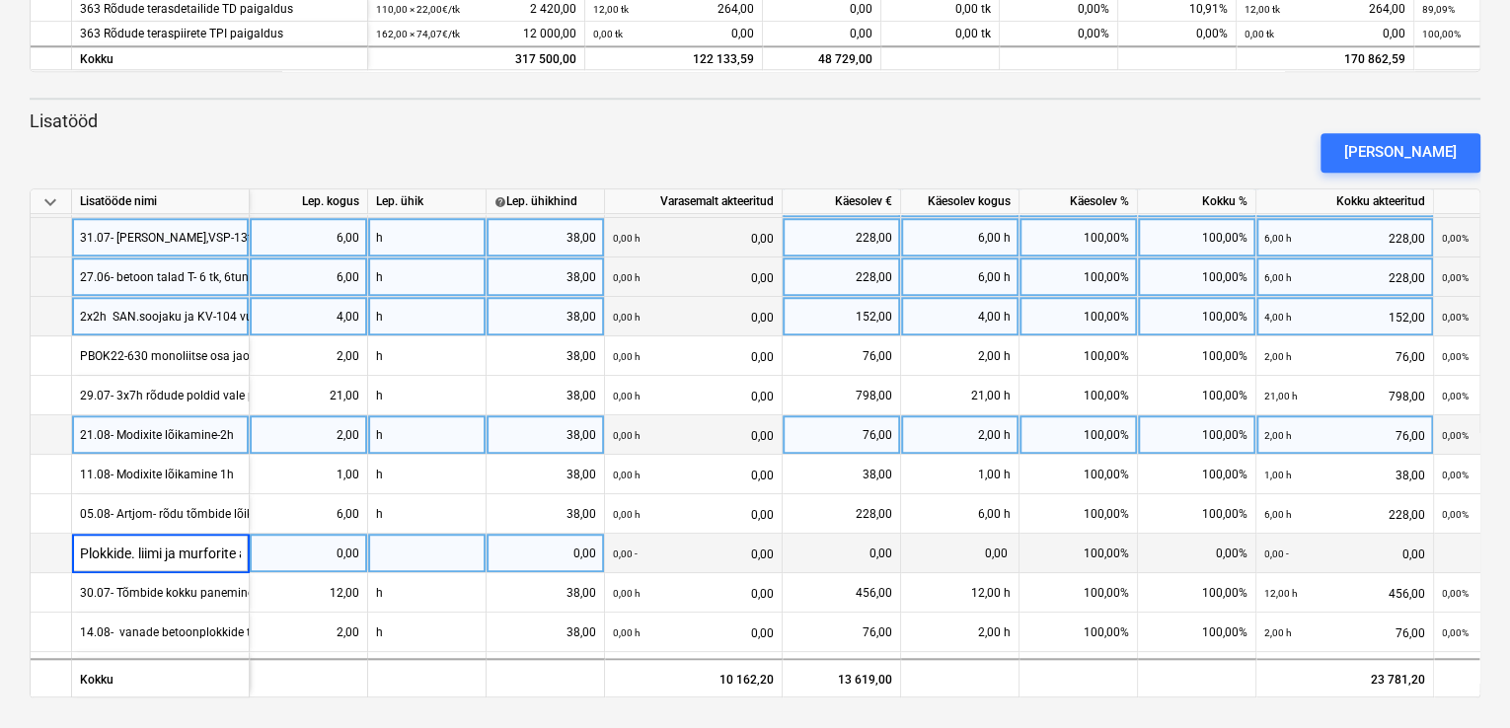
click at [130, 546] on input "Plokkide. liimi ja murforite arved (pole veel laotud)" at bounding box center [160, 553] width 177 height 38
type input "Plokid. liim ja murfor platsil (arved lisatud)"
click at [327, 553] on div "0,00" at bounding box center [309, 553] width 102 height 39
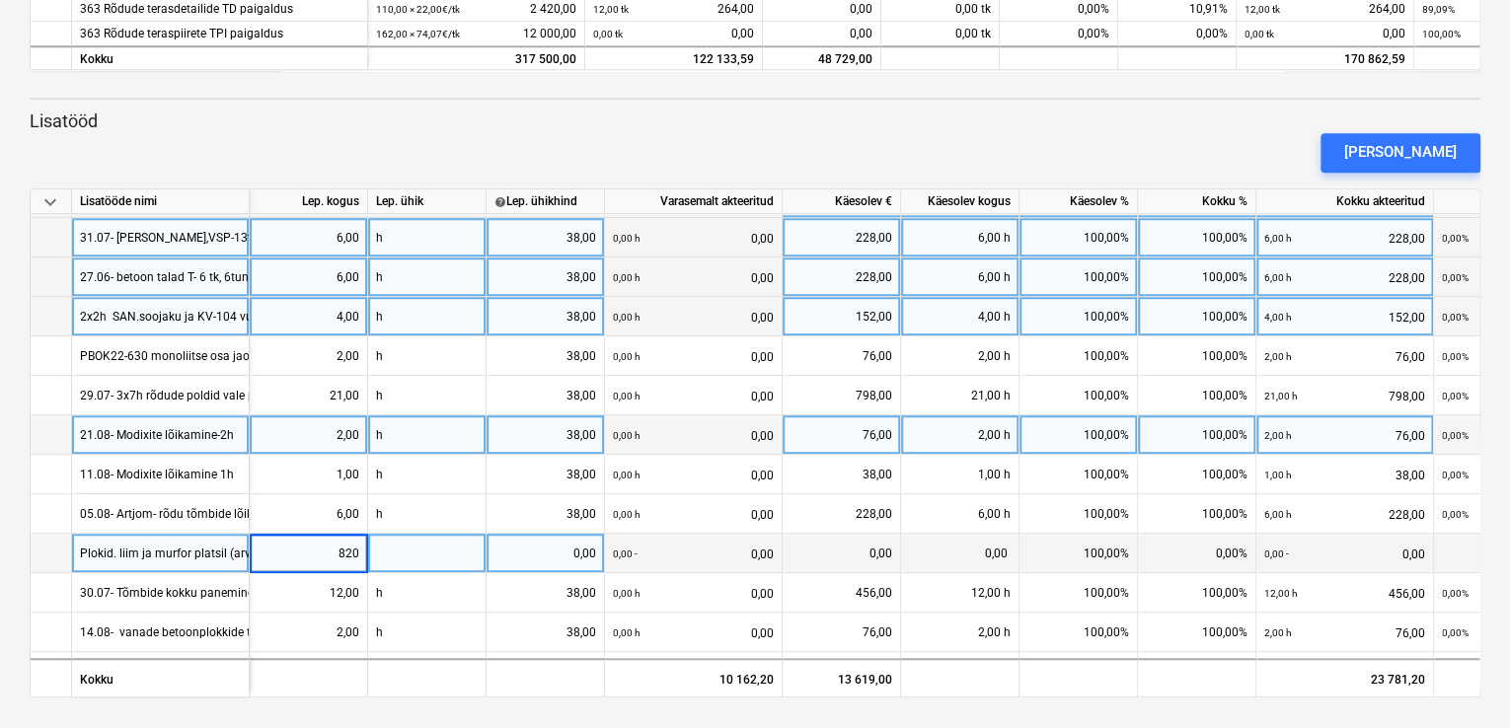
type input "8203"
type input "kmpl"
click at [545, 541] on div "0,00" at bounding box center [545, 553] width 102 height 39
type input "8203"
click at [300, 551] on div "8 203,00" at bounding box center [309, 553] width 102 height 39
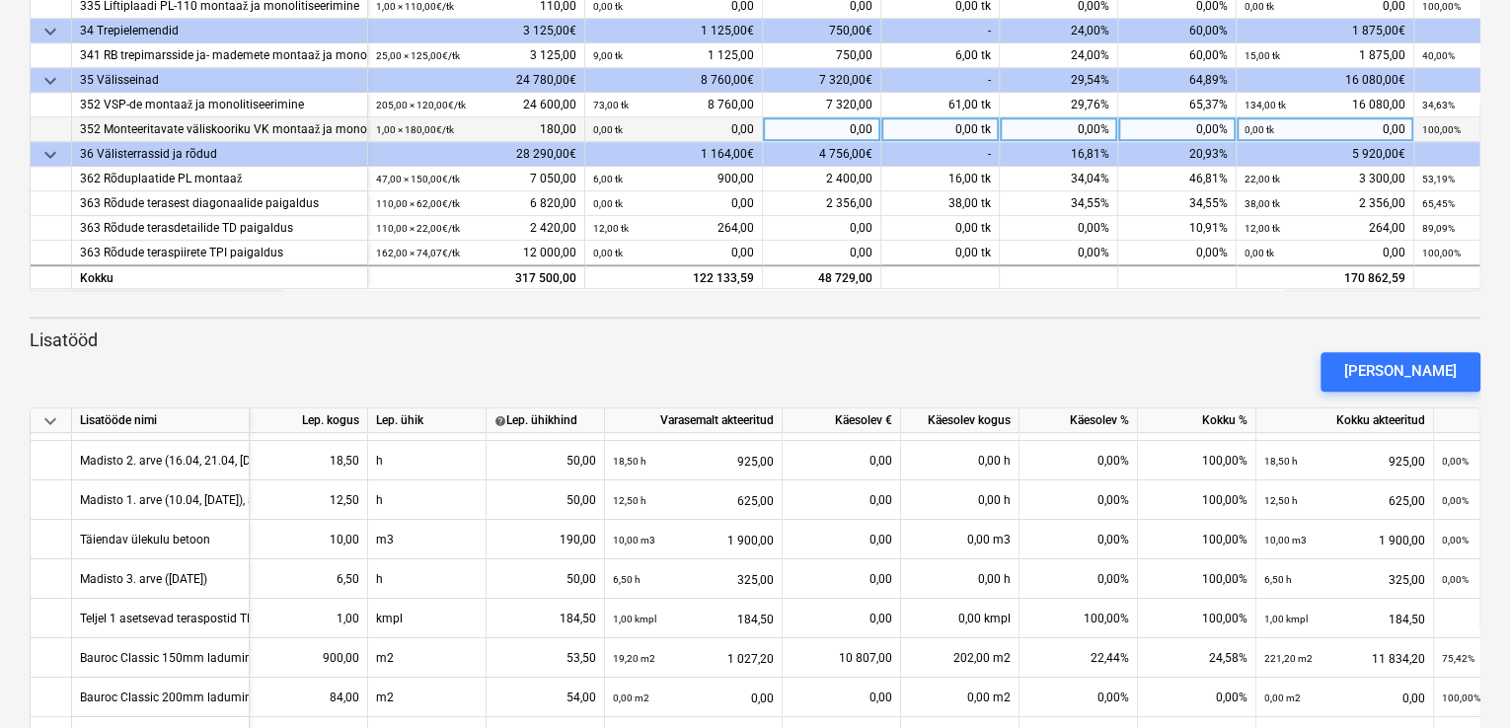
scroll to position [0, 0]
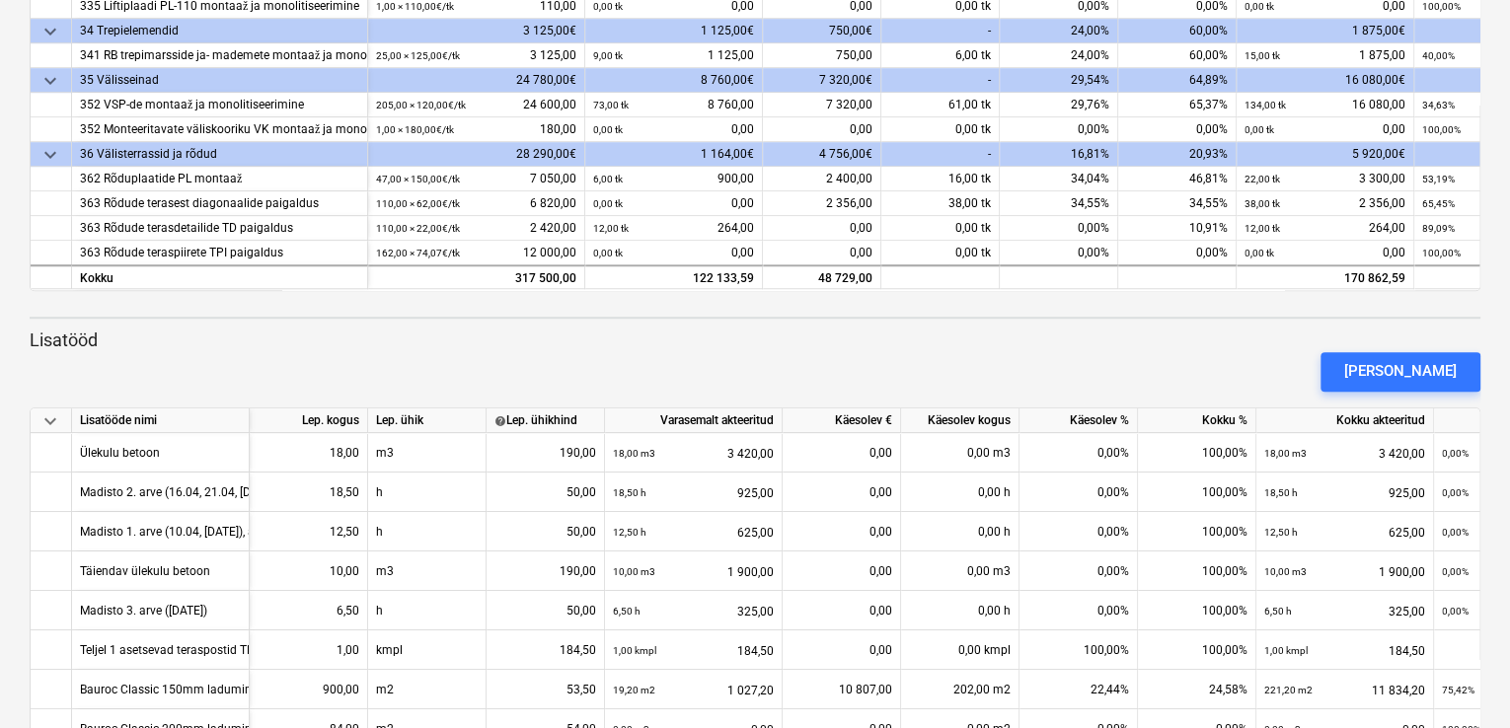
click at [614, 348] on div "[PERSON_NAME]" at bounding box center [755, 371] width 1466 height 55
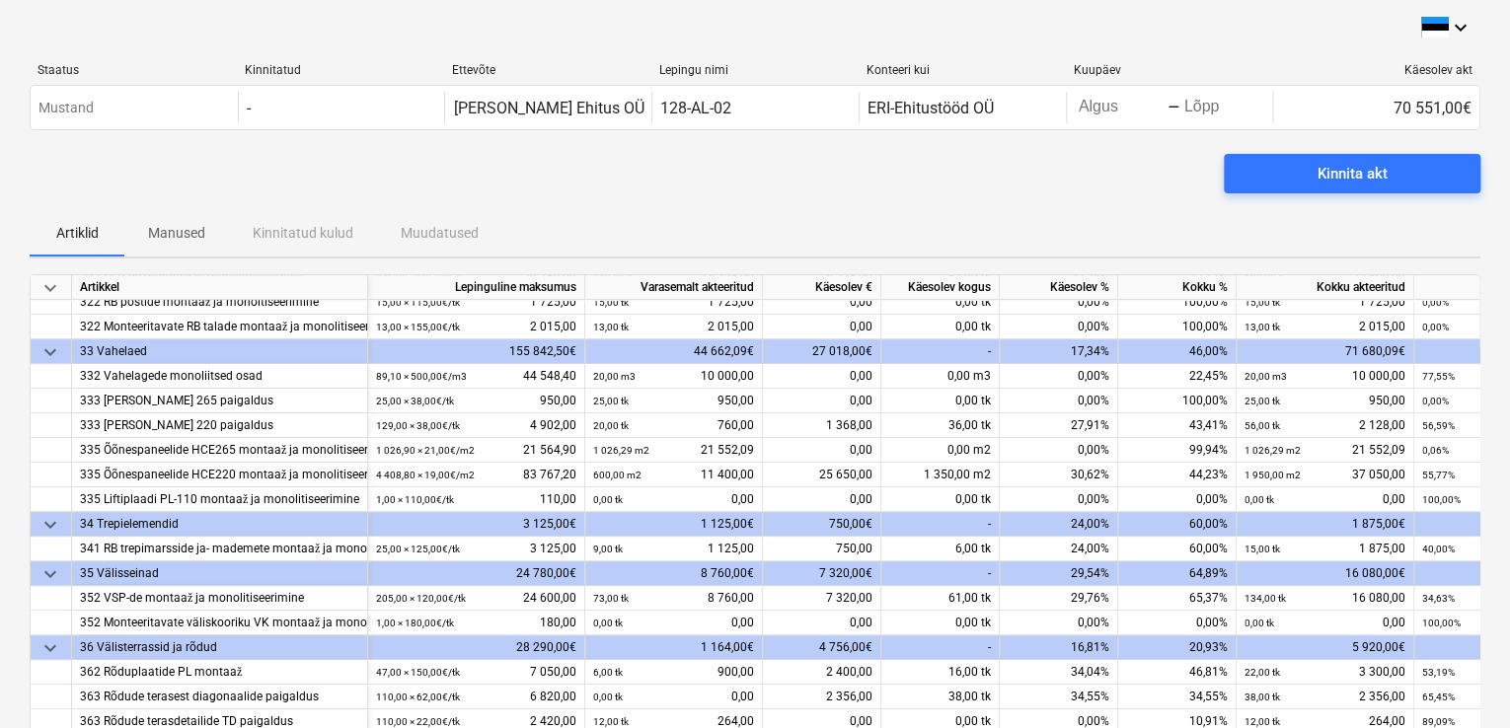
click at [175, 239] on p "Manused" at bounding box center [176, 233] width 57 height 21
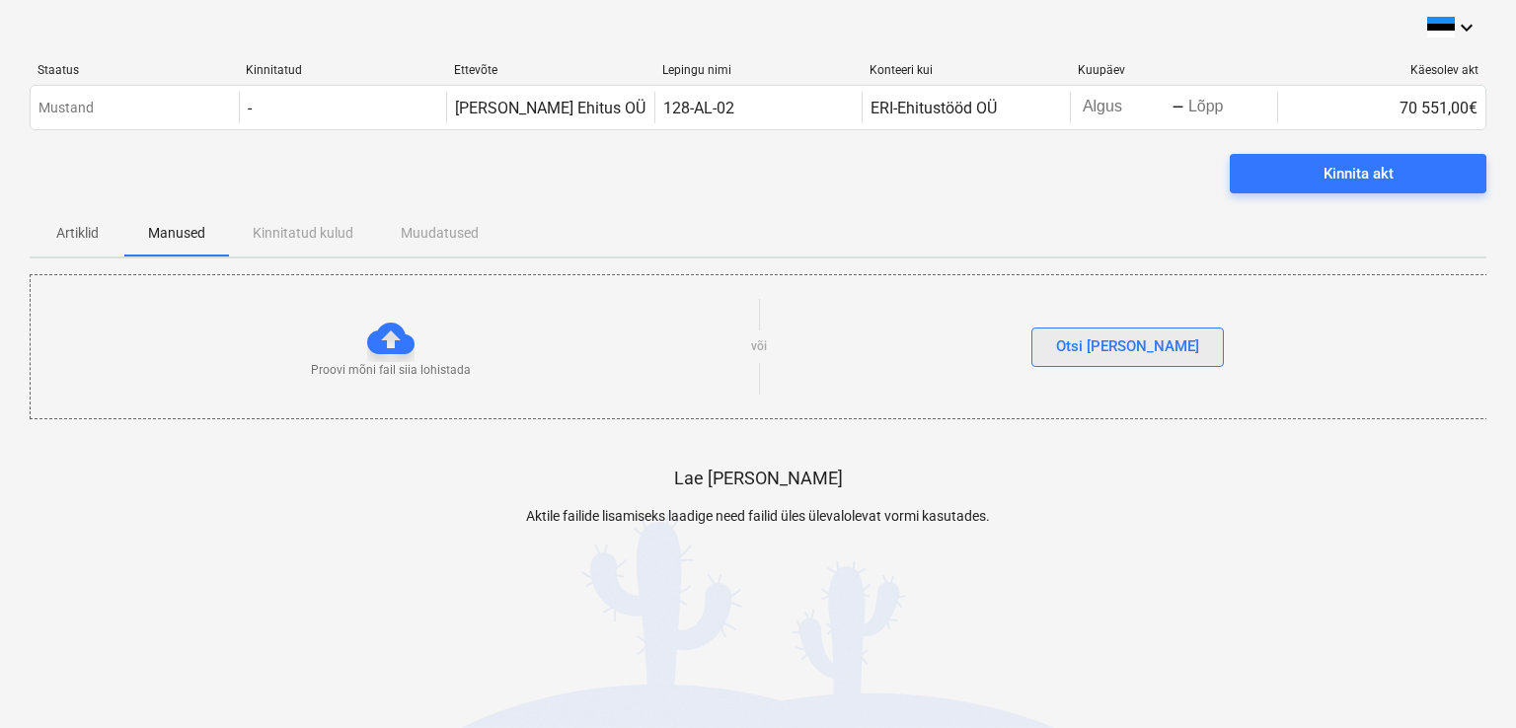
click at [1130, 348] on div "Otsi [PERSON_NAME]" at bounding box center [1127, 347] width 143 height 26
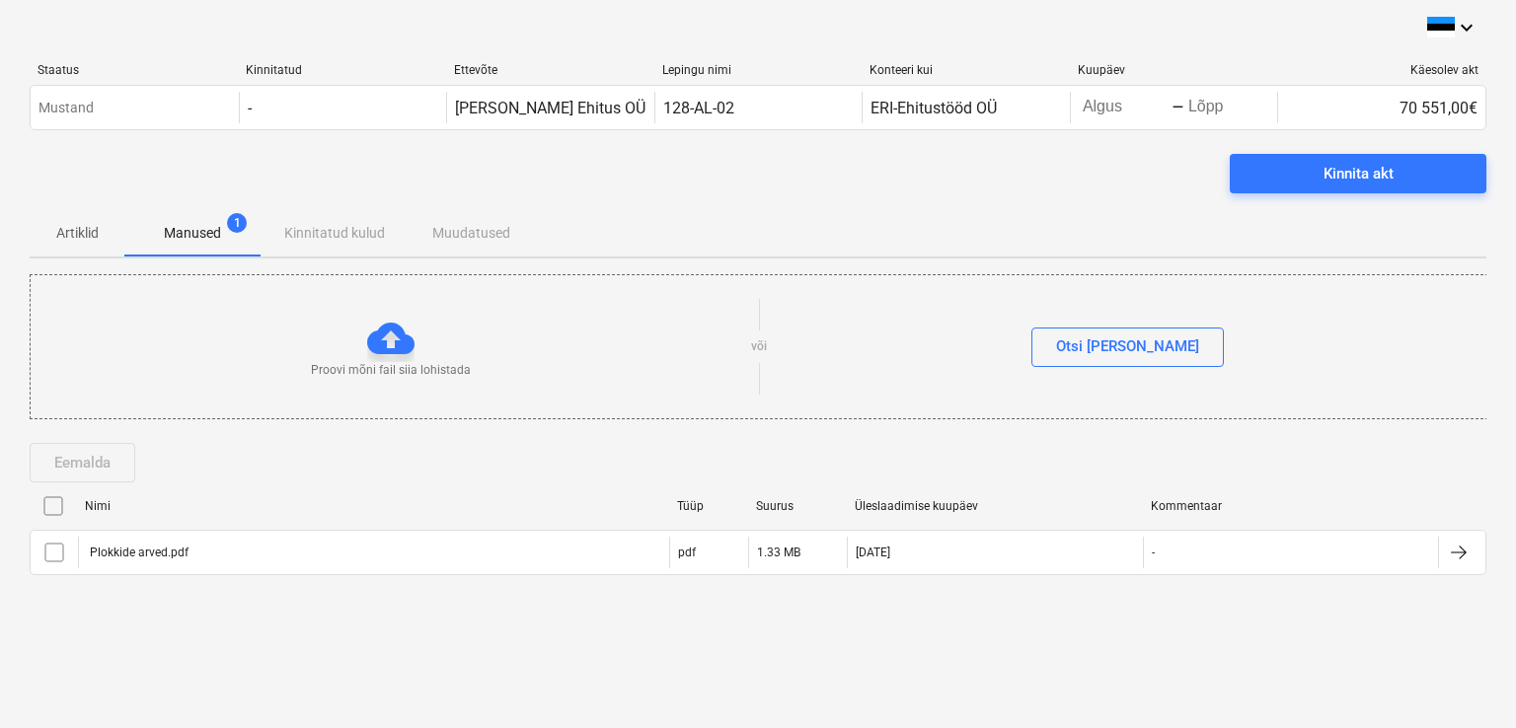
click at [68, 234] on p "Artiklid" at bounding box center [76, 233] width 47 height 21
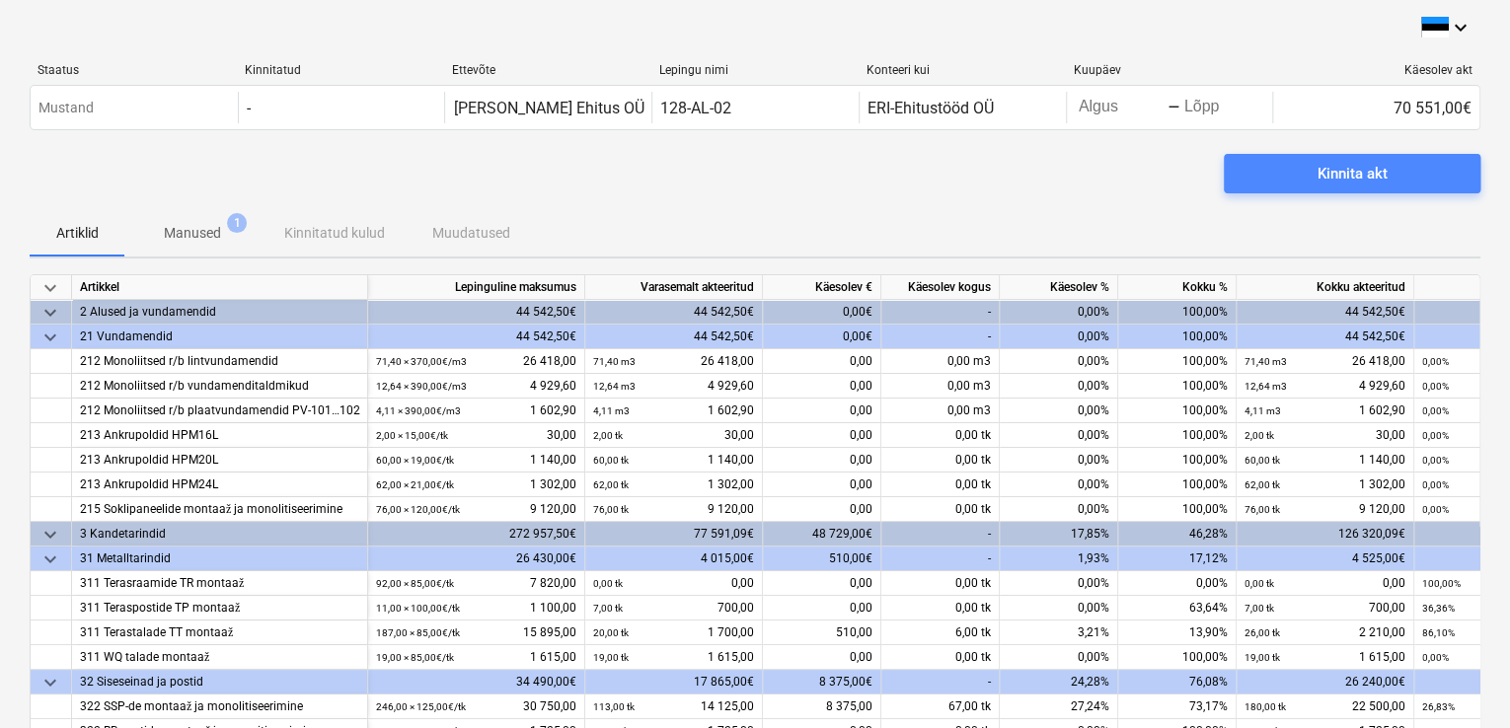
click at [1361, 186] on div "Kinnita akt" at bounding box center [1352, 174] width 70 height 26
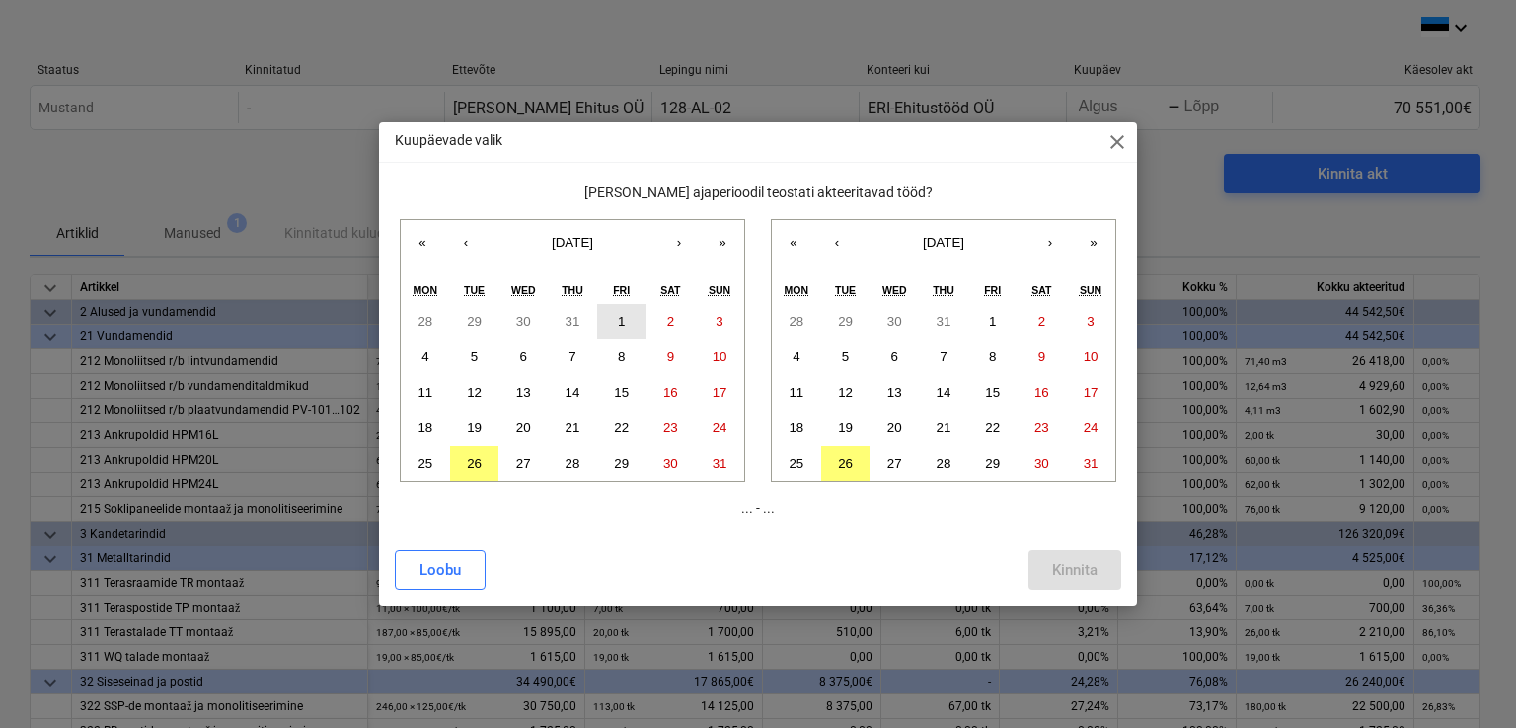
click at [622, 324] on abbr "1" at bounding box center [621, 321] width 7 height 15
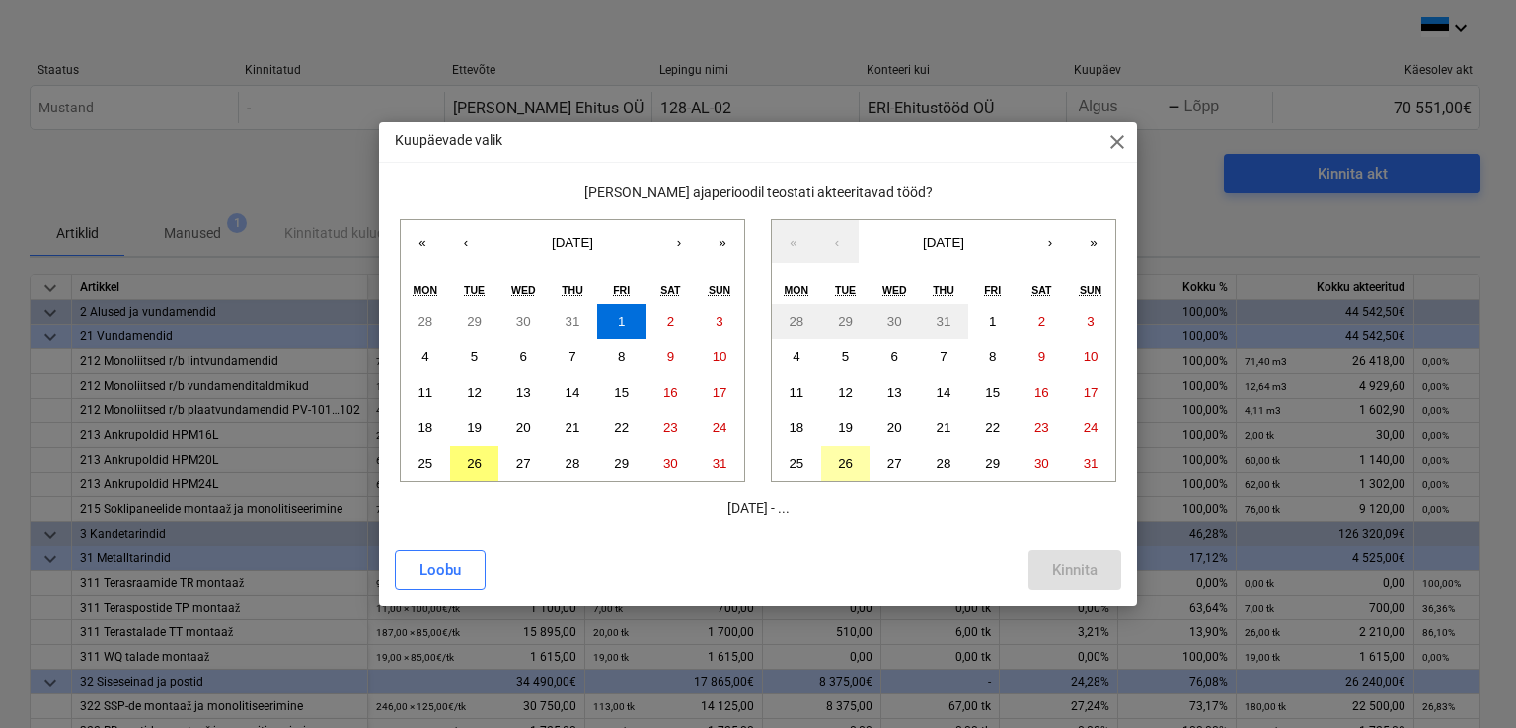
click at [855, 468] on button "26" at bounding box center [845, 464] width 49 height 36
click at [1094, 572] on div "Kinnita" at bounding box center [1074, 570] width 45 height 26
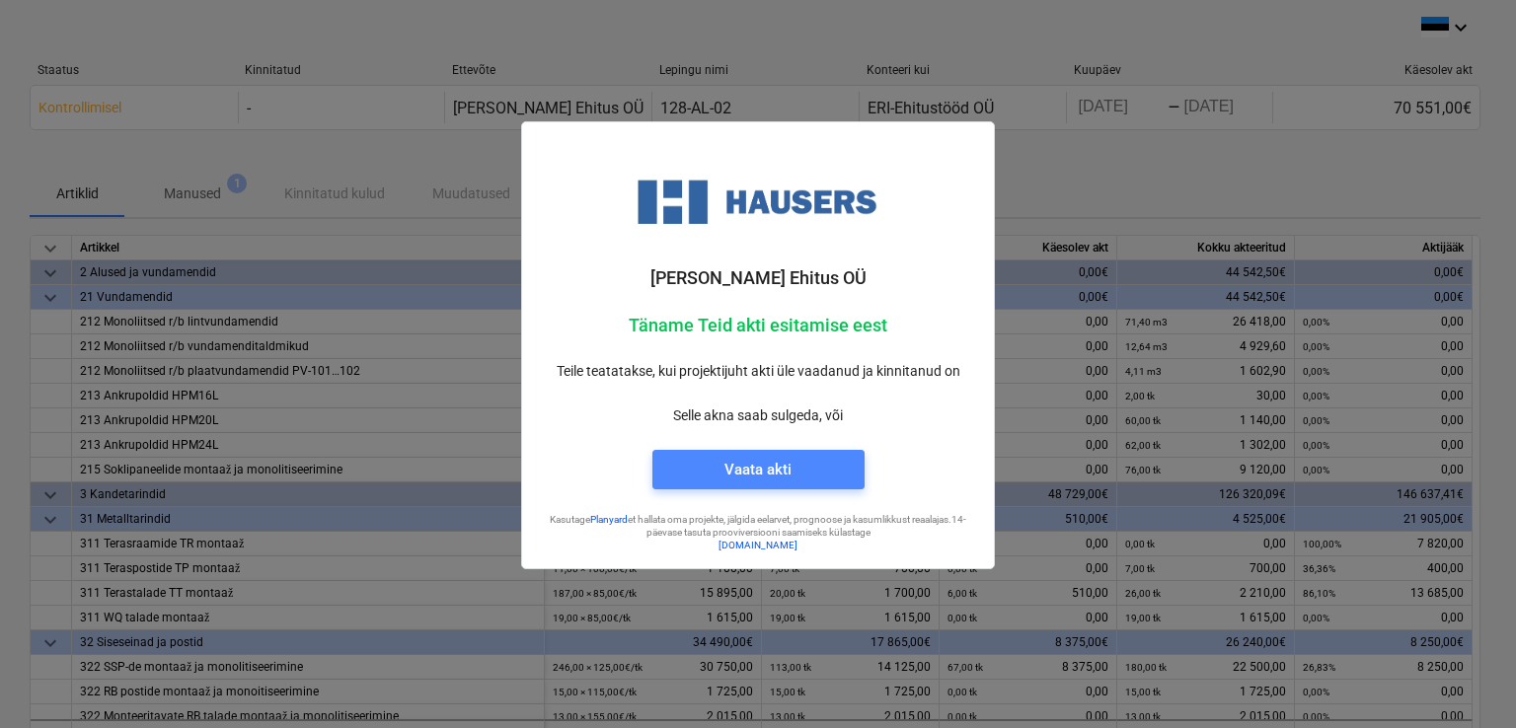
click at [696, 467] on span "Vaata akti" at bounding box center [758, 470] width 165 height 26
